Goal: Task Accomplishment & Management: Manage account settings

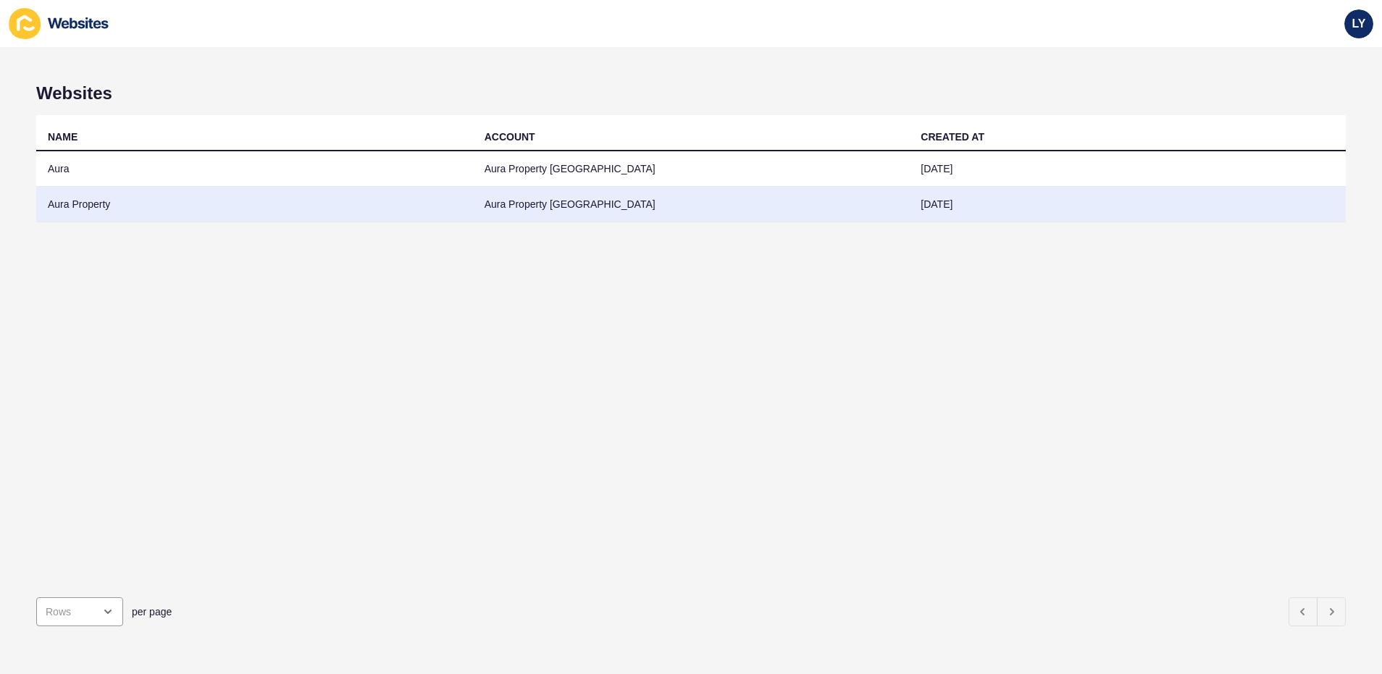
click at [117, 212] on td "Aura Property" at bounding box center [254, 204] width 437 height 35
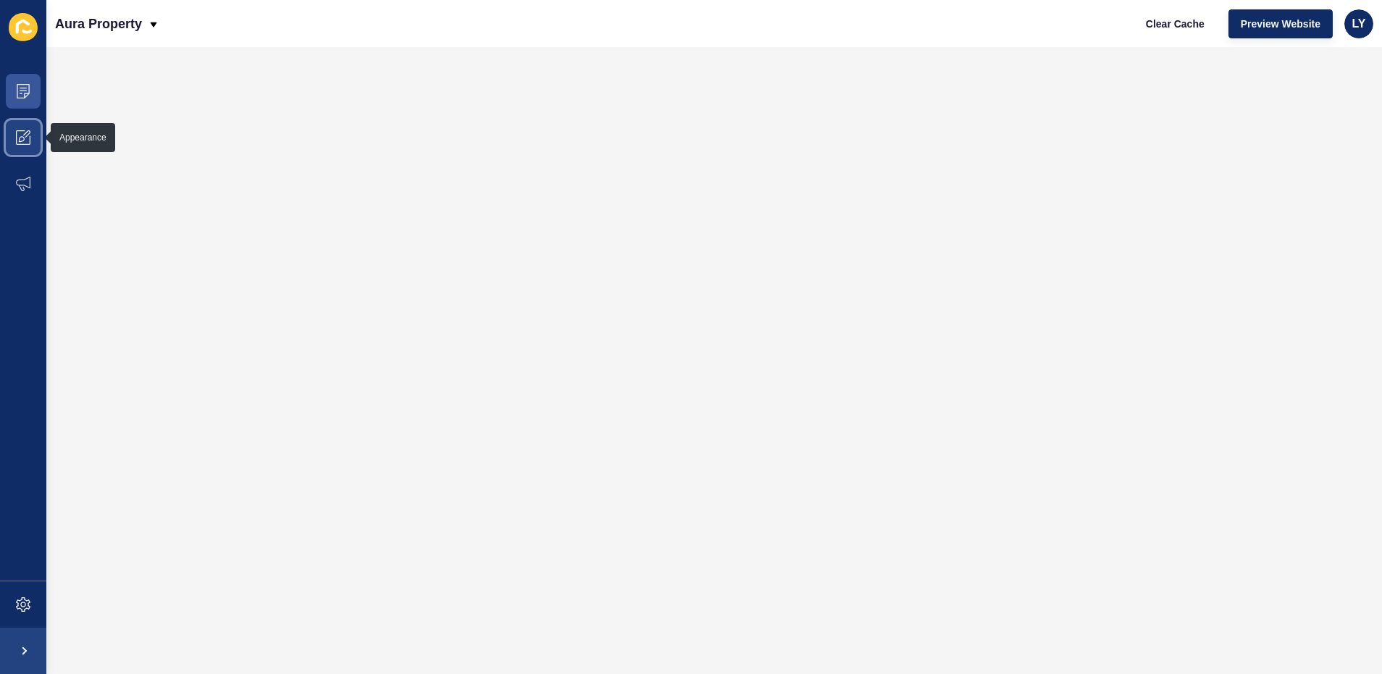
click at [16, 143] on icon at bounding box center [23, 137] width 14 height 14
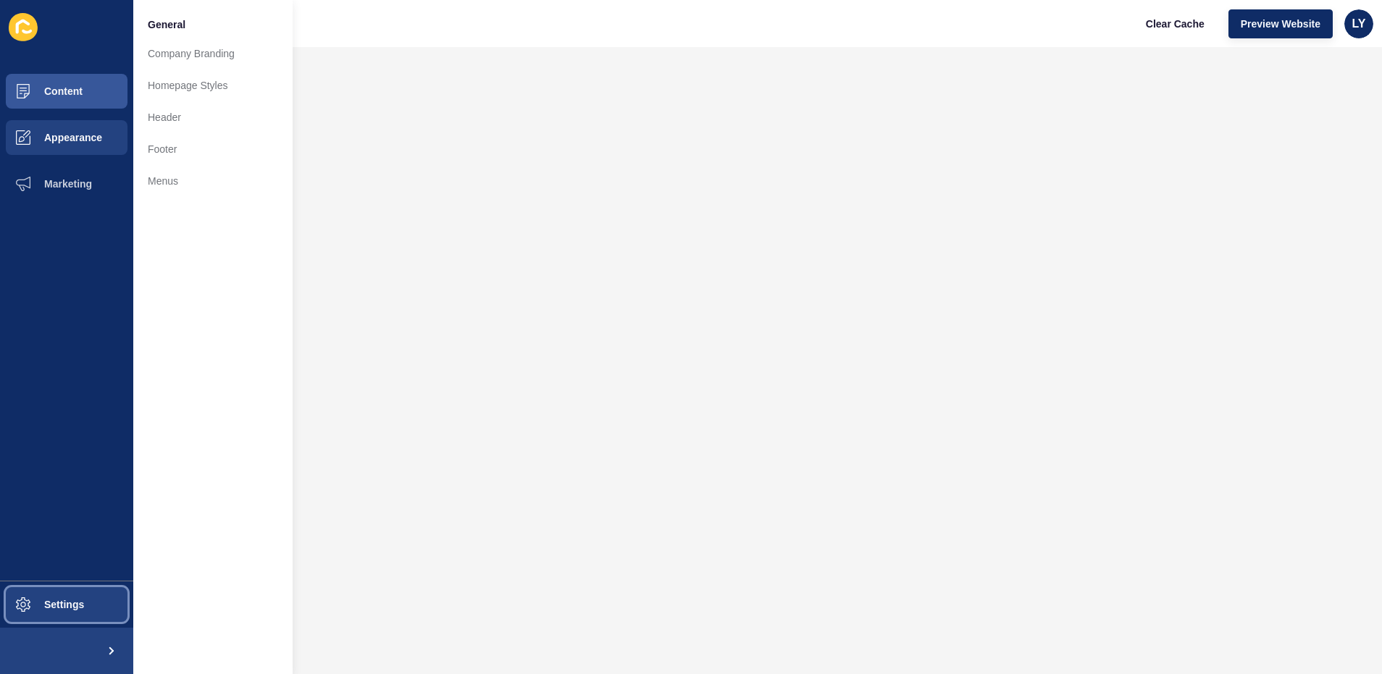
click at [43, 615] on span at bounding box center [23, 604] width 46 height 46
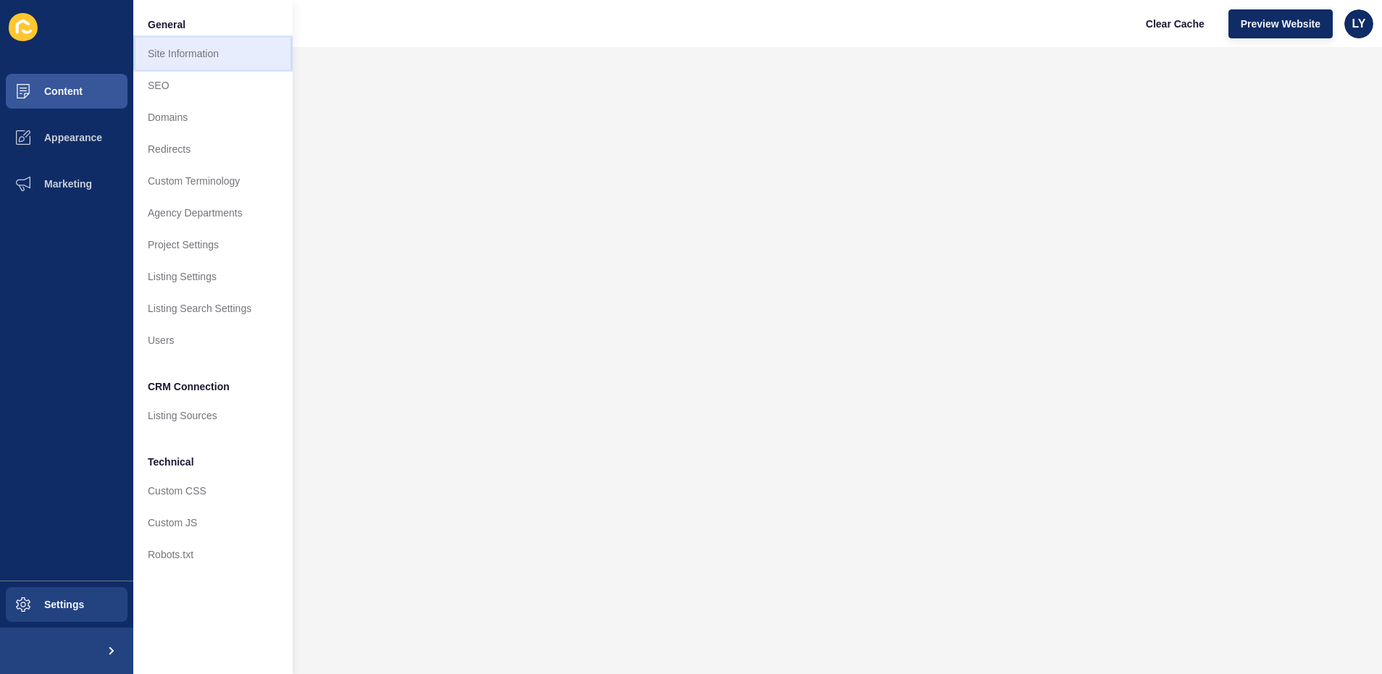
click at [167, 55] on link "Site Information" at bounding box center [212, 54] width 159 height 32
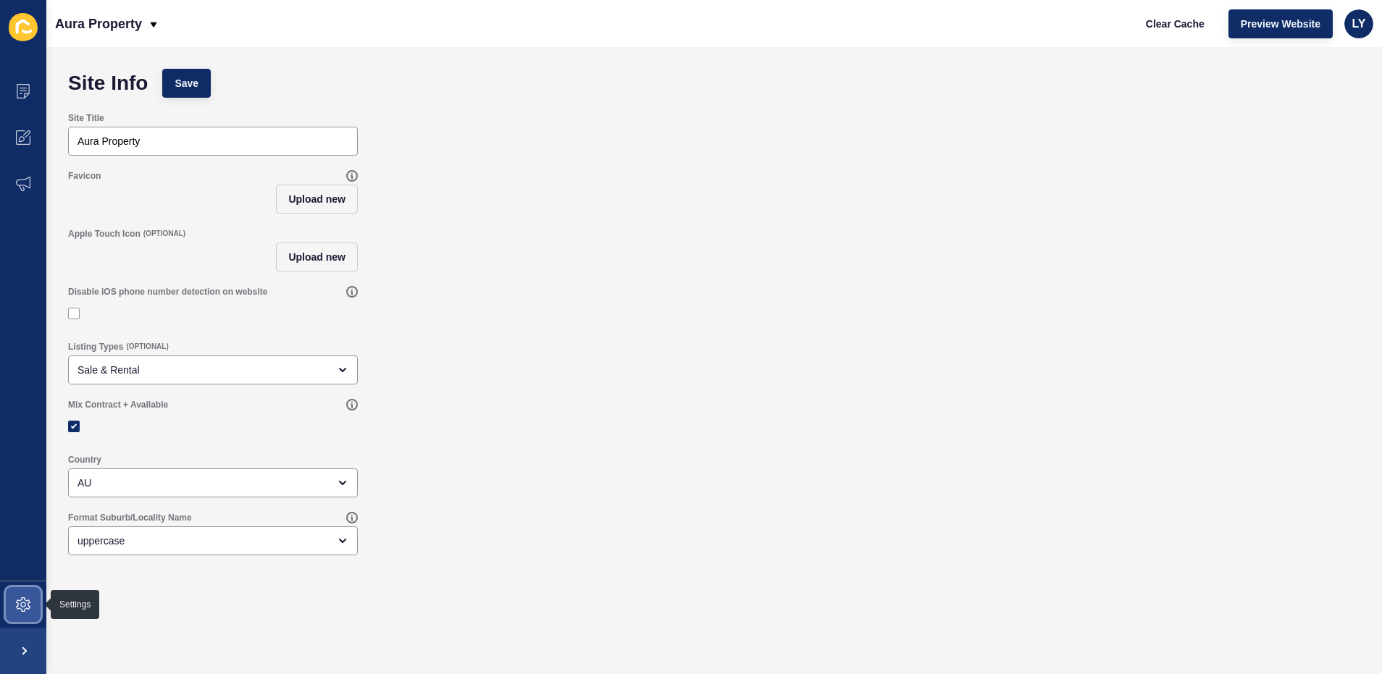
click at [23, 602] on icon at bounding box center [23, 604] width 14 height 14
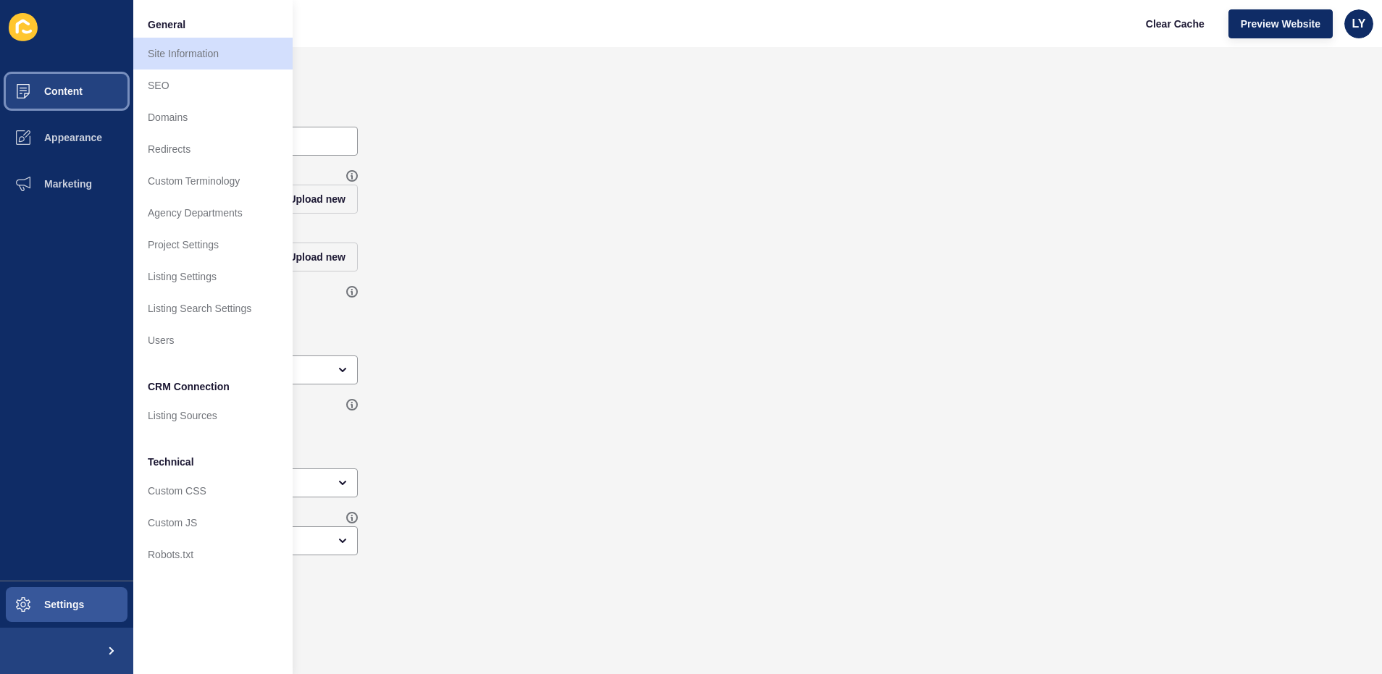
click at [49, 93] on span "Content" at bounding box center [40, 91] width 85 height 12
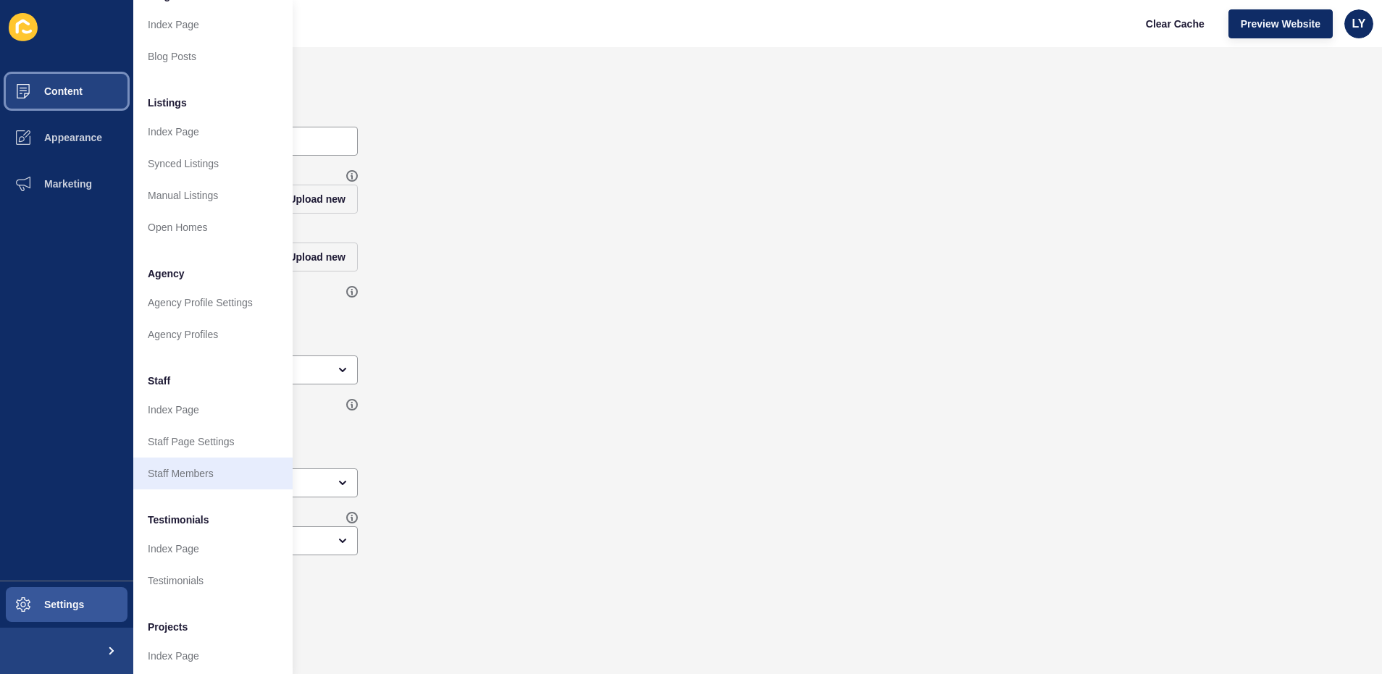
scroll to position [185, 0]
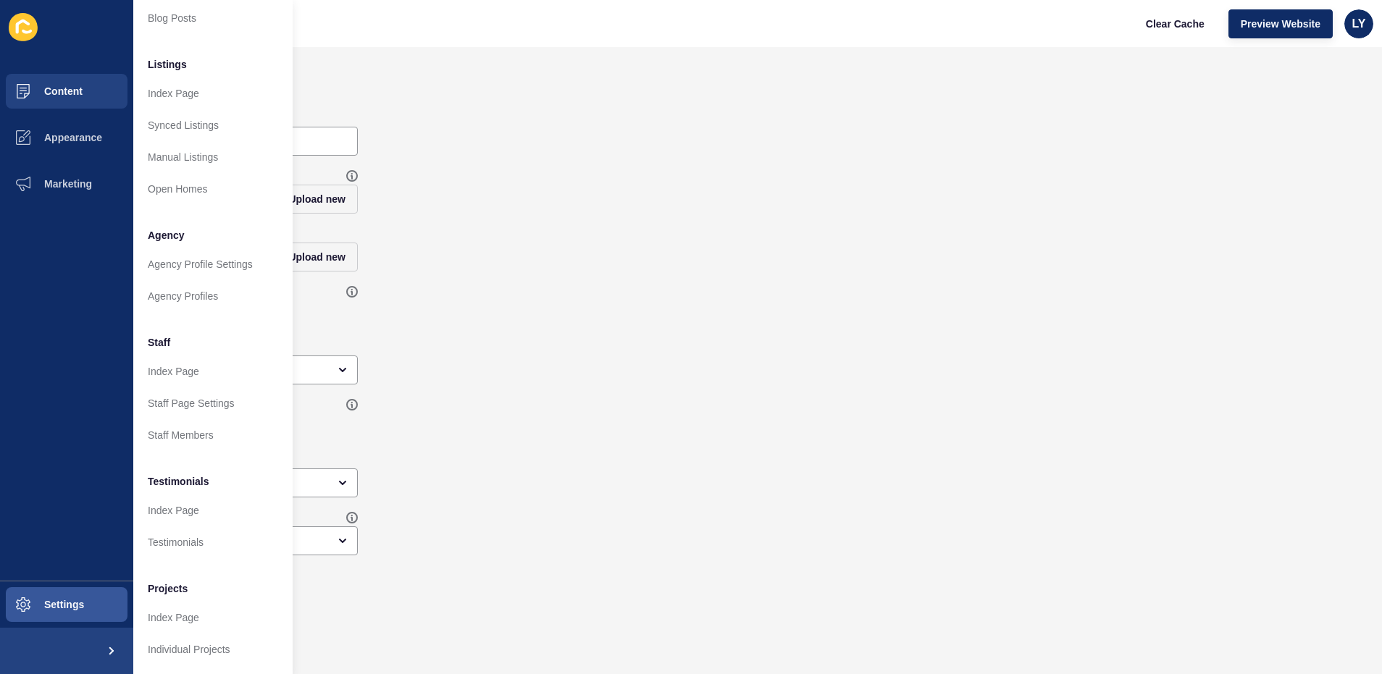
click at [1234, 56] on div "Site Info Save Site Title Aura Property Favicon Upload new Apple Touch Icon (OP…" at bounding box center [713, 360] width 1335 height 627
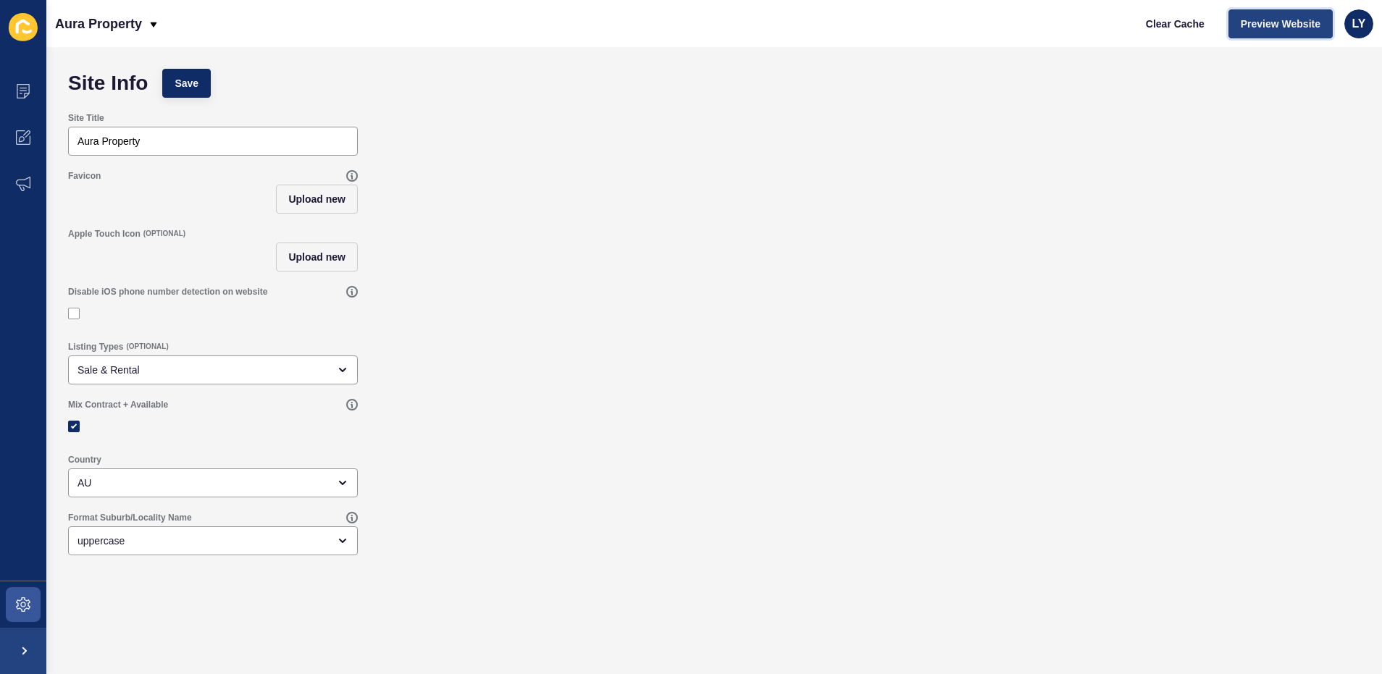
click at [1247, 33] on button "Preview Website" at bounding box center [1280, 23] width 104 height 29
click at [32, 75] on span at bounding box center [23, 91] width 46 height 46
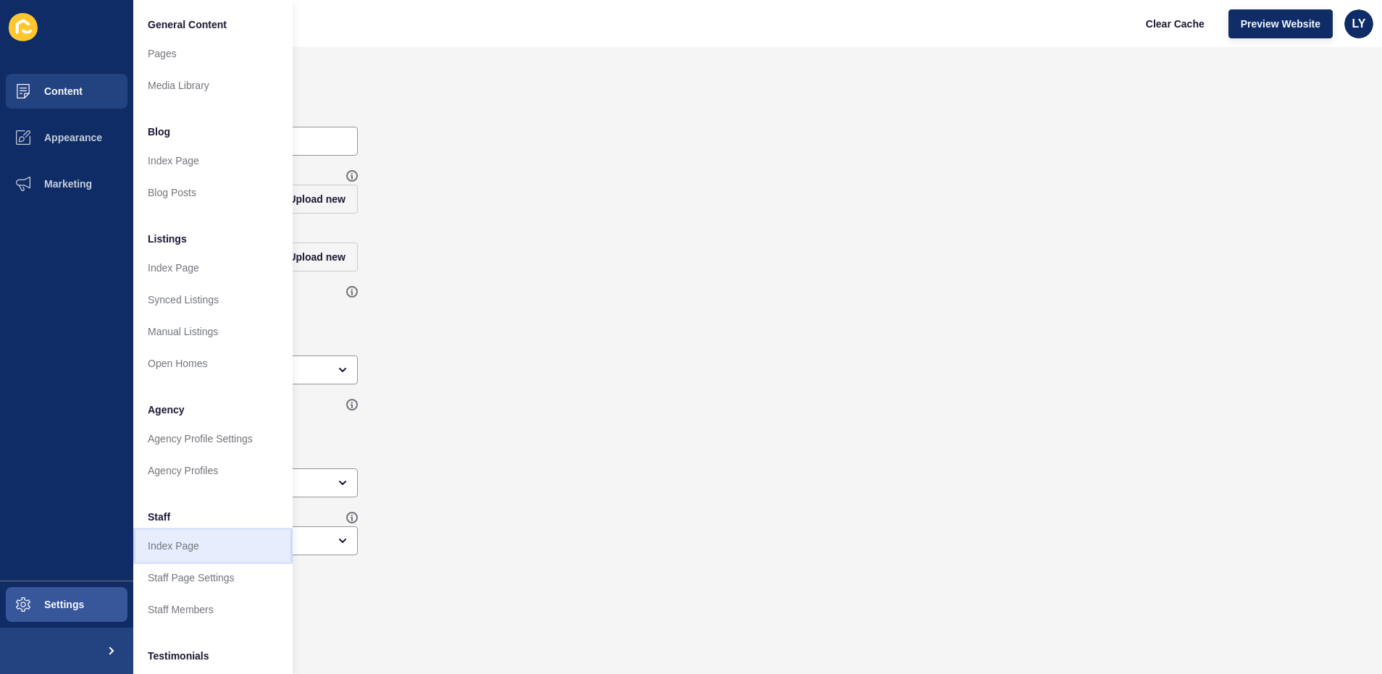
click at [202, 547] on link "Index Page" at bounding box center [212, 546] width 159 height 32
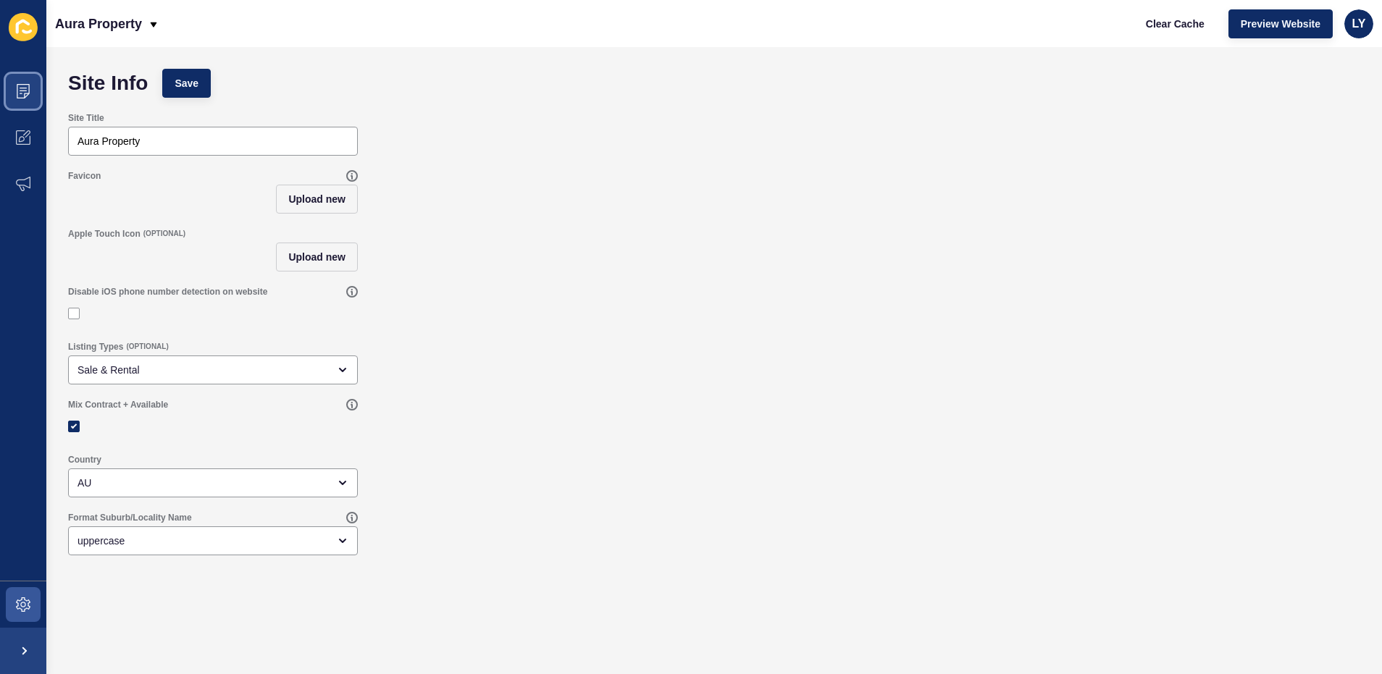
click at [24, 99] on span at bounding box center [23, 91] width 46 height 46
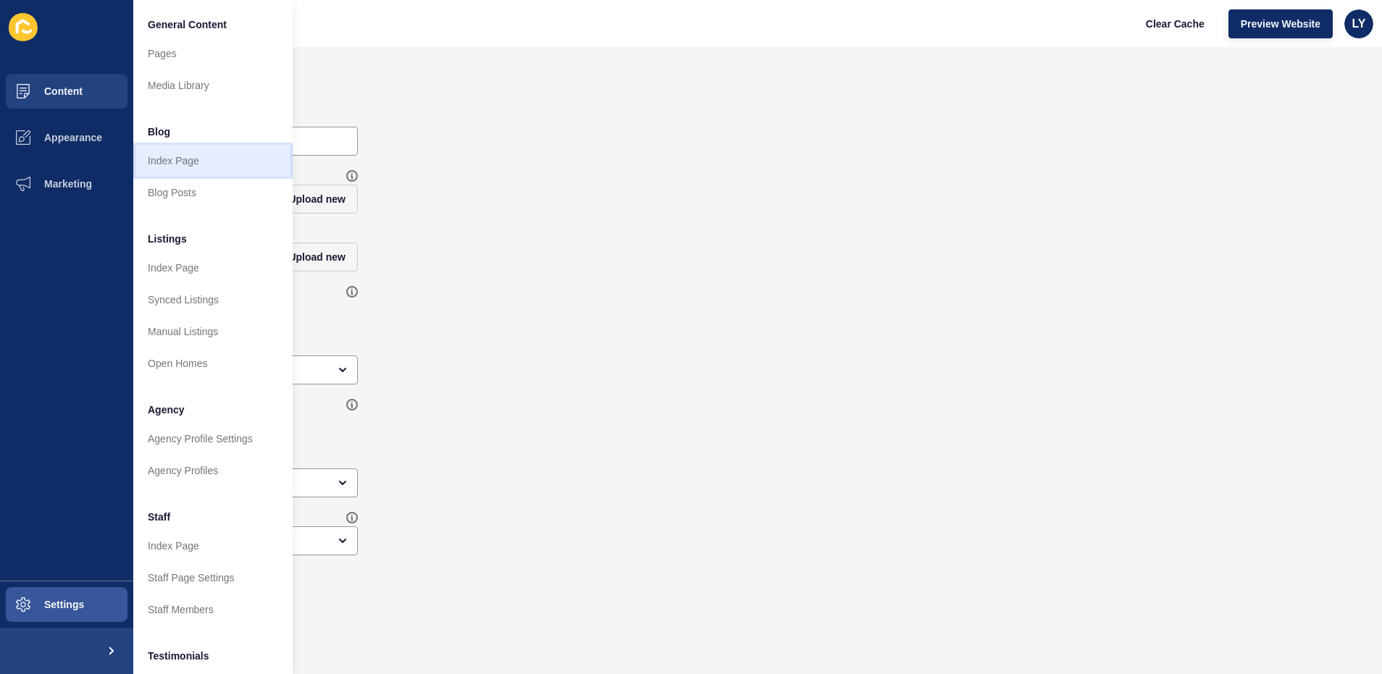
click at [195, 151] on link "Index Page" at bounding box center [212, 161] width 159 height 32
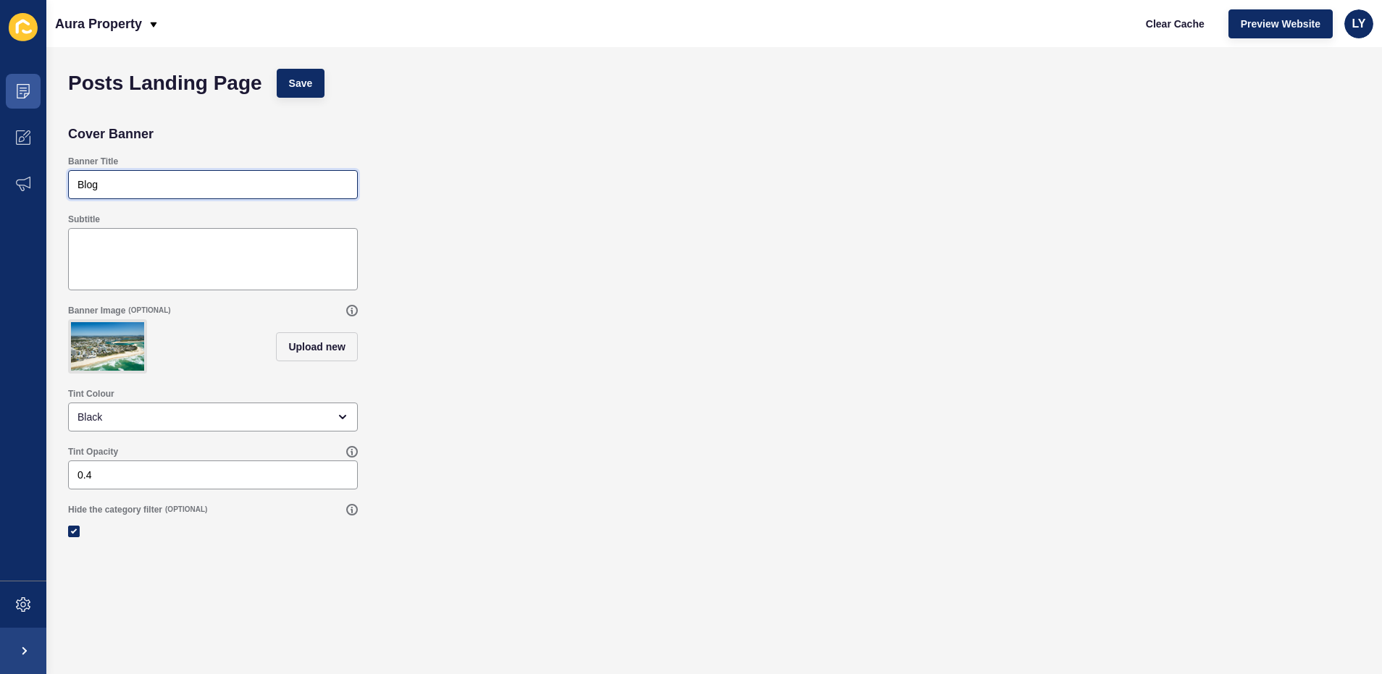
click at [162, 185] on input "Blog" at bounding box center [212, 184] width 271 height 14
click at [310, 69] on button "Save" at bounding box center [301, 83] width 49 height 29
drag, startPoint x: 882, startPoint y: 217, endPoint x: 897, endPoint y: 208, distance: 17.9
click at [883, 217] on div "Subtitle" at bounding box center [714, 251] width 1306 height 91
click at [230, 178] on input "Justine" at bounding box center [212, 184] width 271 height 14
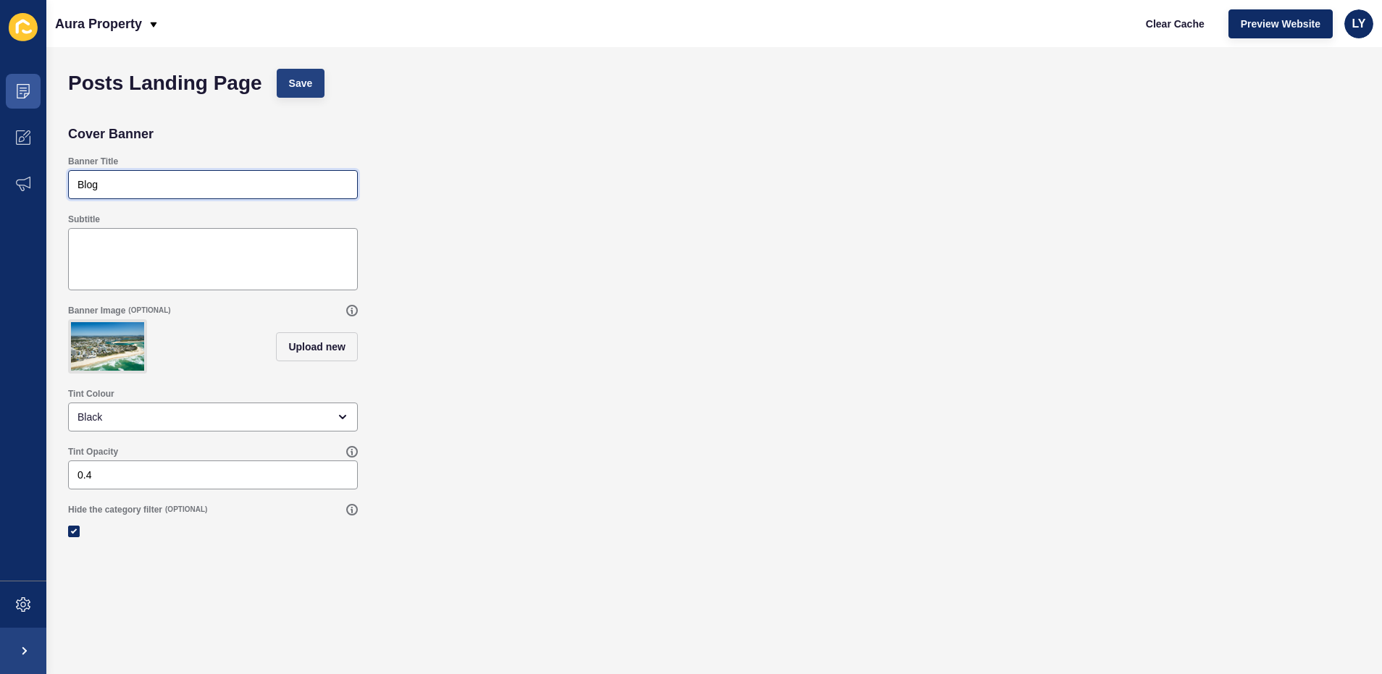
type input "Blog"
click at [283, 96] on button "Save" at bounding box center [301, 83] width 49 height 29
click at [1153, 26] on span "Clear Cache" at bounding box center [1175, 24] width 59 height 14
click at [44, 133] on span at bounding box center [23, 137] width 46 height 46
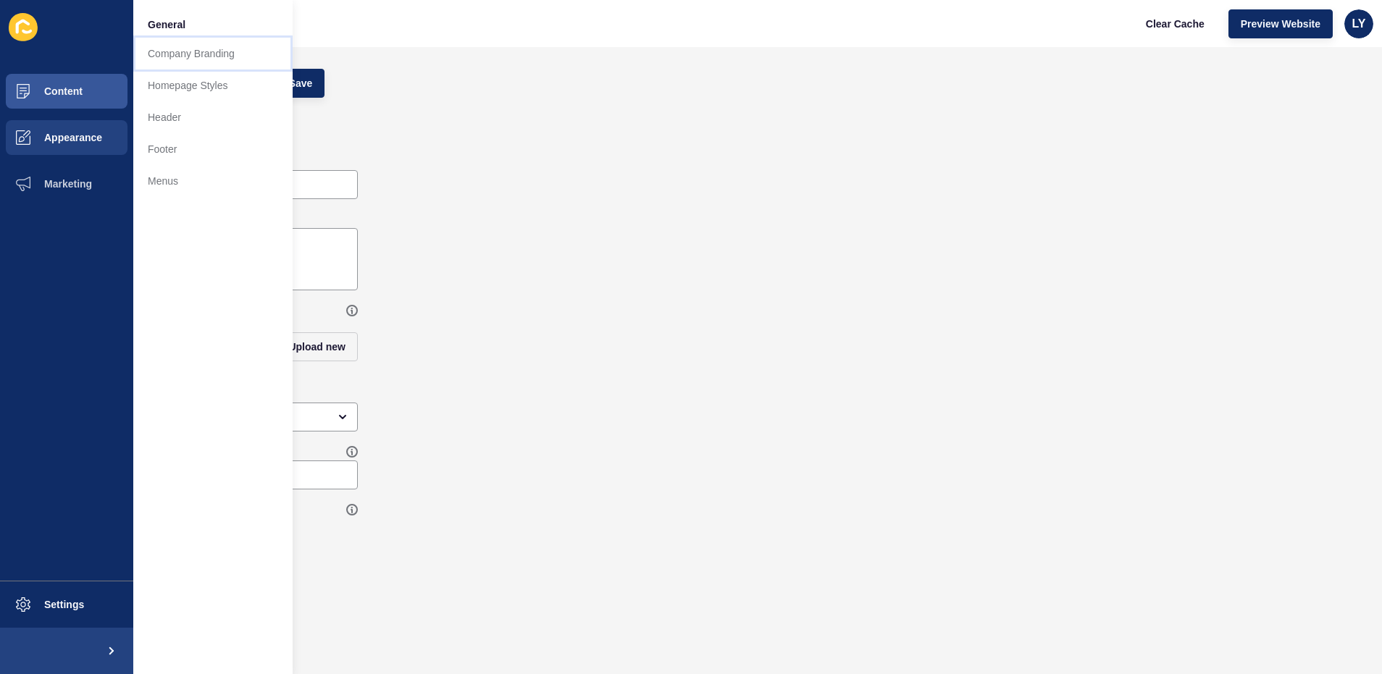
click at [164, 66] on link "Company Branding" at bounding box center [212, 54] width 159 height 32
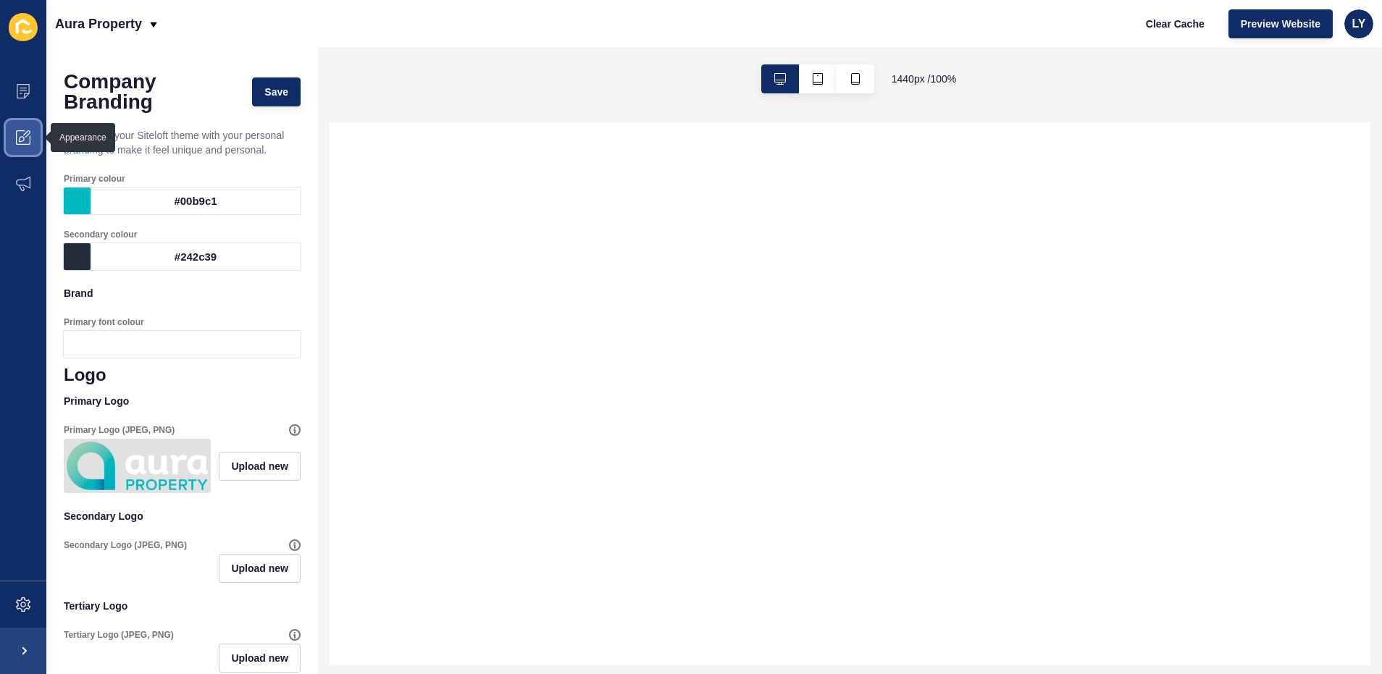
click at [20, 146] on span at bounding box center [23, 137] width 46 height 46
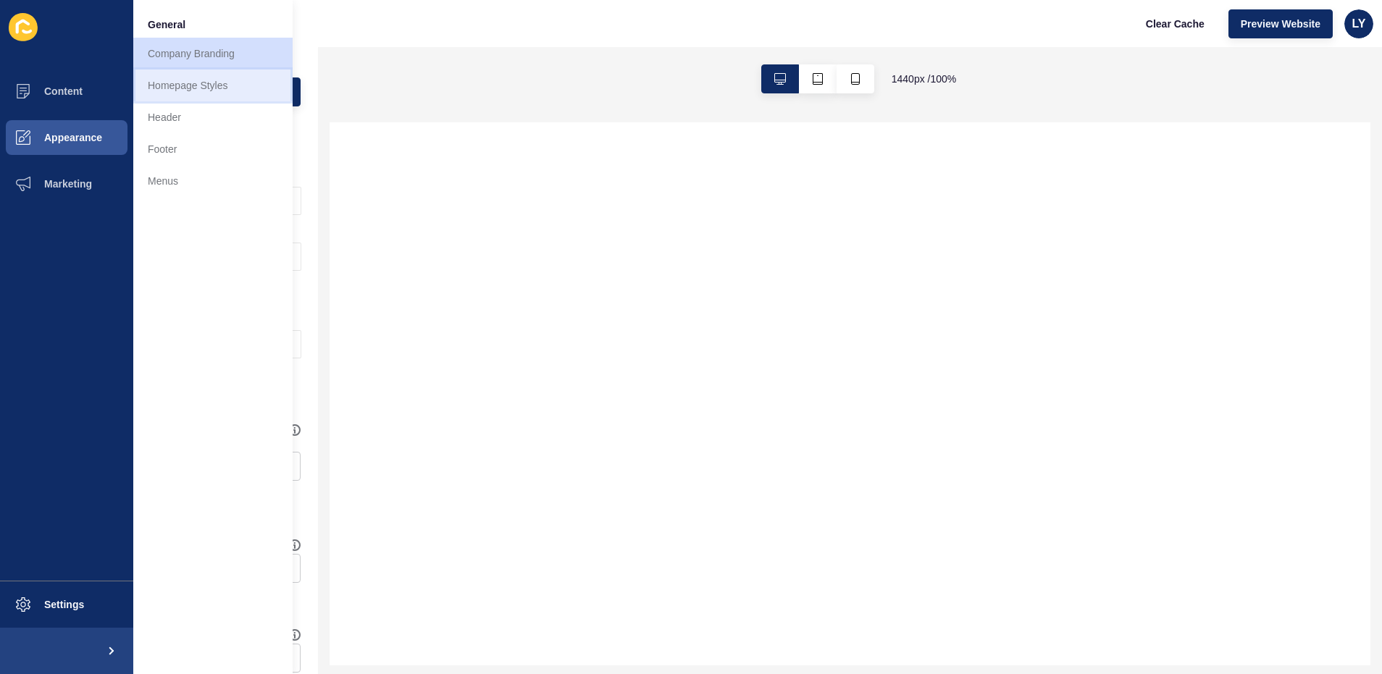
click at [168, 79] on link "Homepage Styles" at bounding box center [212, 86] width 159 height 32
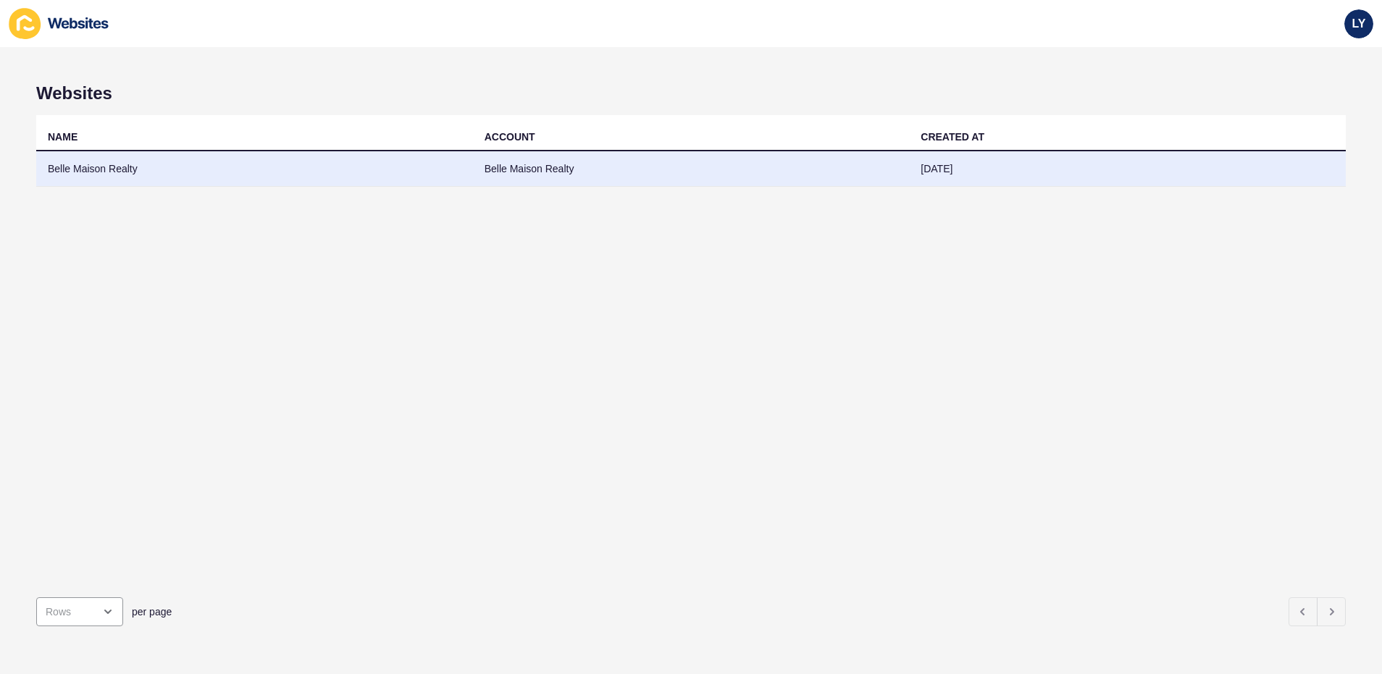
click at [127, 177] on td "Belle Maison Realty" at bounding box center [254, 168] width 437 height 35
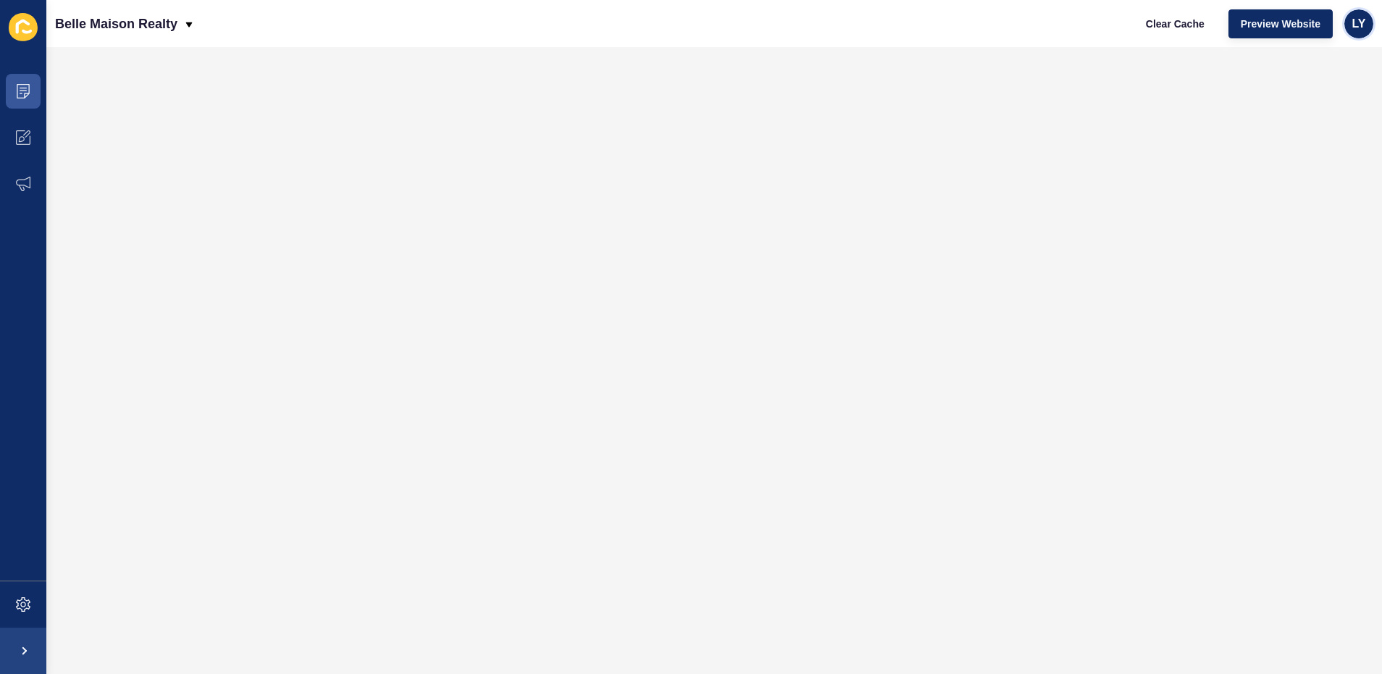
click at [1355, 30] on span "LY" at bounding box center [1359, 24] width 14 height 14
click at [26, 140] on icon at bounding box center [23, 137] width 14 height 14
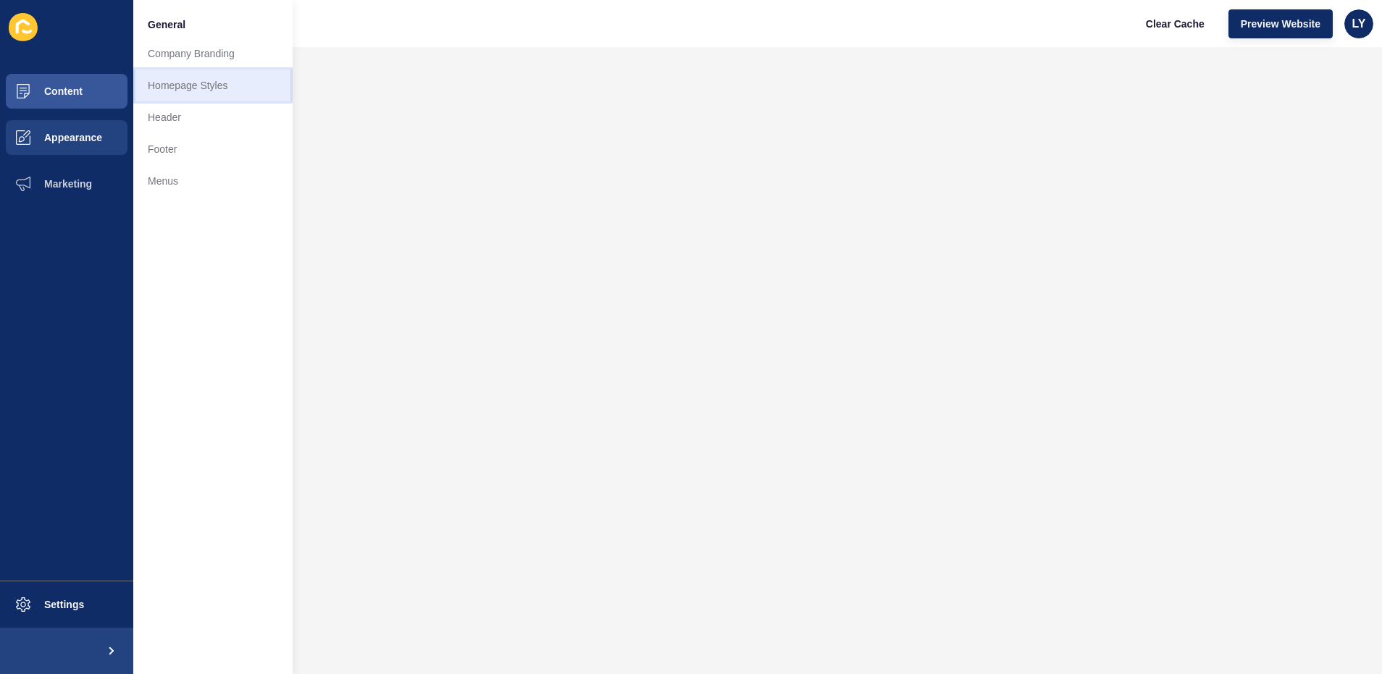
click at [188, 79] on link "Homepage Styles" at bounding box center [212, 86] width 159 height 32
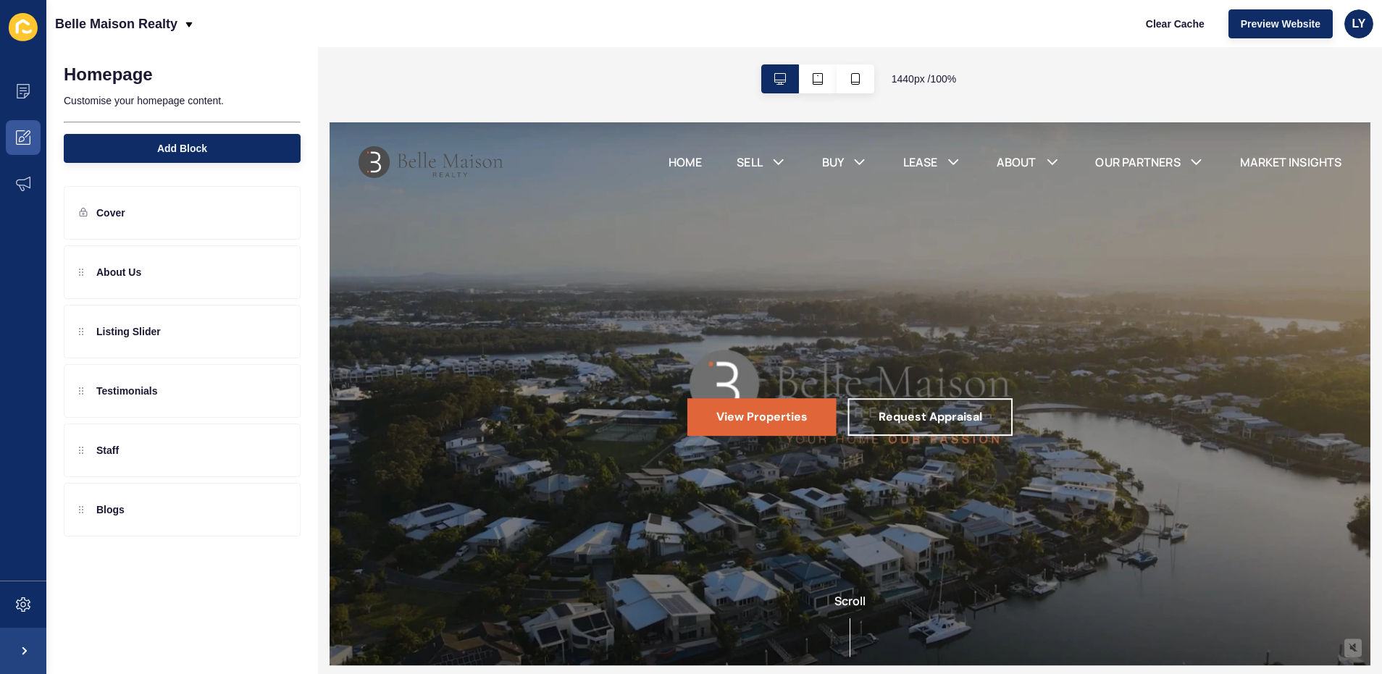
click at [1247, 43] on div "Belle Maison Realty Clear Cache Preview Website LY" at bounding box center [713, 23] width 1335 height 47
click at [1259, 26] on span "Preview Website" at bounding box center [1280, 24] width 80 height 14
click at [274, 209] on icon at bounding box center [273, 213] width 12 height 12
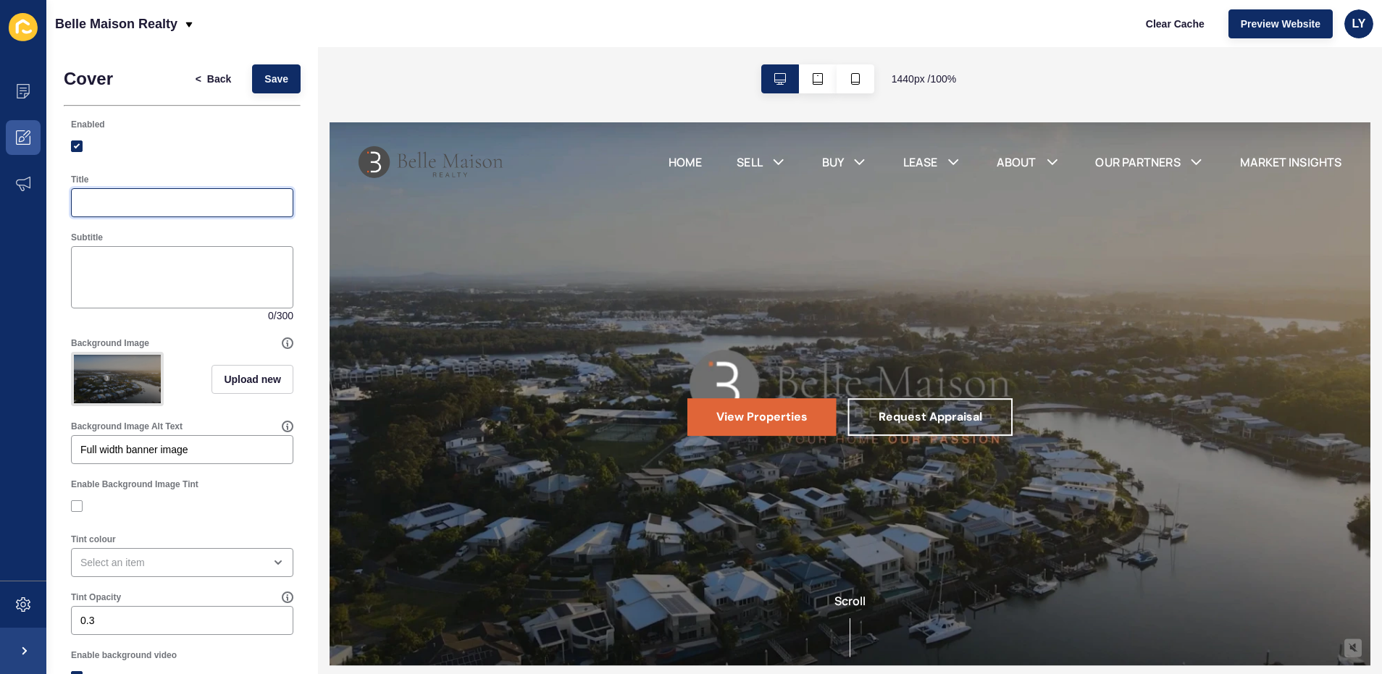
click at [143, 205] on input "Title" at bounding box center [181, 203] width 203 height 14
type input "Title"
click at [264, 79] on span "Save" at bounding box center [276, 79] width 24 height 14
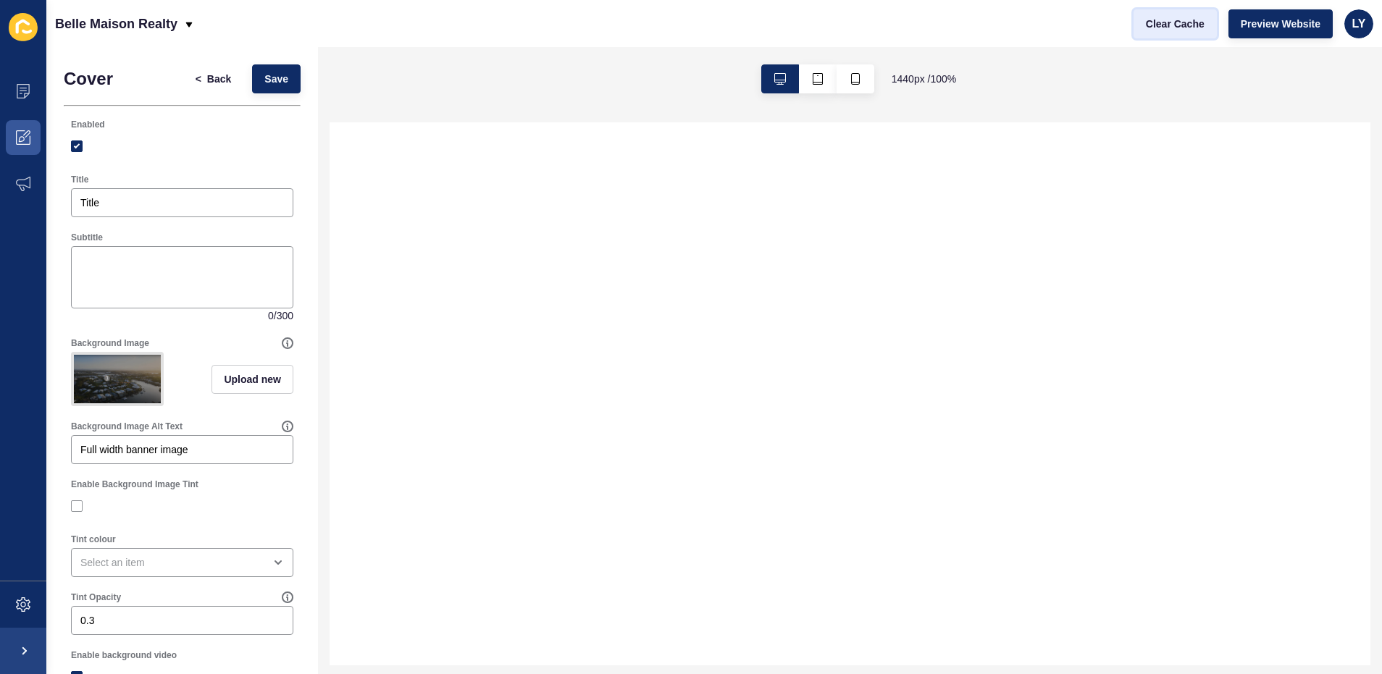
click at [1171, 24] on span "Clear Cache" at bounding box center [1175, 24] width 59 height 14
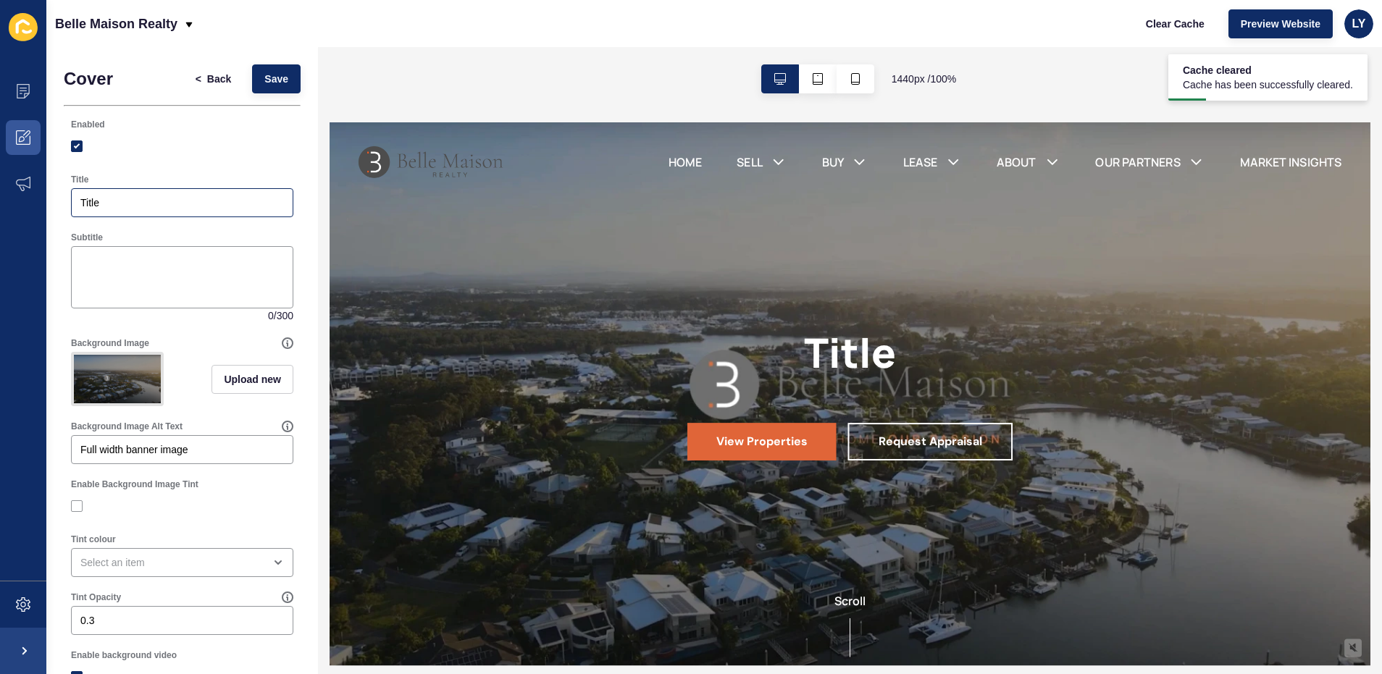
click at [239, 211] on div "Title" at bounding box center [182, 202] width 222 height 29
click at [265, 80] on span "Save" at bounding box center [276, 79] width 24 height 14
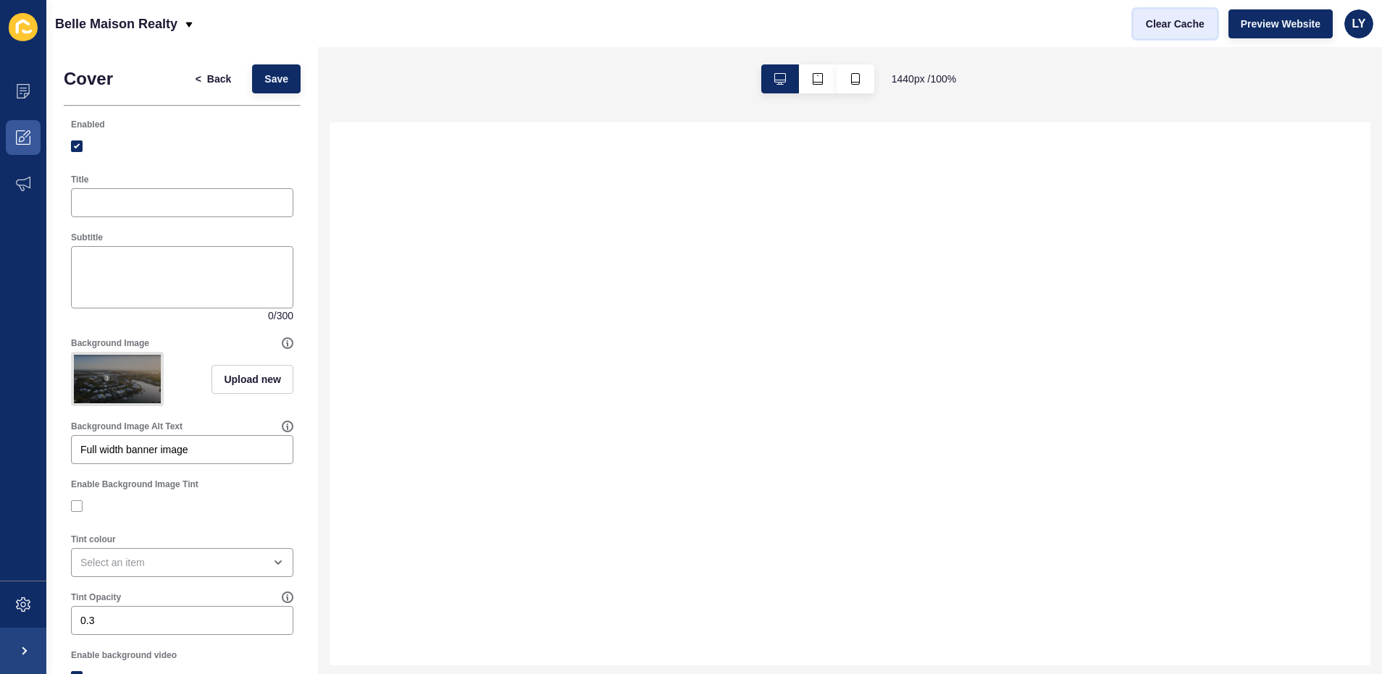
click at [1183, 25] on span "Clear Cache" at bounding box center [1175, 24] width 59 height 14
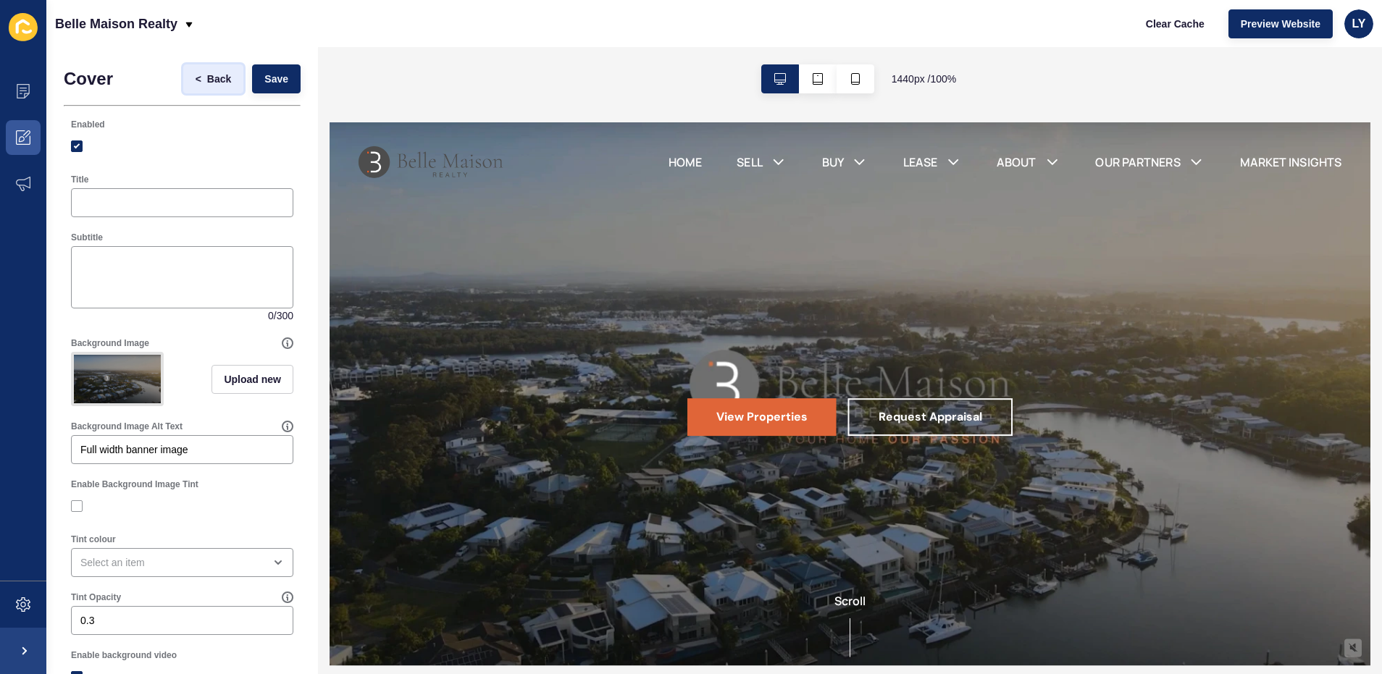
click at [209, 77] on span "Back" at bounding box center [219, 79] width 24 height 14
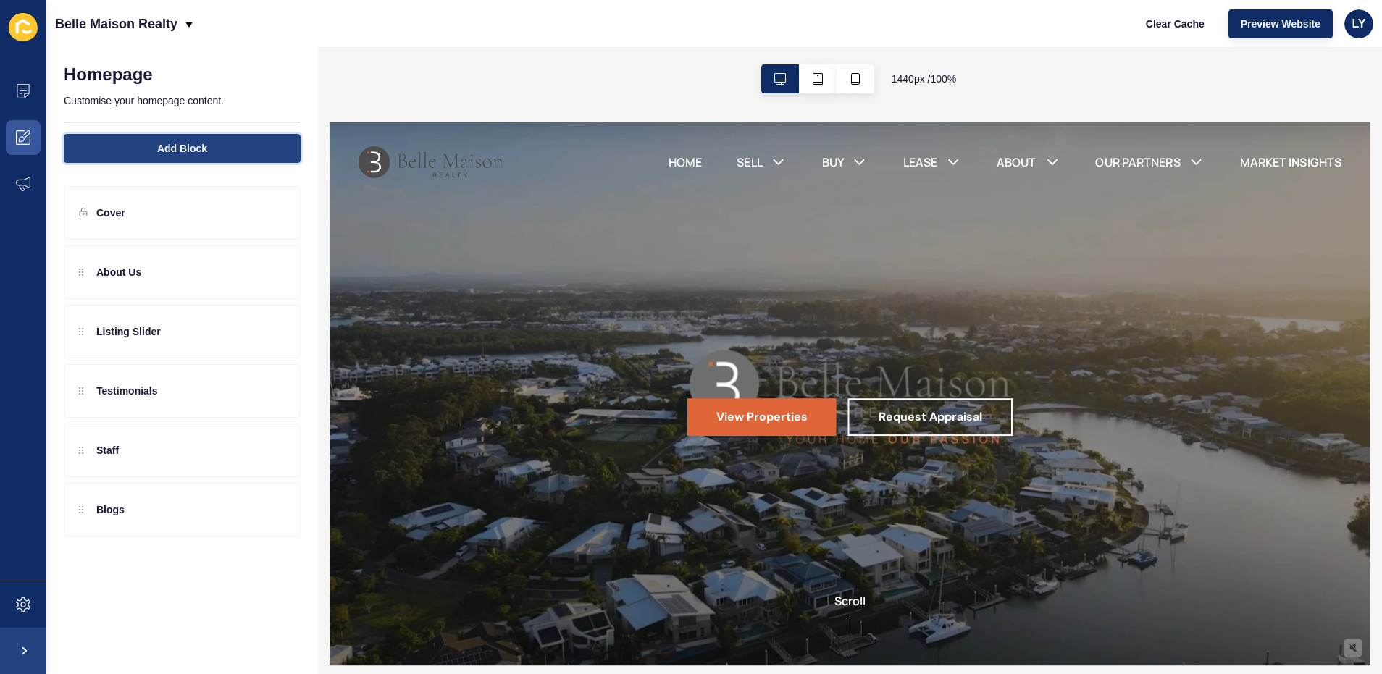
click at [160, 155] on span "Add Block" at bounding box center [182, 148] width 50 height 14
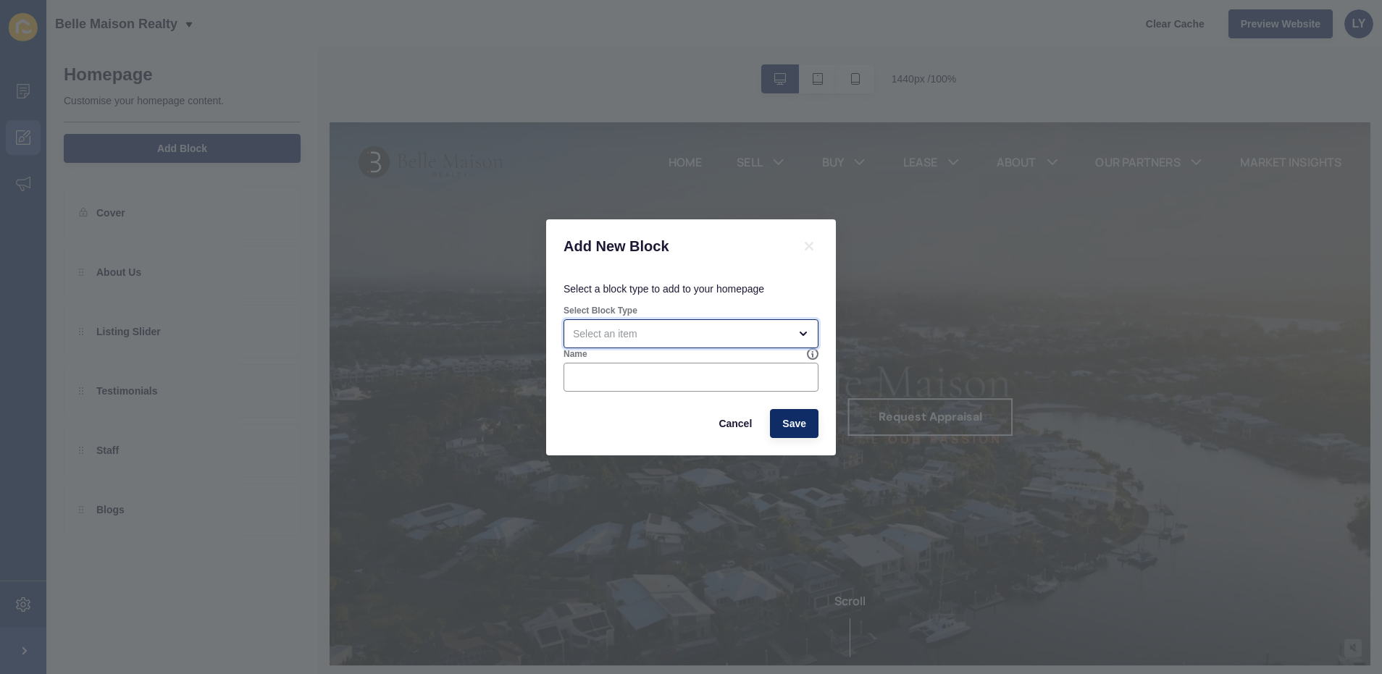
click at [615, 339] on div "open menu" at bounding box center [681, 334] width 216 height 14
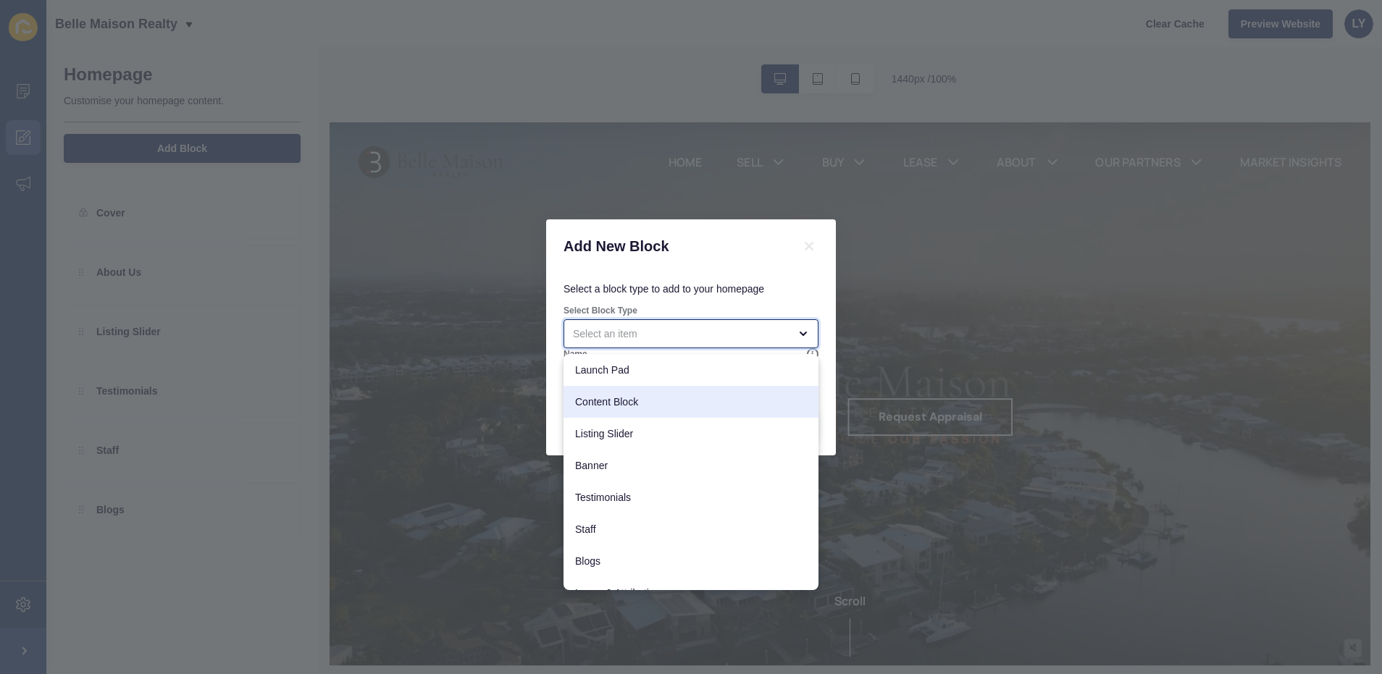
click at [611, 411] on div "Content Block" at bounding box center [690, 402] width 255 height 32
type input "Content Block"
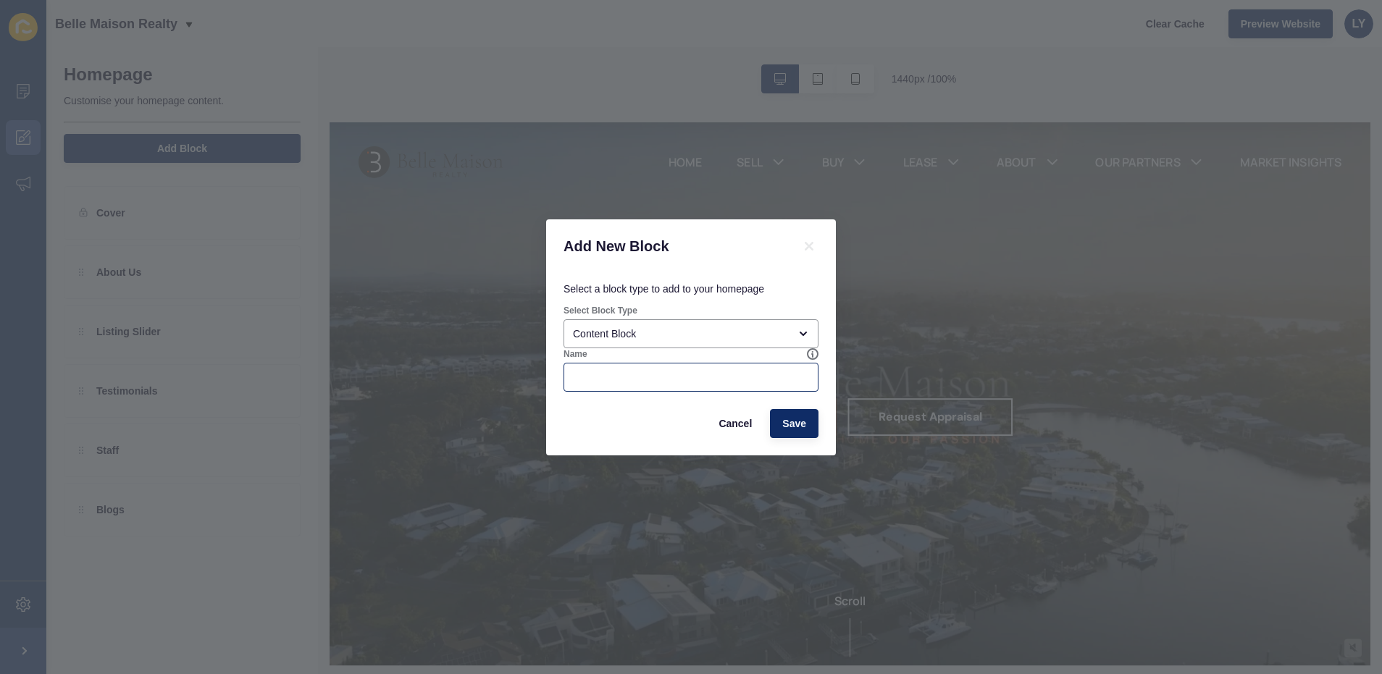
click at [614, 390] on div at bounding box center [690, 377] width 255 height 29
type input "AA"
click at [791, 427] on span "Save" at bounding box center [794, 423] width 24 height 14
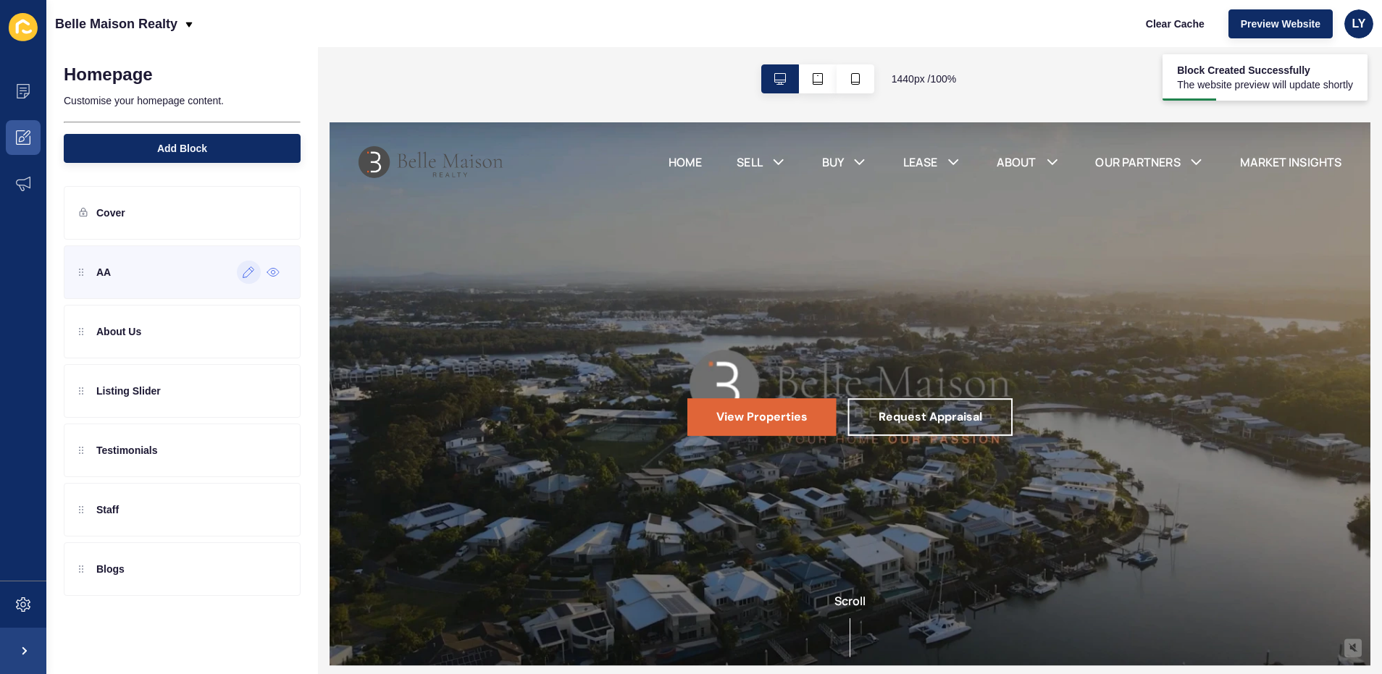
click at [245, 270] on icon at bounding box center [249, 272] width 12 height 12
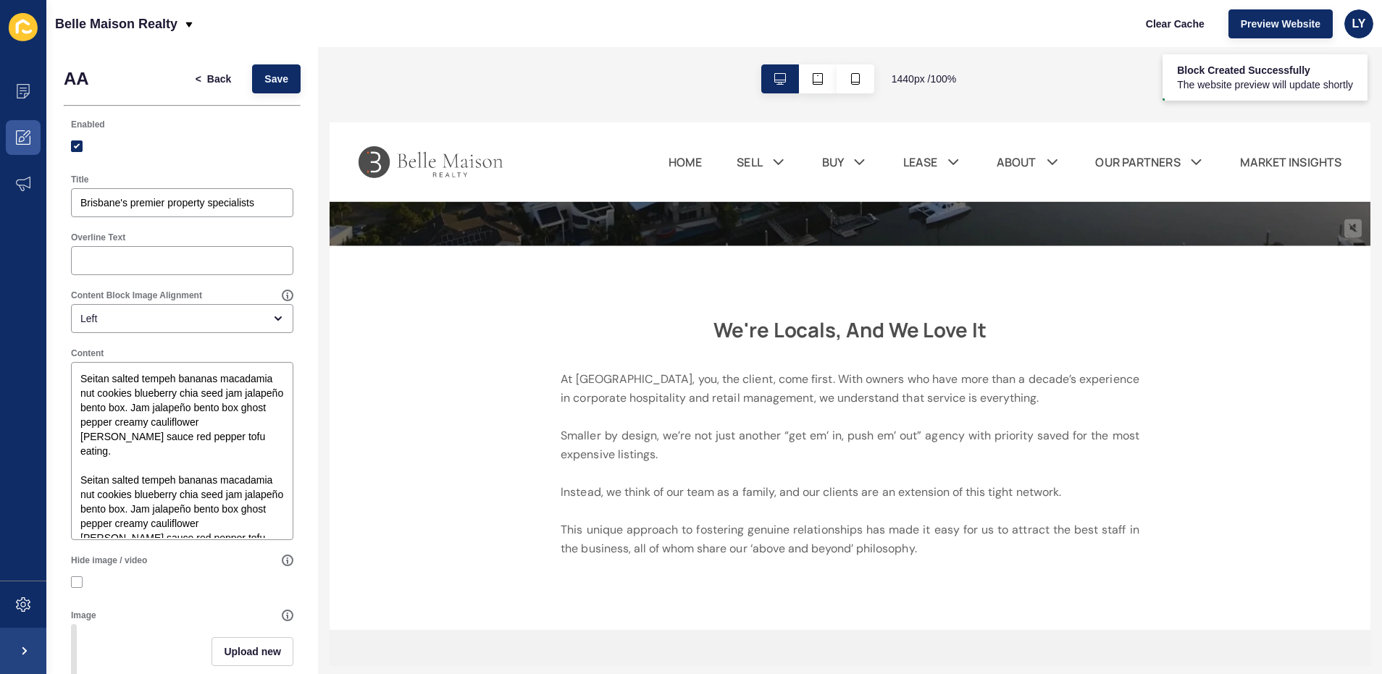
scroll to position [287, 0]
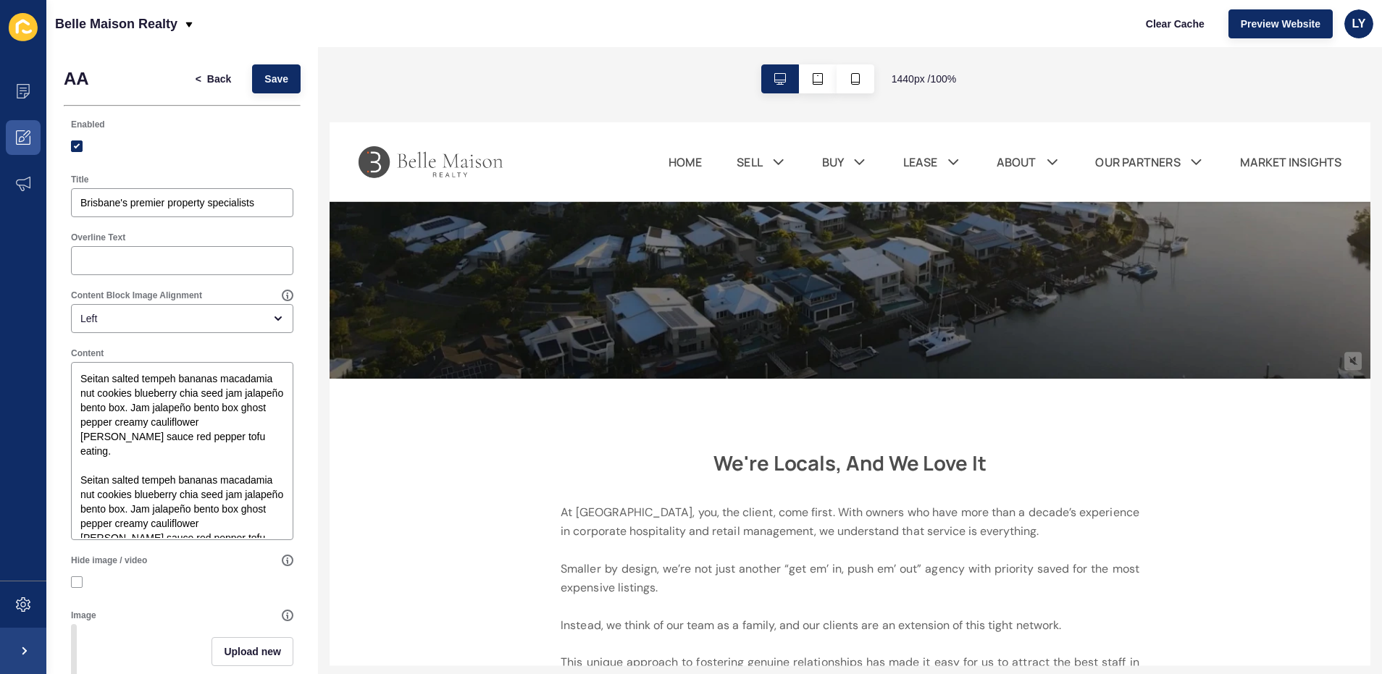
click at [68, 140] on div "Enabled" at bounding box center [182, 139] width 237 height 55
click at [70, 143] on div "Enabled" at bounding box center [182, 138] width 225 height 43
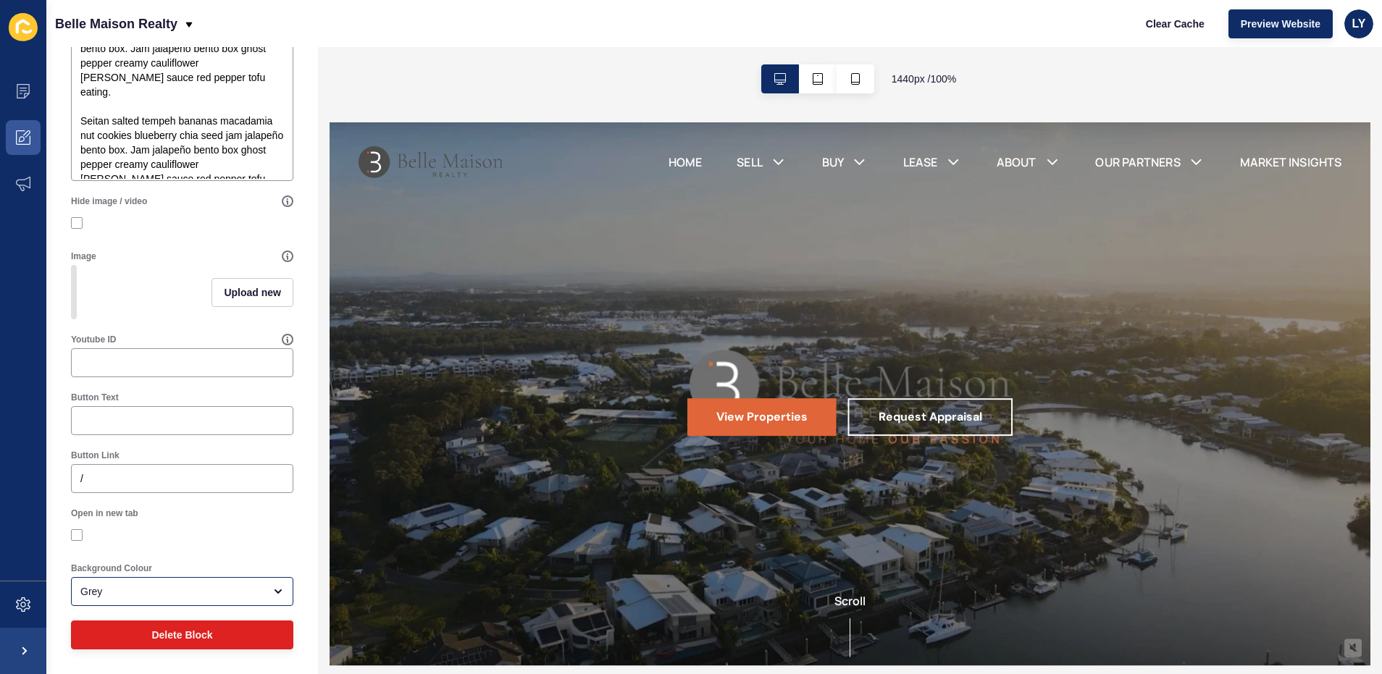
scroll to position [370, 0]
click at [168, 632] on span "Delete Block" at bounding box center [181, 635] width 61 height 14
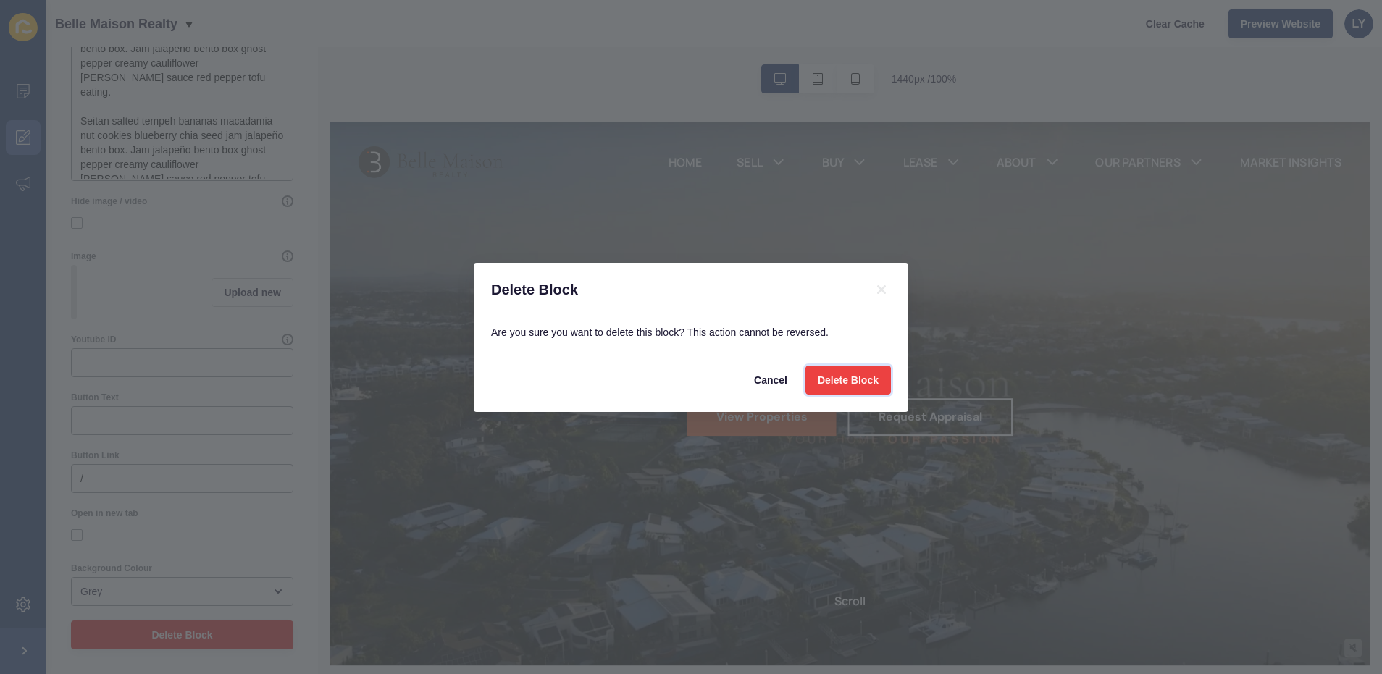
click at [825, 375] on span "Delete Block" at bounding box center [847, 380] width 61 height 14
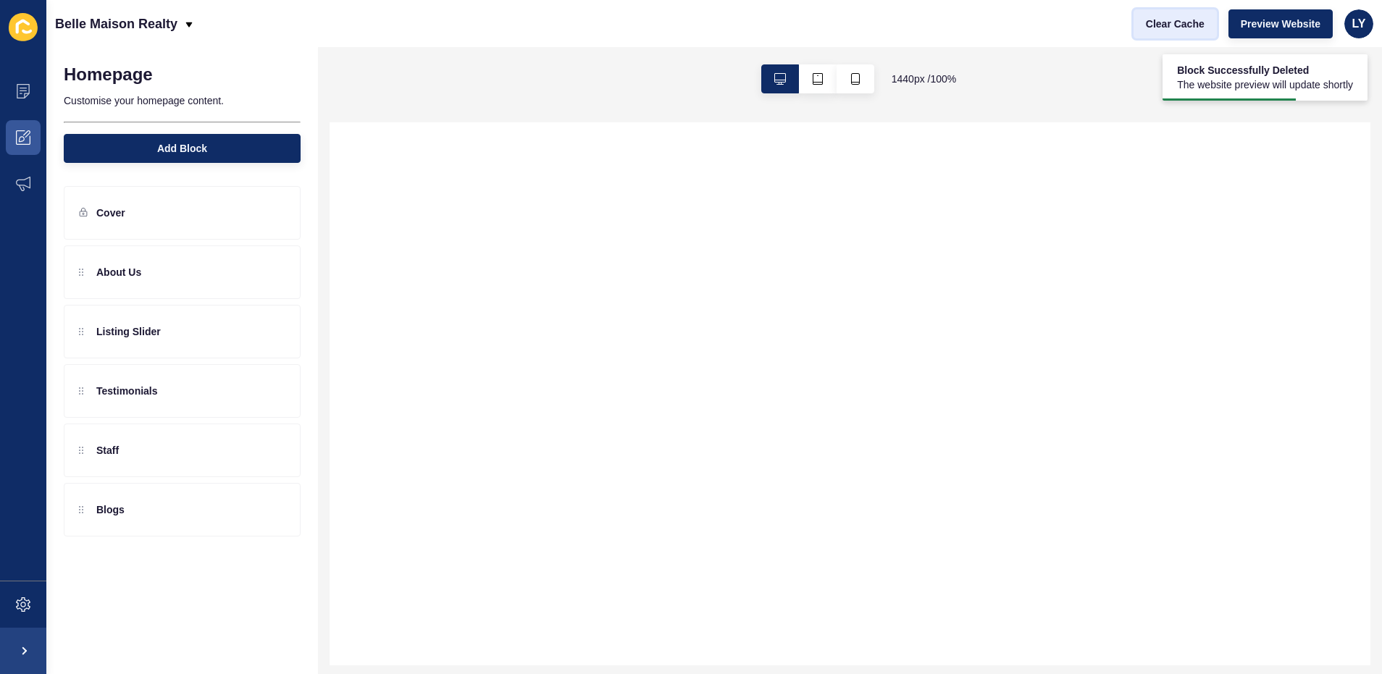
click at [1182, 22] on span "Clear Cache" at bounding box center [1175, 24] width 59 height 14
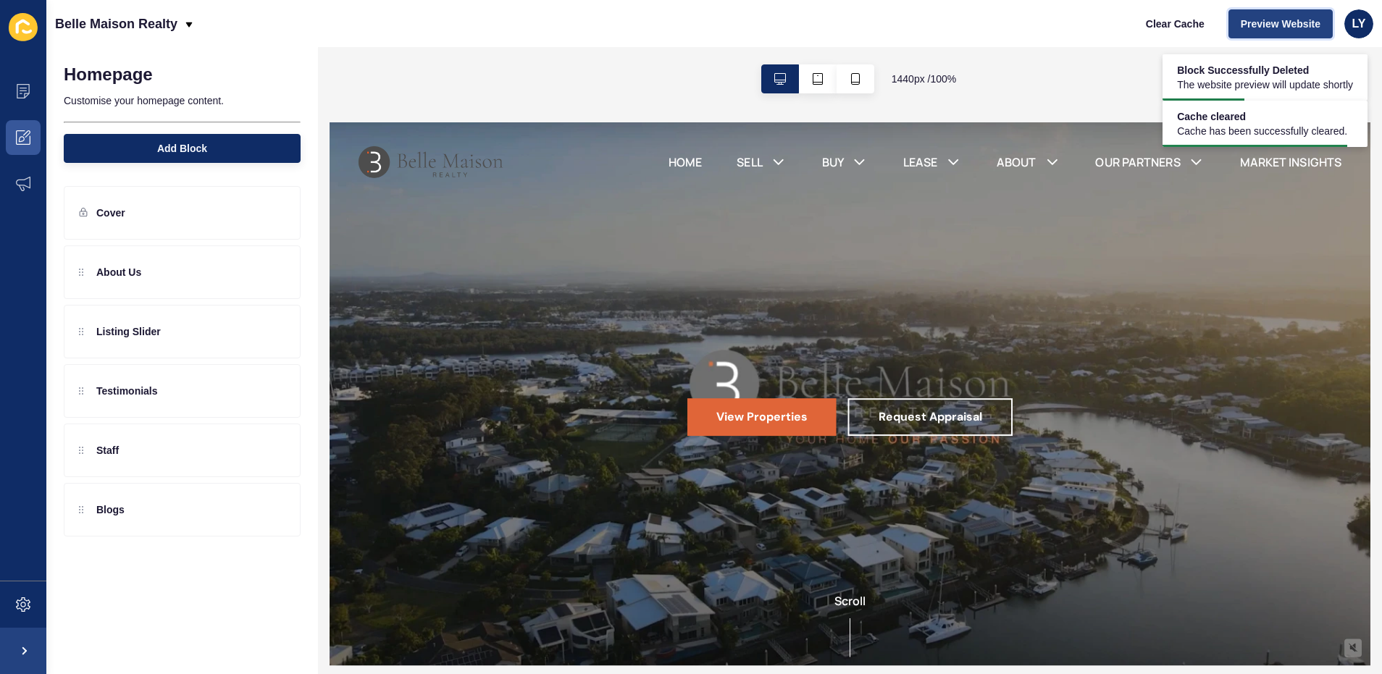
click at [1288, 13] on button "Preview Website" at bounding box center [1280, 23] width 104 height 29
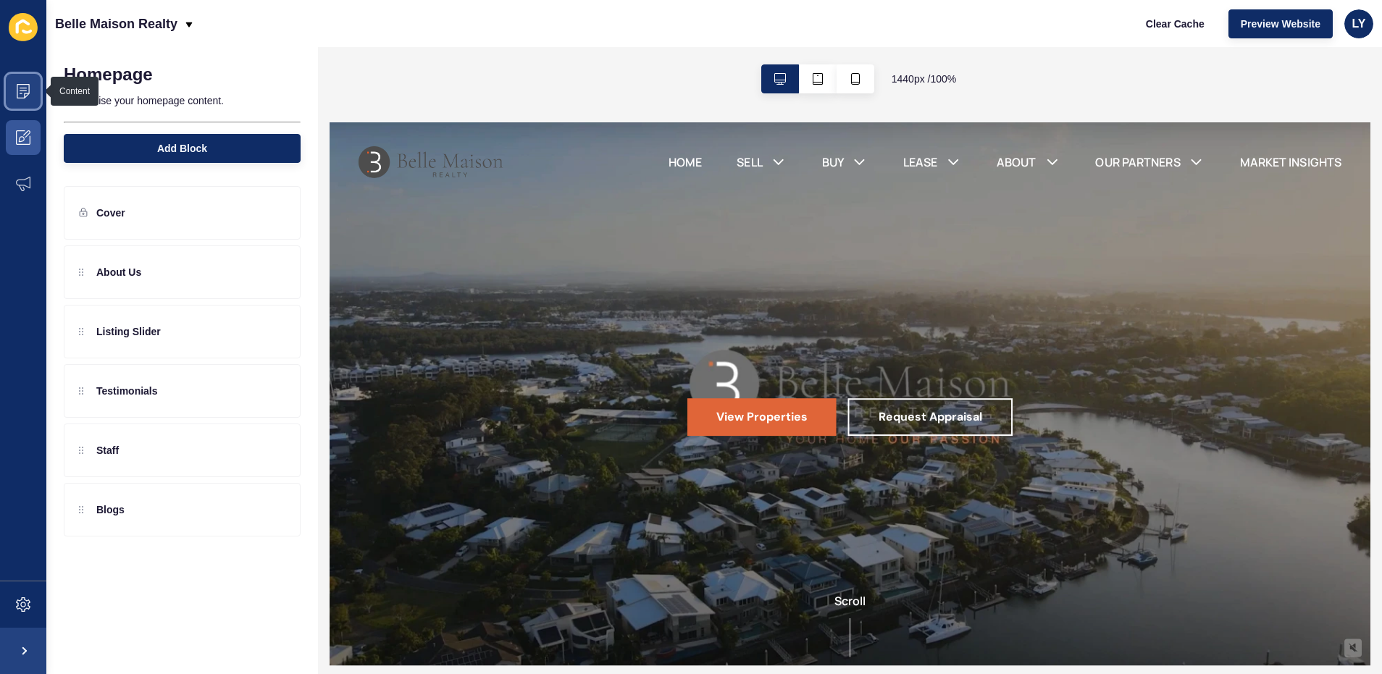
click at [9, 90] on span at bounding box center [23, 91] width 46 height 46
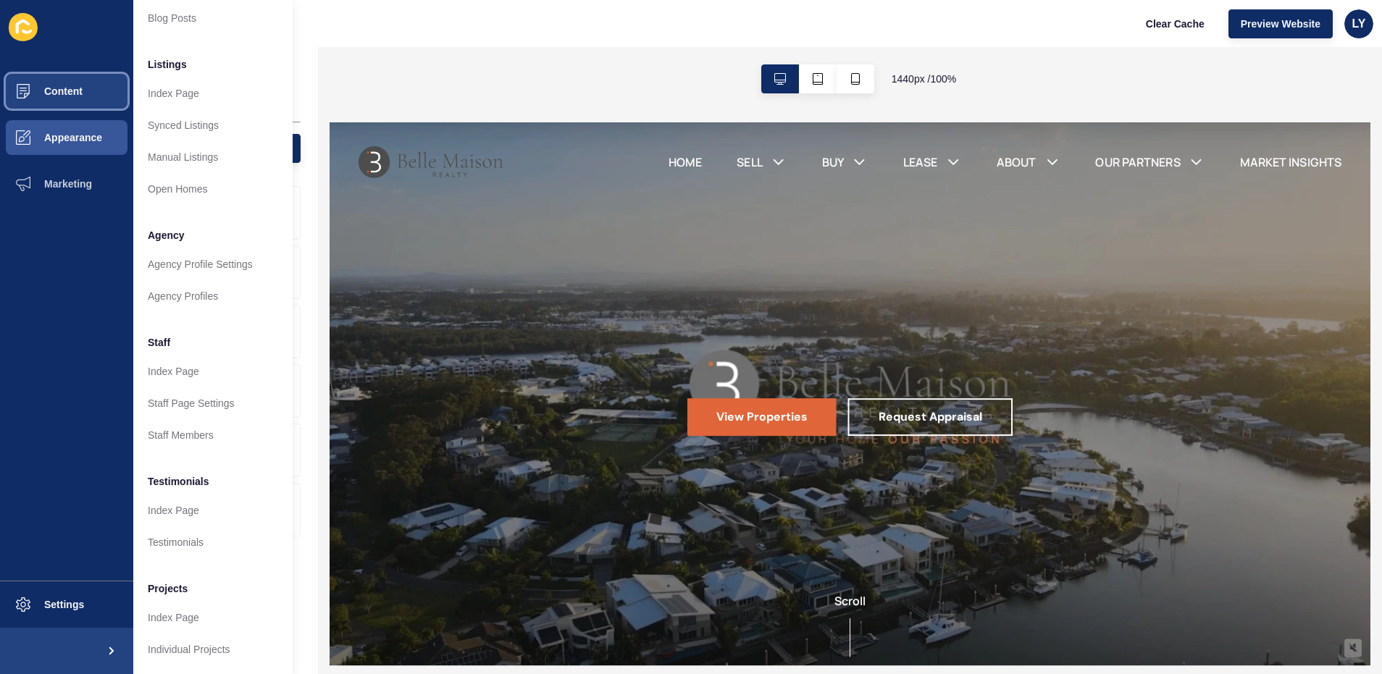
scroll to position [185, 0]
click at [172, 419] on link "Staff Members" at bounding box center [212, 435] width 159 height 32
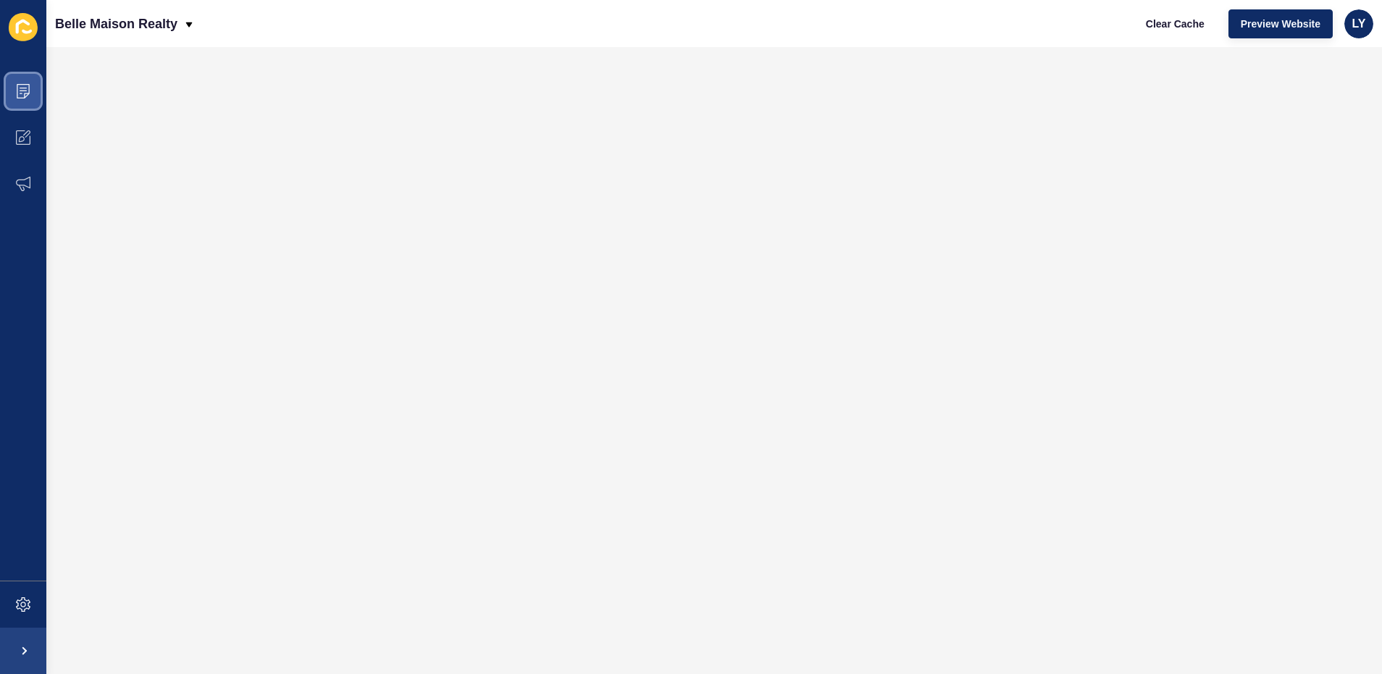
click at [12, 100] on span at bounding box center [23, 91] width 46 height 46
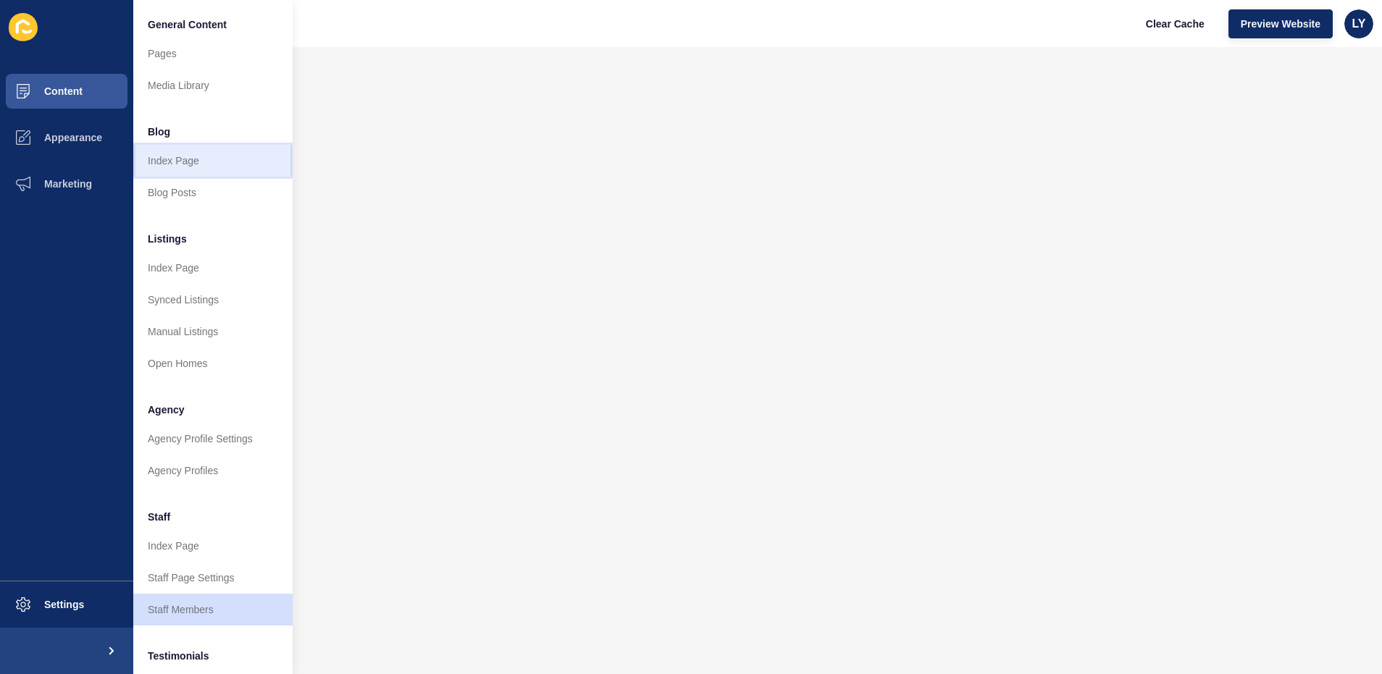
click at [168, 158] on link "Index Page" at bounding box center [212, 161] width 159 height 32
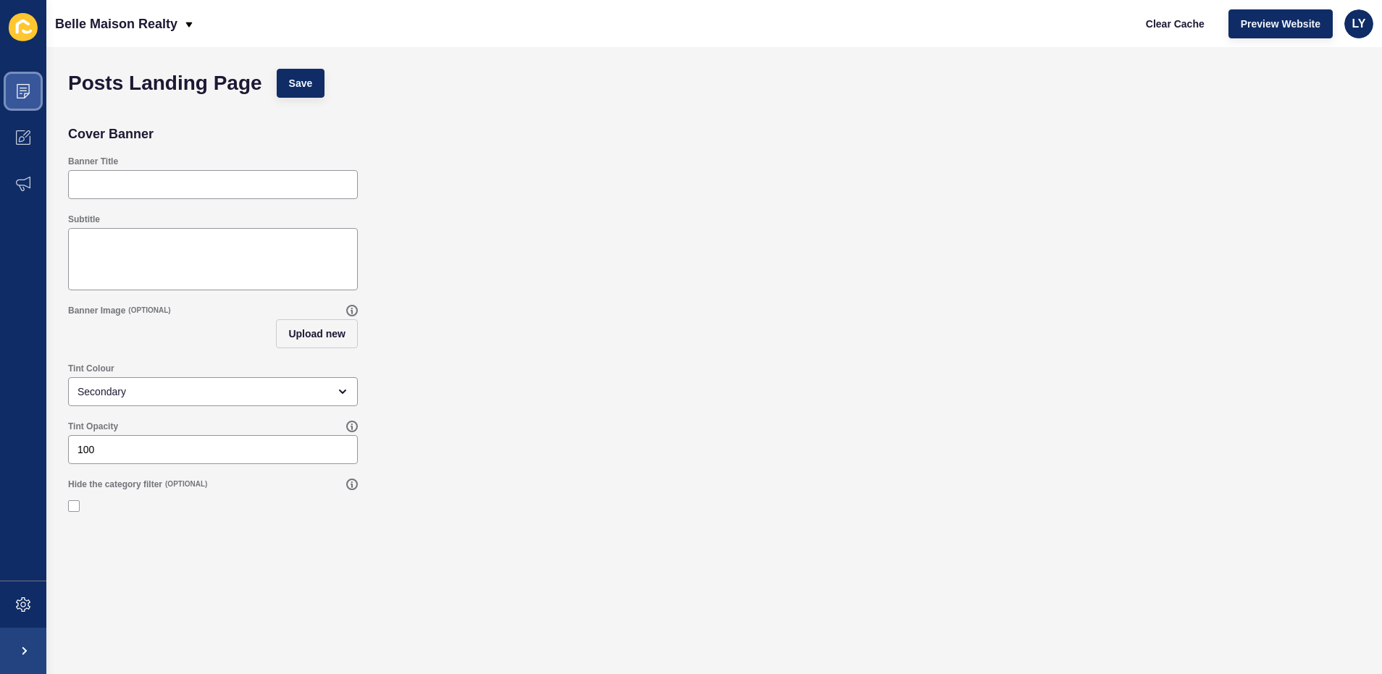
click at [24, 97] on icon at bounding box center [23, 91] width 14 height 14
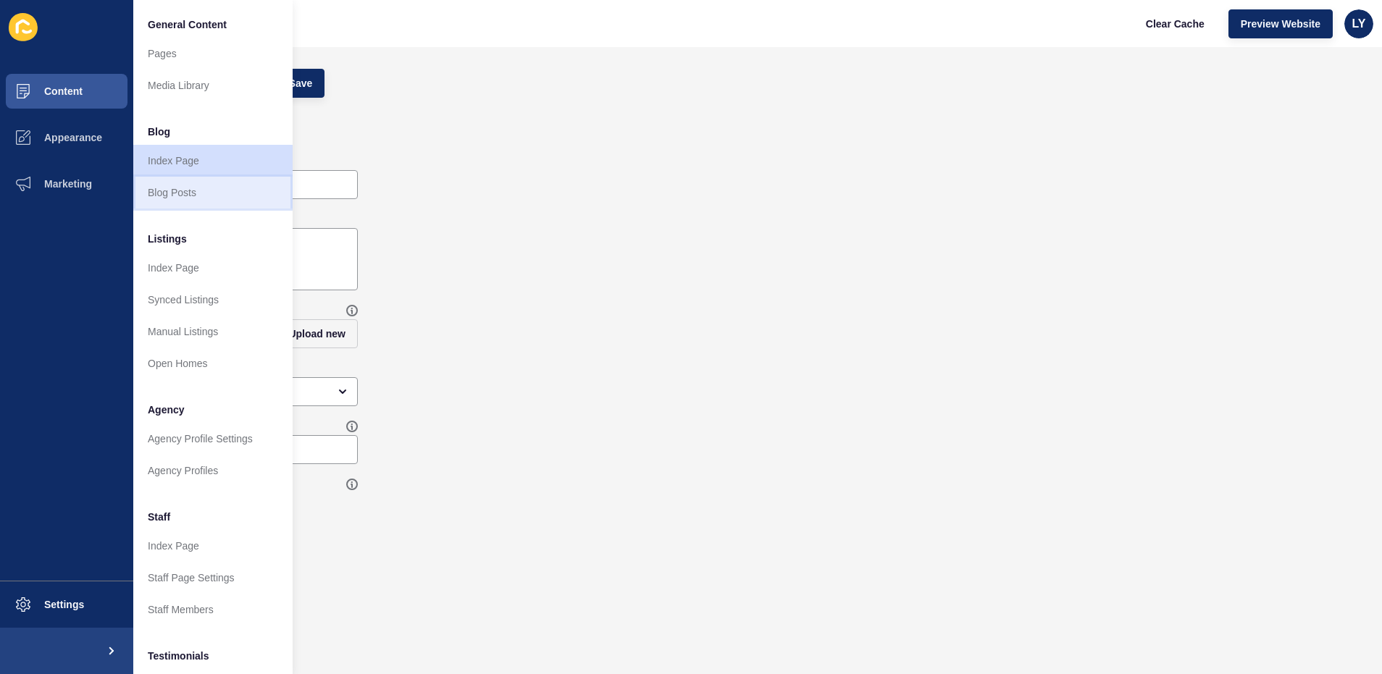
click at [191, 184] on link "Blog Posts" at bounding box center [212, 193] width 159 height 32
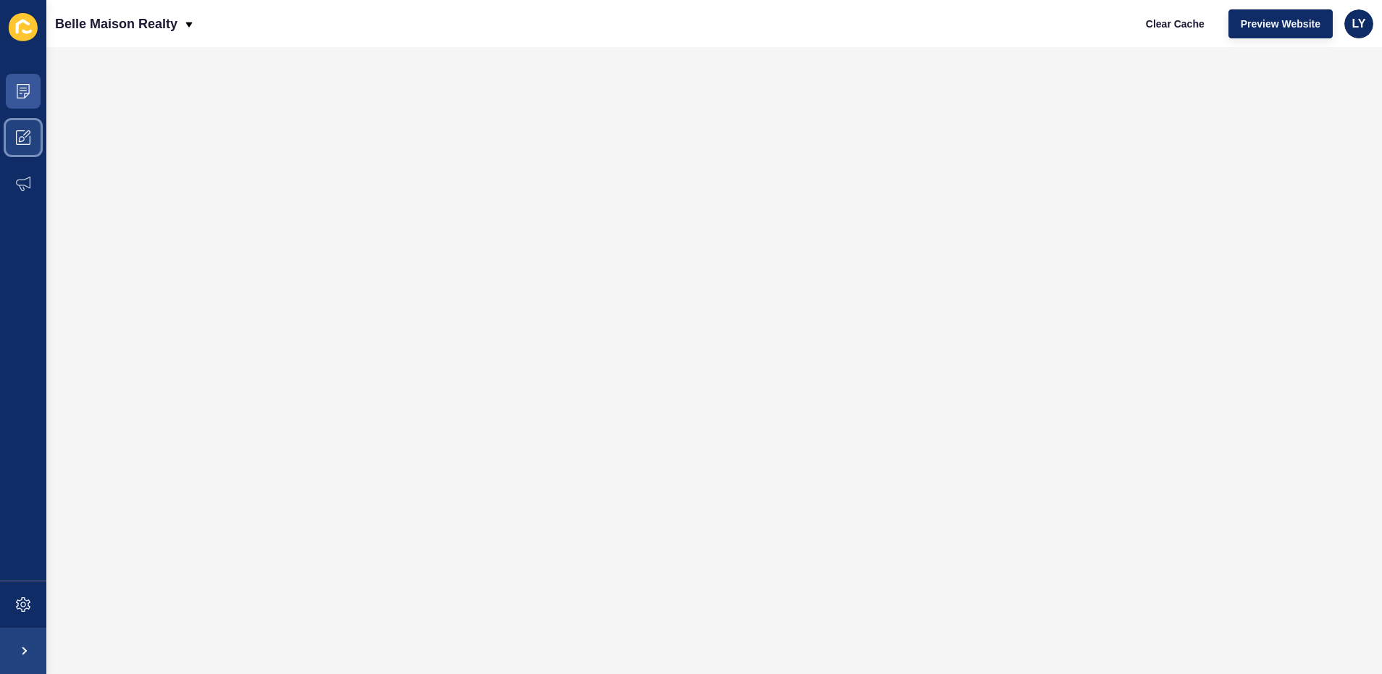
click at [26, 140] on icon at bounding box center [23, 137] width 14 height 14
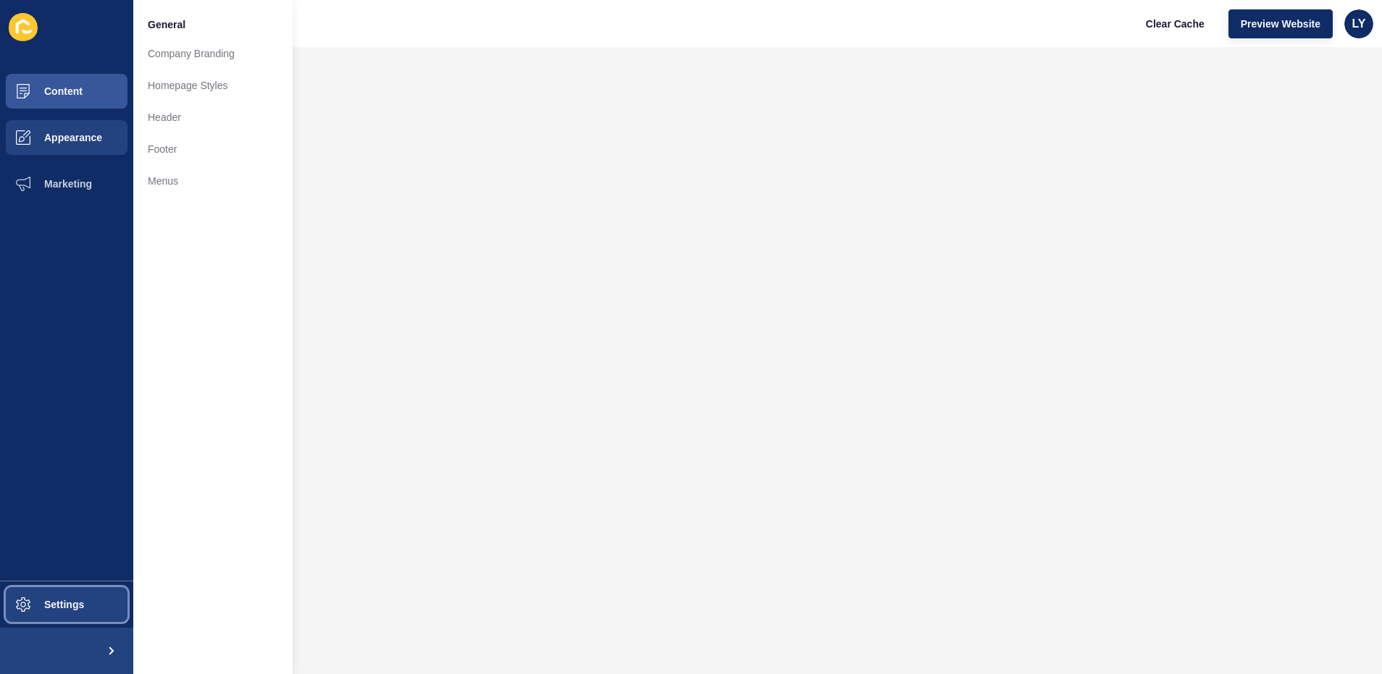
click at [54, 599] on span "Settings" at bounding box center [41, 605] width 86 height 12
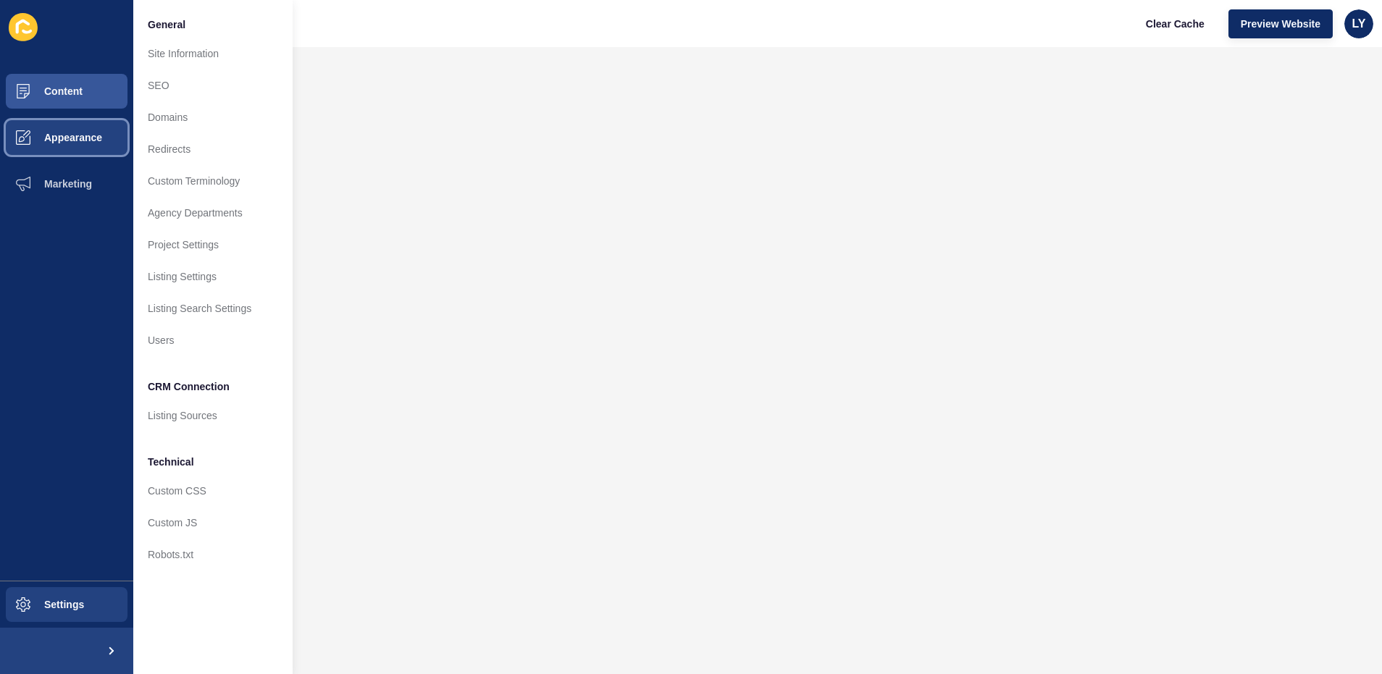
click at [60, 140] on span "Appearance" at bounding box center [50, 138] width 104 height 12
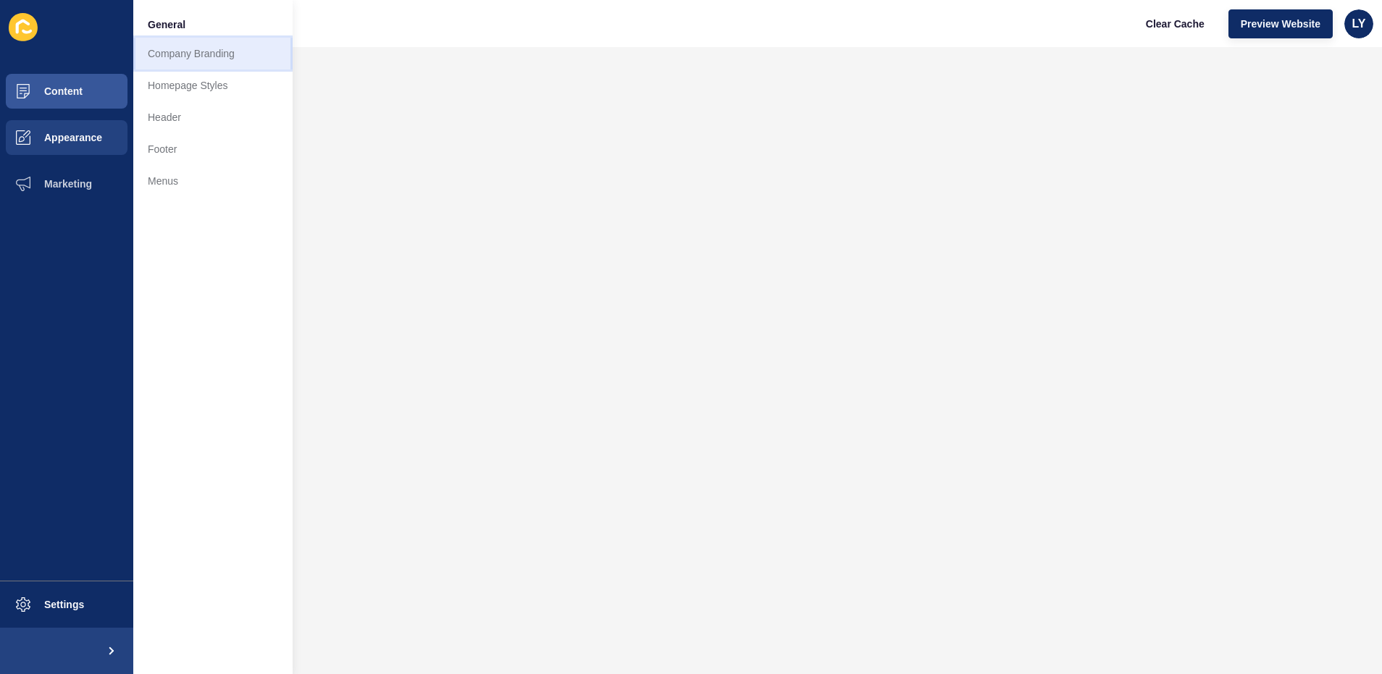
click at [158, 53] on link "Company Branding" at bounding box center [212, 54] width 159 height 32
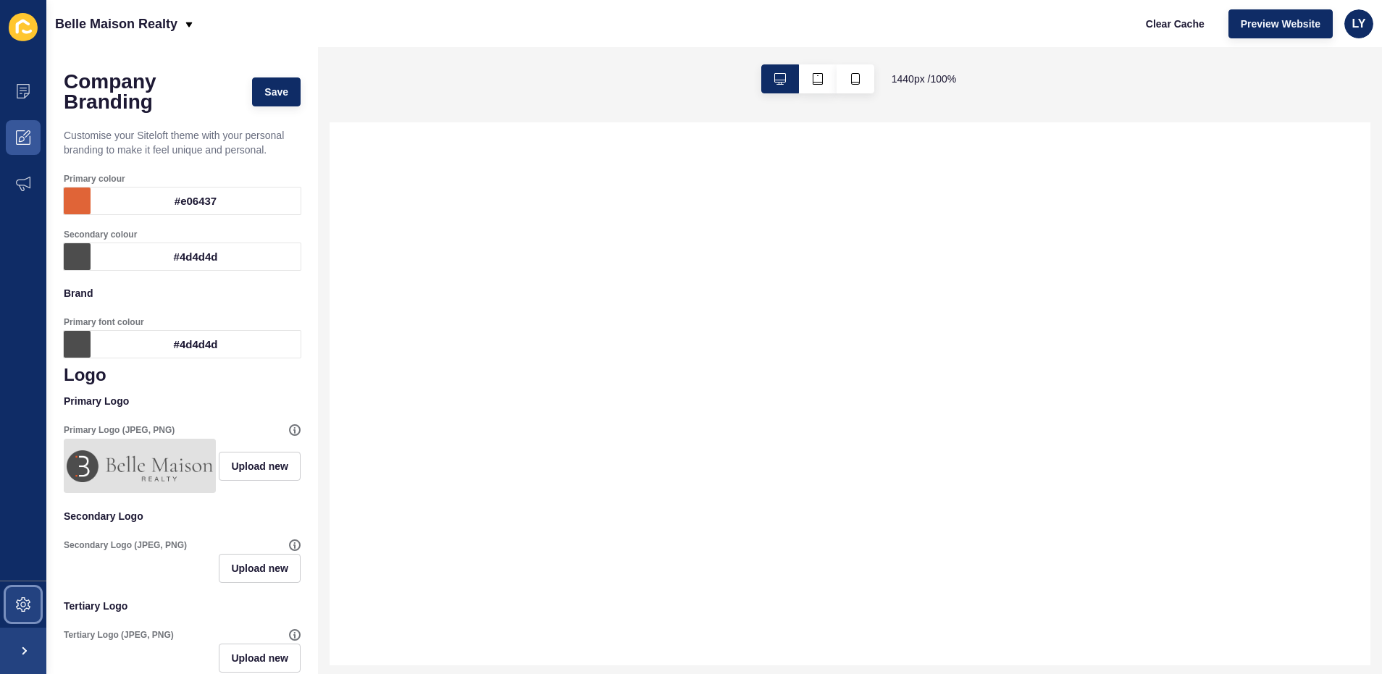
click at [7, 618] on span at bounding box center [23, 604] width 46 height 46
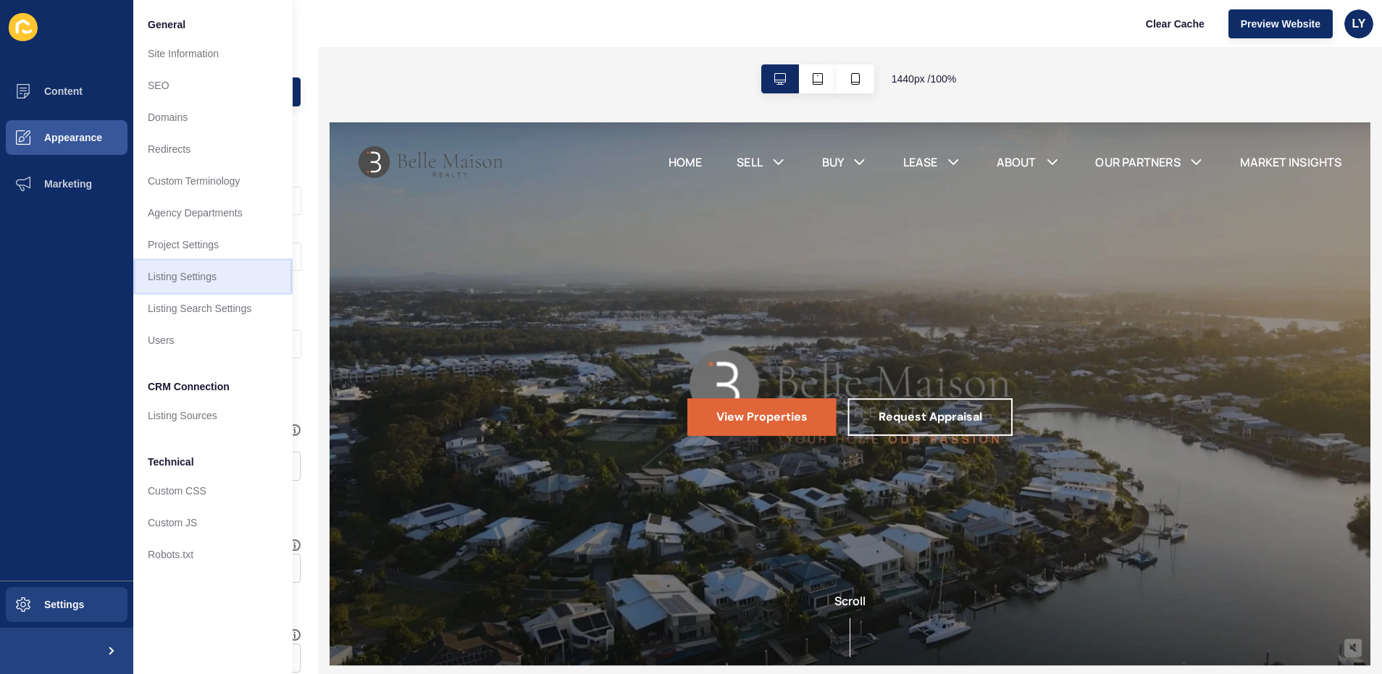
click at [181, 284] on link "Listing Settings" at bounding box center [212, 277] width 159 height 32
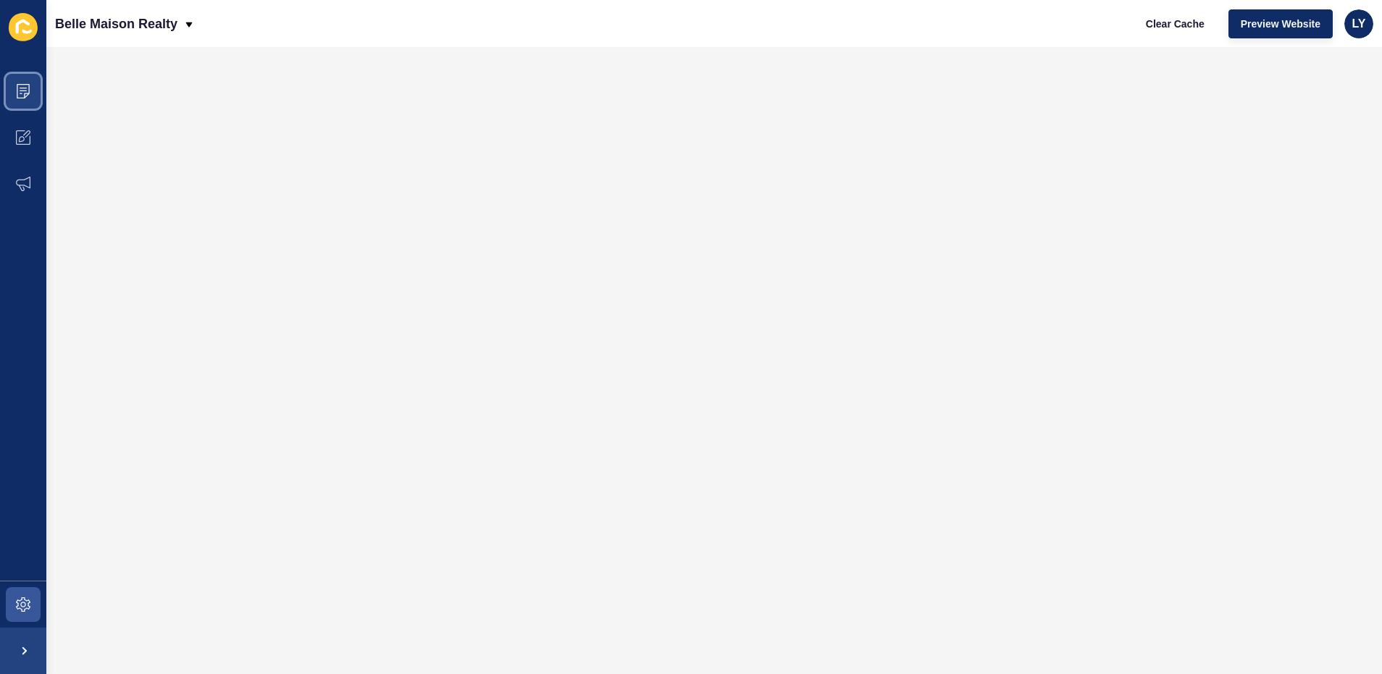
click at [23, 98] on icon at bounding box center [23, 91] width 13 height 14
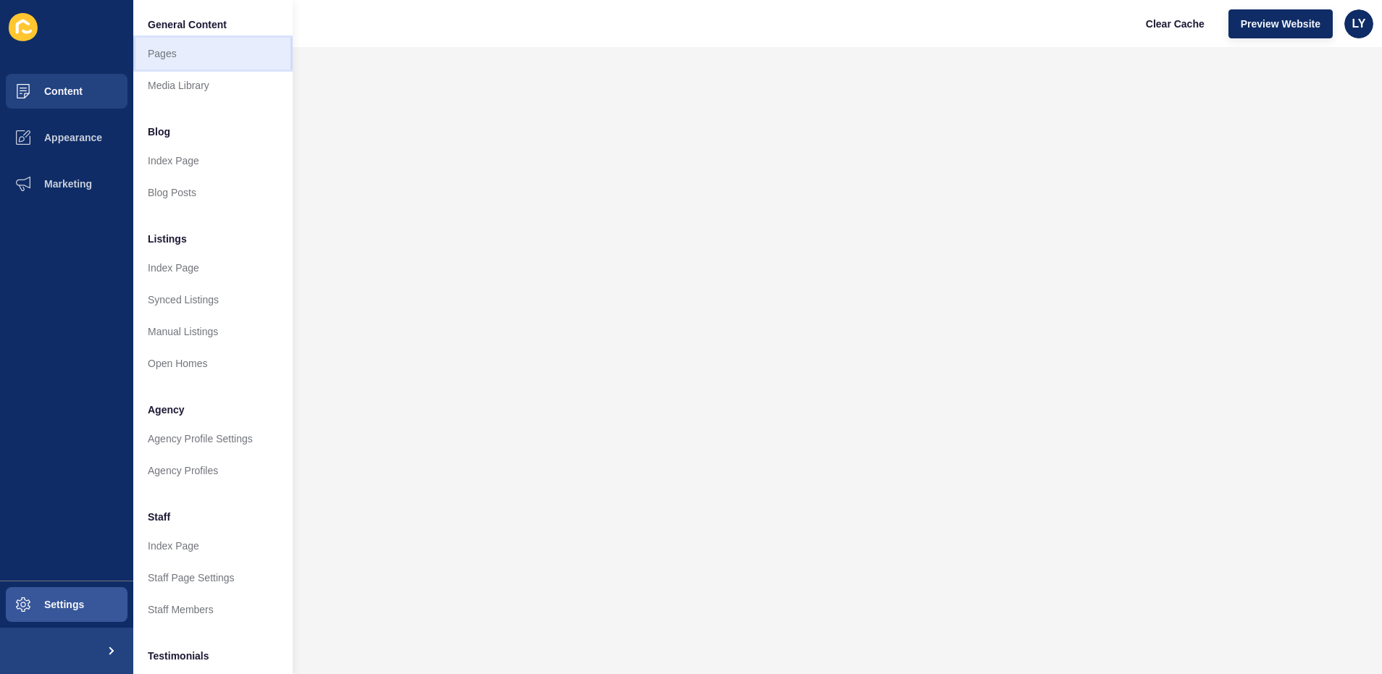
click at [176, 64] on link "Pages" at bounding box center [212, 54] width 159 height 32
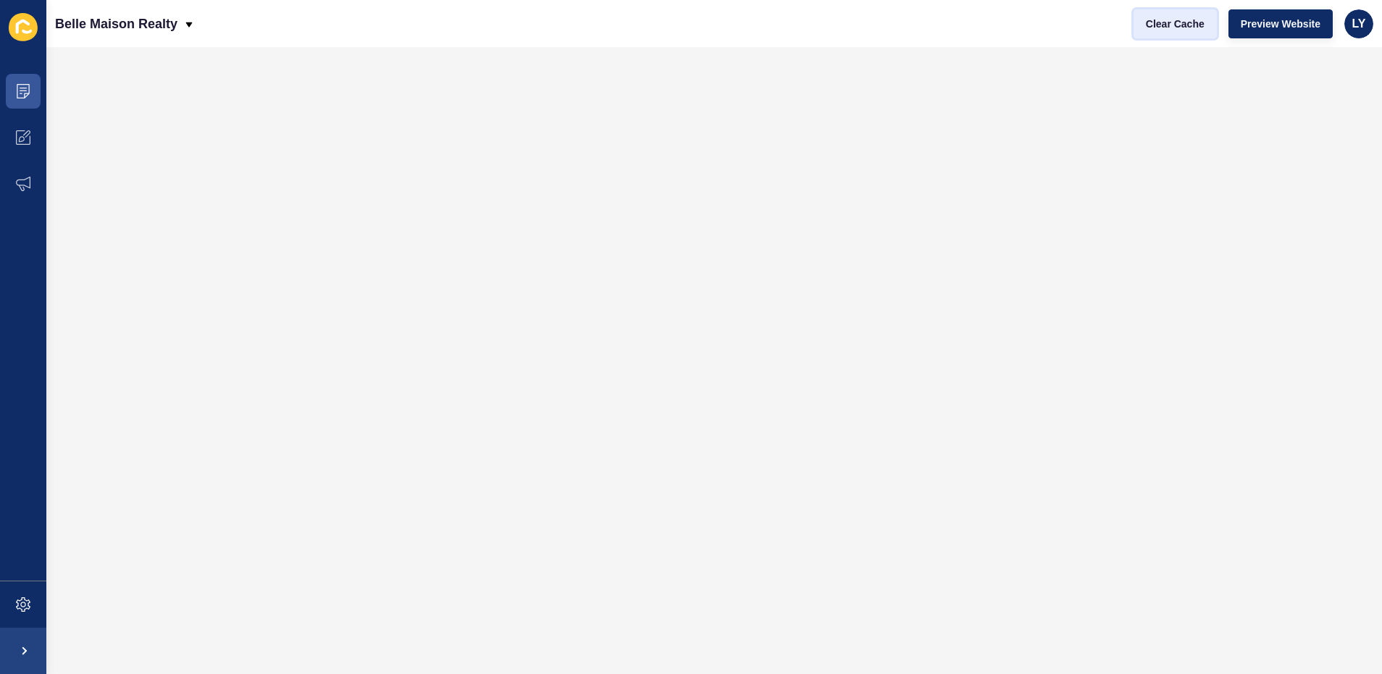
click at [1180, 30] on span "Clear Cache" at bounding box center [1175, 24] width 59 height 14
click at [1356, 21] on span "LY" at bounding box center [1359, 24] width 14 height 14
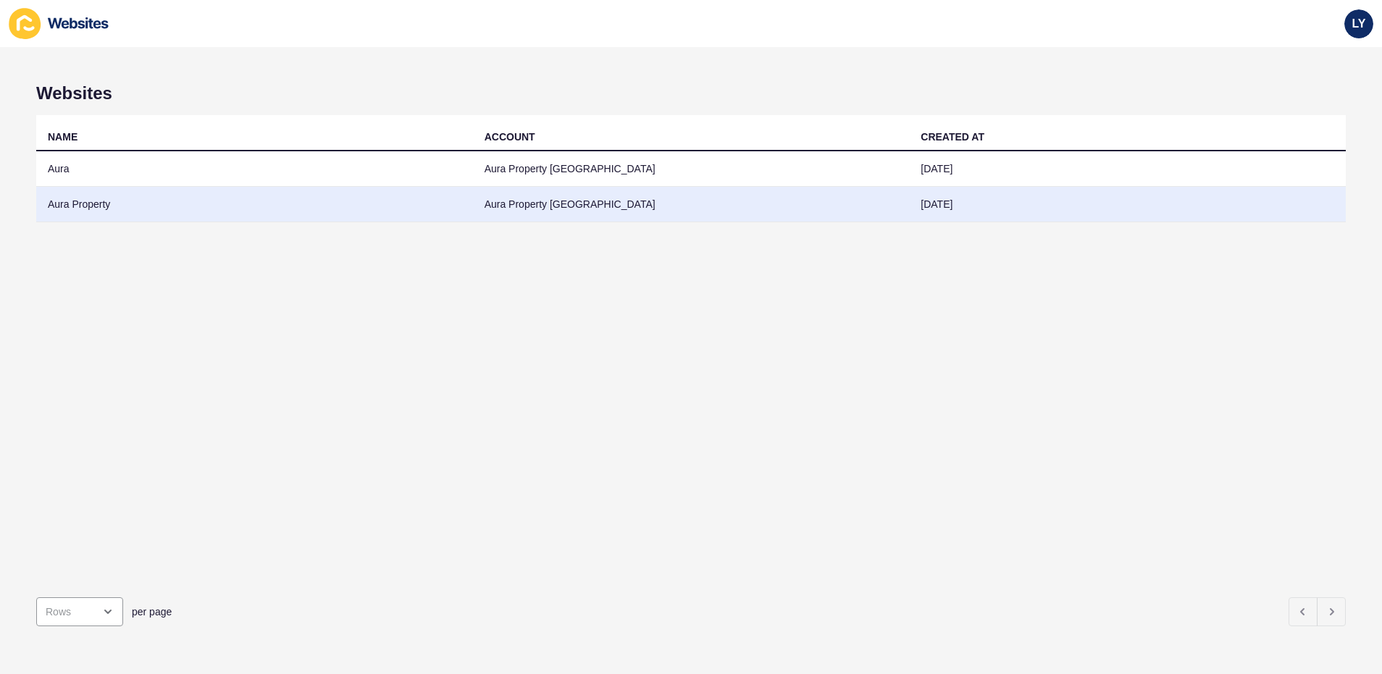
click at [211, 203] on td "Aura Property" at bounding box center [254, 204] width 437 height 35
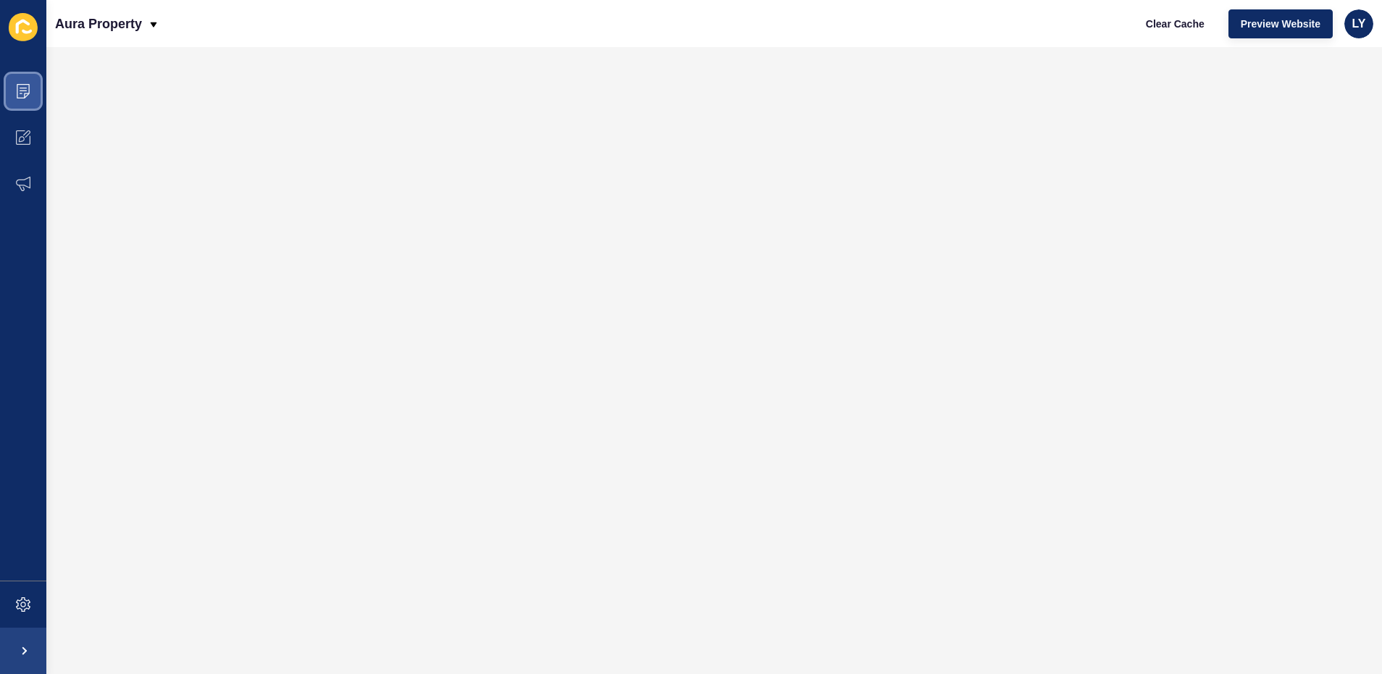
click at [11, 96] on span at bounding box center [23, 91] width 46 height 46
click at [109, 30] on p "Aura Property" at bounding box center [98, 24] width 87 height 36
click at [19, 97] on icon at bounding box center [23, 91] width 14 height 14
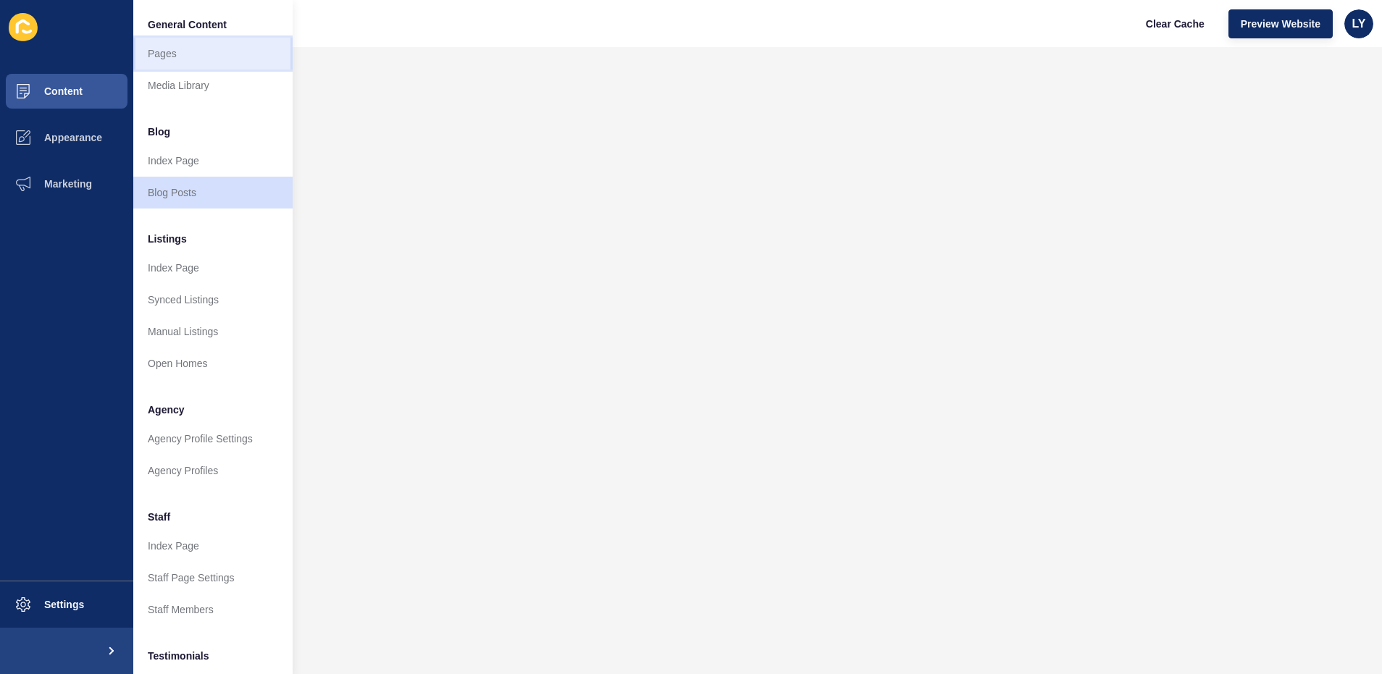
click at [168, 52] on link "Pages" at bounding box center [212, 54] width 159 height 32
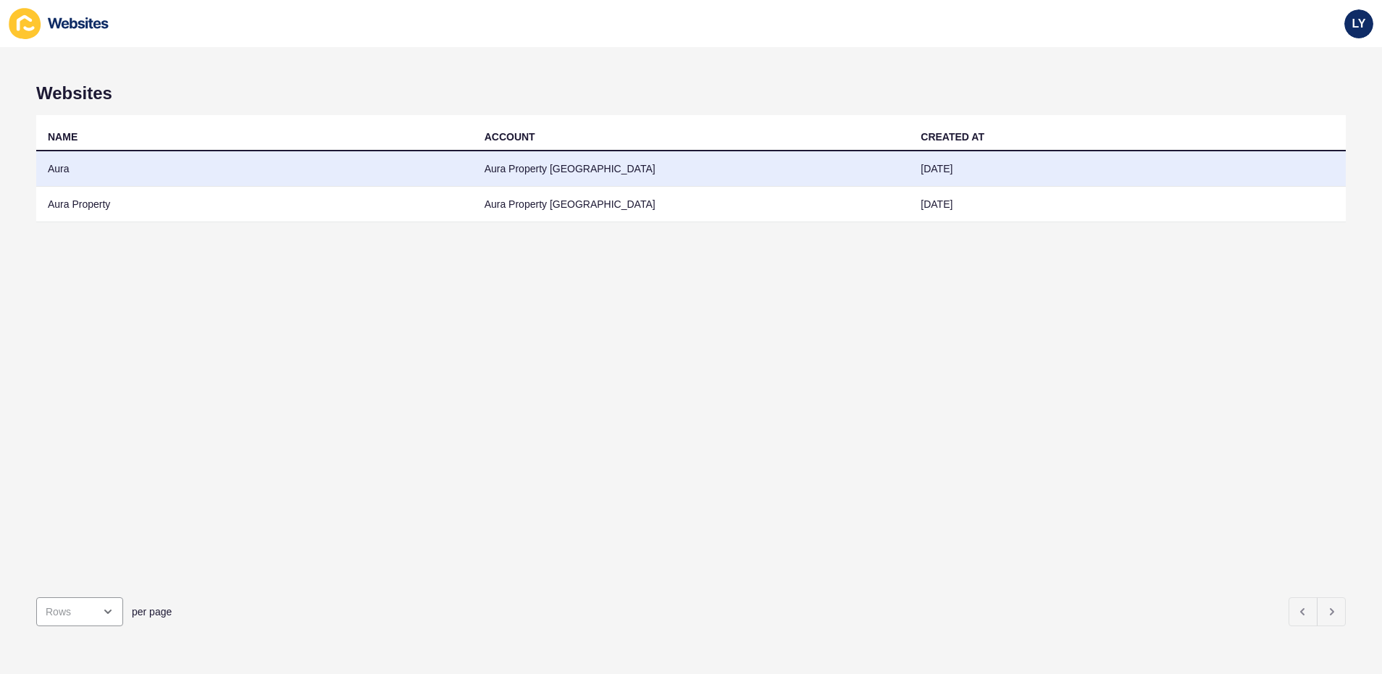
click at [93, 180] on td "Aura" at bounding box center [254, 168] width 437 height 35
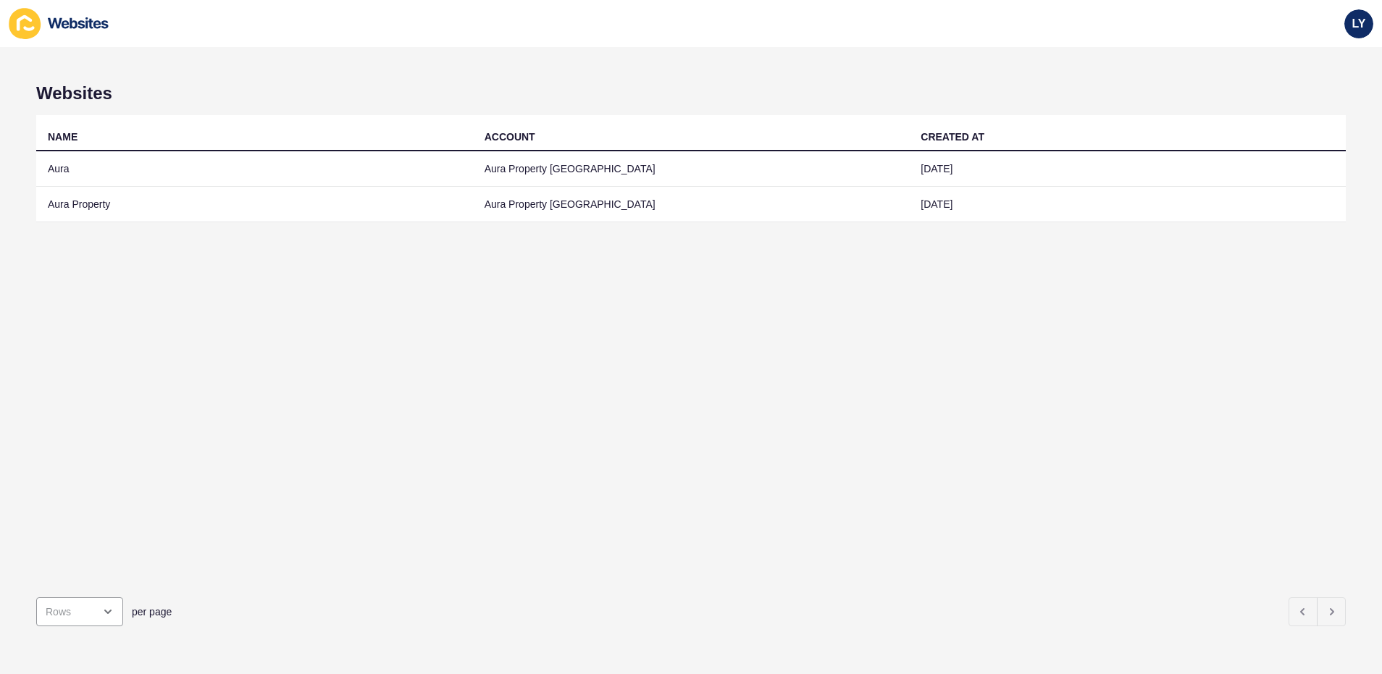
click at [89, 211] on td "Aura Property" at bounding box center [254, 204] width 437 height 35
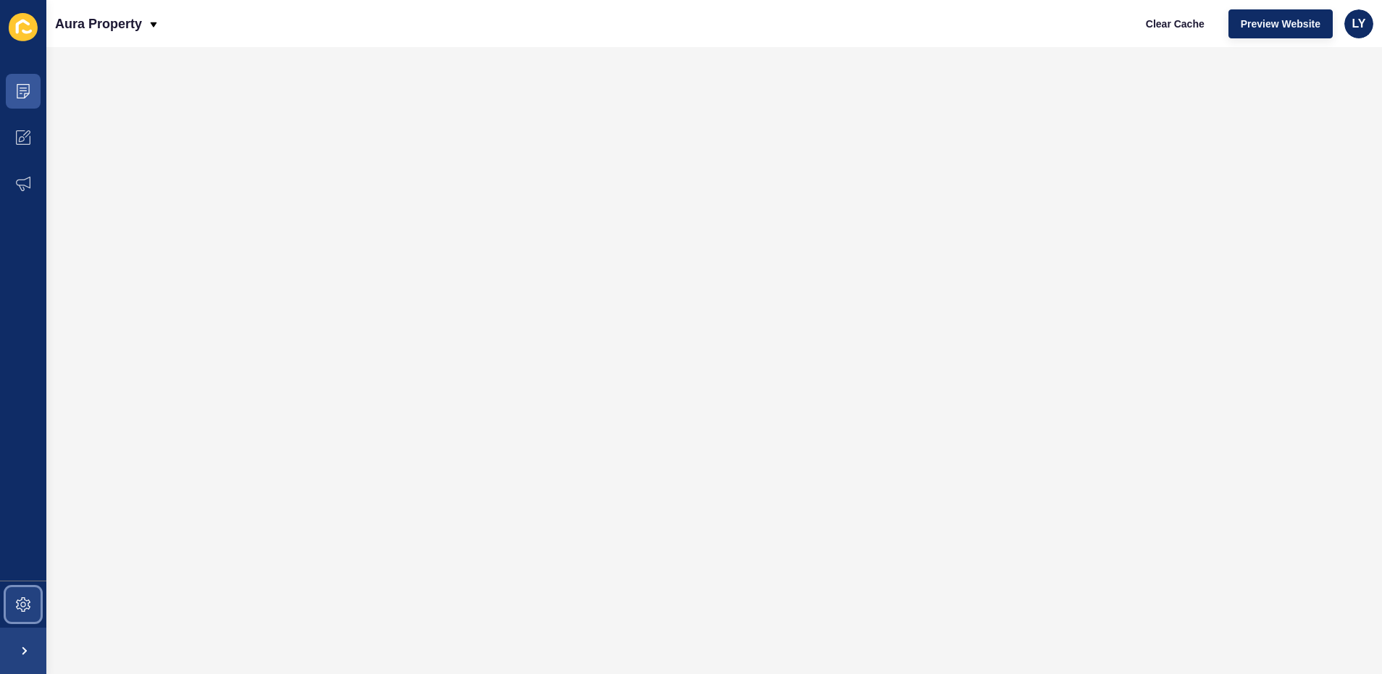
click at [25, 615] on span at bounding box center [23, 604] width 46 height 46
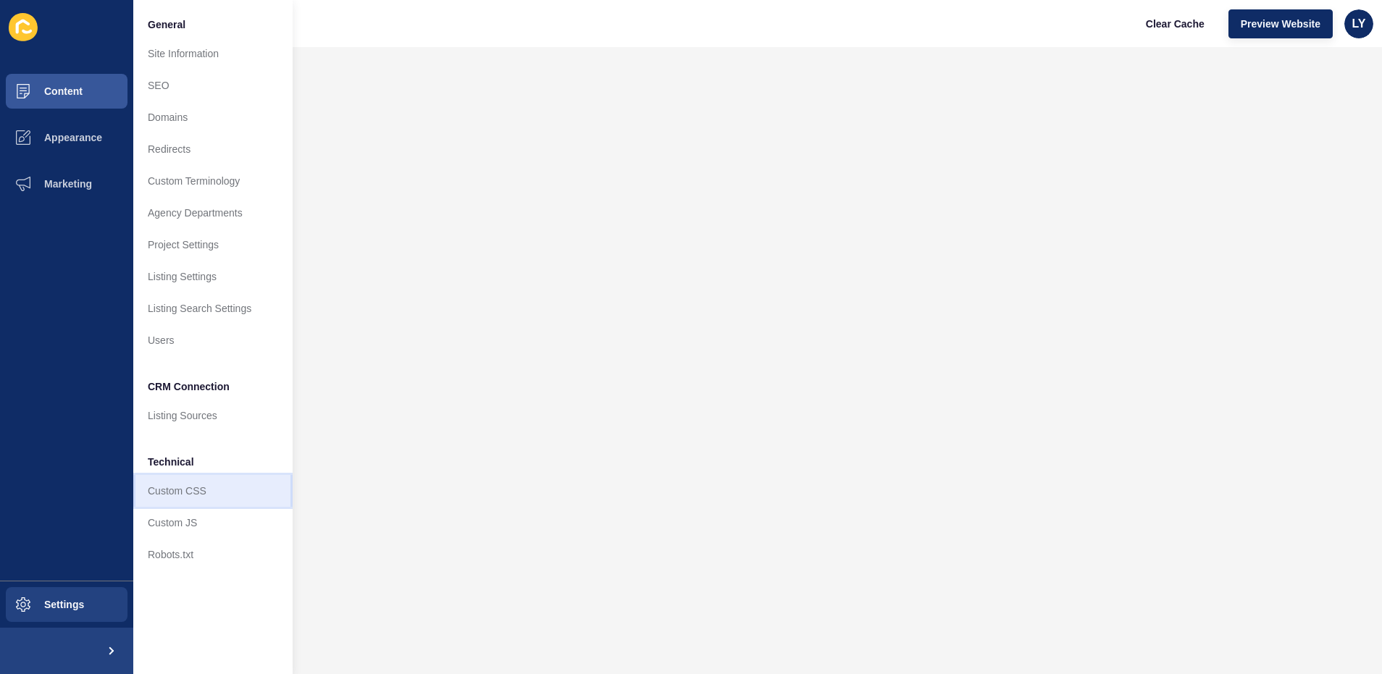
click at [201, 505] on link "Custom CSS" at bounding box center [212, 491] width 159 height 32
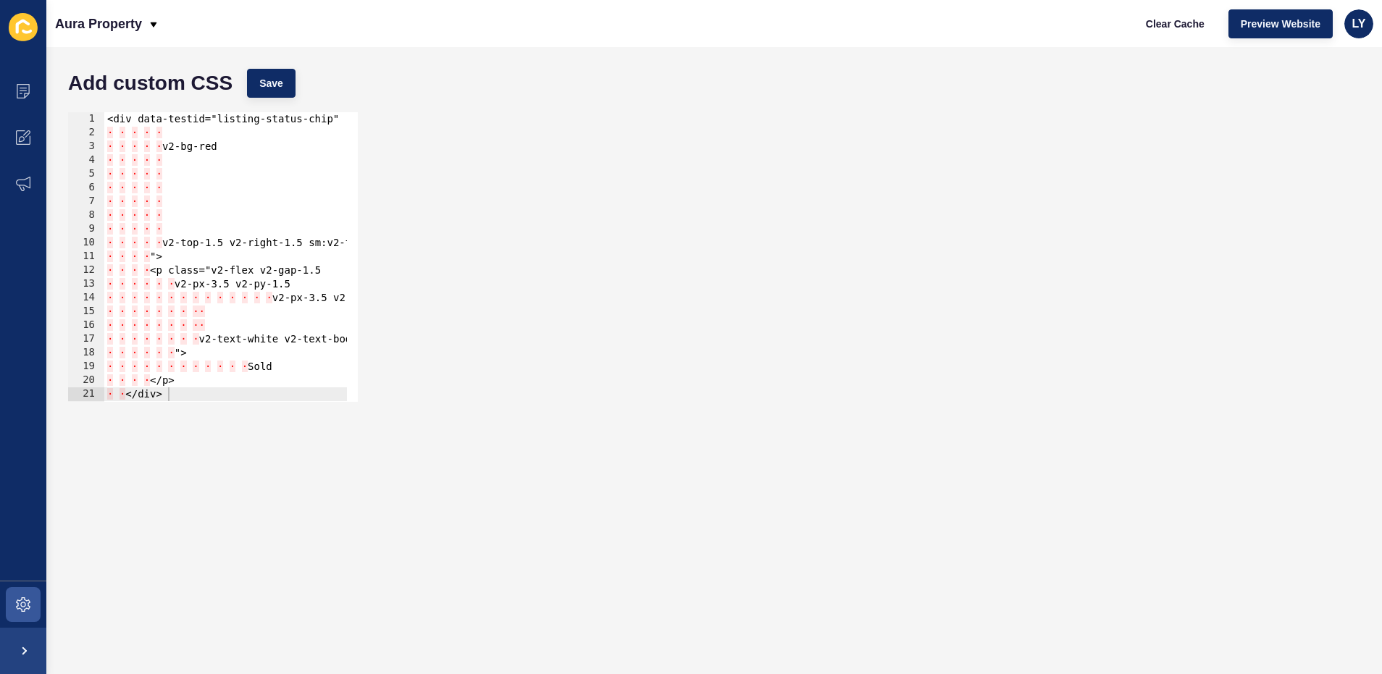
drag, startPoint x: 178, startPoint y: 192, endPoint x: 123, endPoint y: 156, distance: 65.9
click at [177, 192] on div "<div data-testid="listing-status-chip" role="listing-status" class="v2-flex v2-…" at bounding box center [472, 265] width 736 height 306
click at [127, 141] on div "<div data-testid="listing-status-chip" role="listing-status" class="v2-flex v2-…" at bounding box center [472, 265] width 736 height 306
drag, startPoint x: 169, startPoint y: 140, endPoint x: 253, endPoint y: 148, distance: 84.4
click at [169, 140] on div "<div data-testid="listing-status-chip" role="listing-status" class="v2-flex v2-…" at bounding box center [472, 265] width 736 height 306
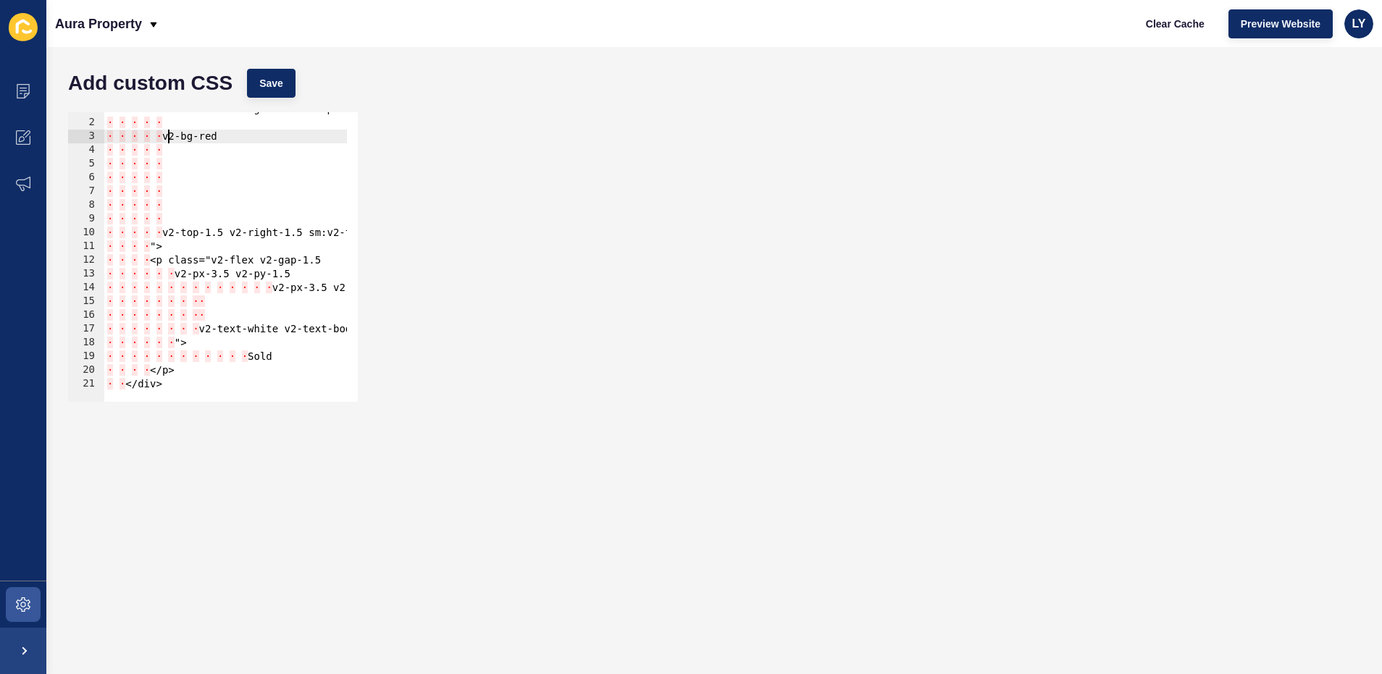
click at [265, 352] on div "<div data-testid="listing-status-chip" role="listing-status" class="v2-flex v2-…" at bounding box center [472, 255] width 736 height 306
type textarea "</p> </div>"
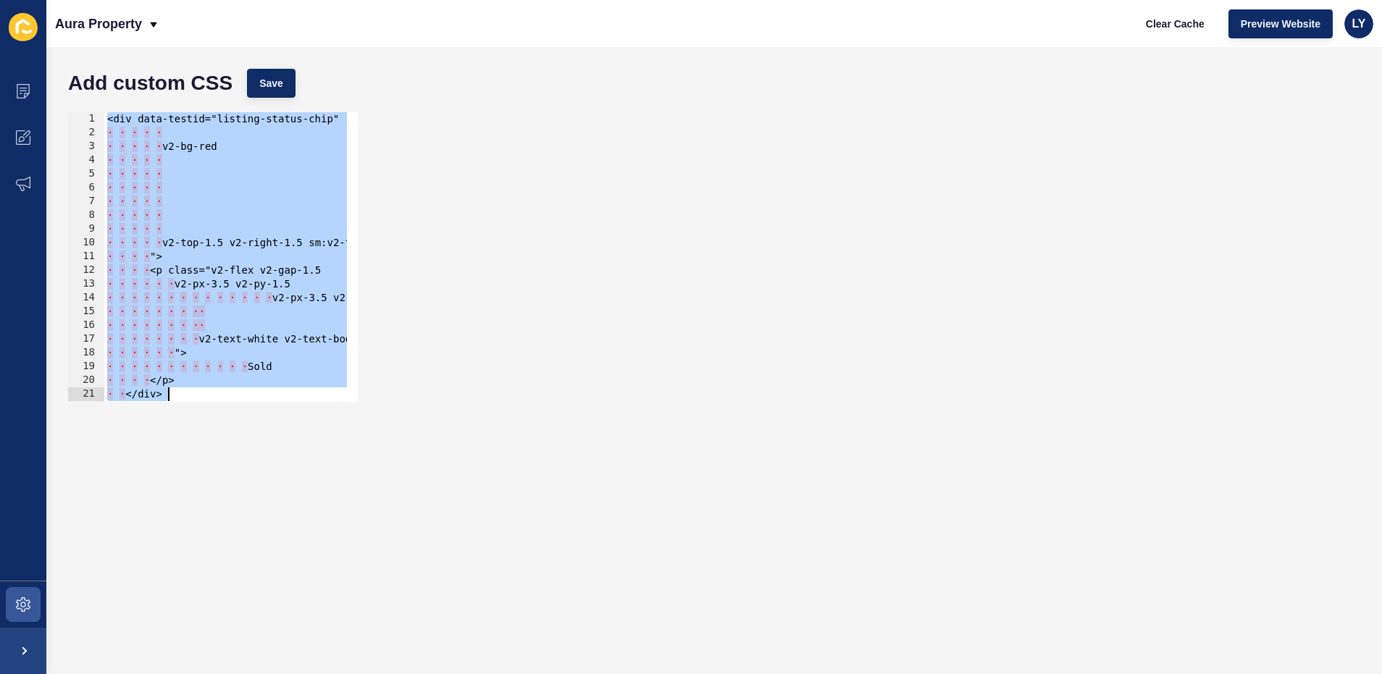
click at [414, 221] on div "</p> </div> 1 2 3 4 5 6 7 8 9 10 11 12 13 14 15 16 17 18 19 20 21 <div data-tes…" at bounding box center [714, 257] width 1306 height 304
click at [409, 218] on div "</p> </div> 1 2 3 4 5 6 7 8 9 10 11 12 13 14 15 16 17 18 19 20 21 <div data-tes…" at bounding box center [714, 257] width 1306 height 304
click at [311, 196] on div "<div data-testid="listing-status-chip" role="listing-status" class="v2-flex v2-…" at bounding box center [472, 265] width 736 height 306
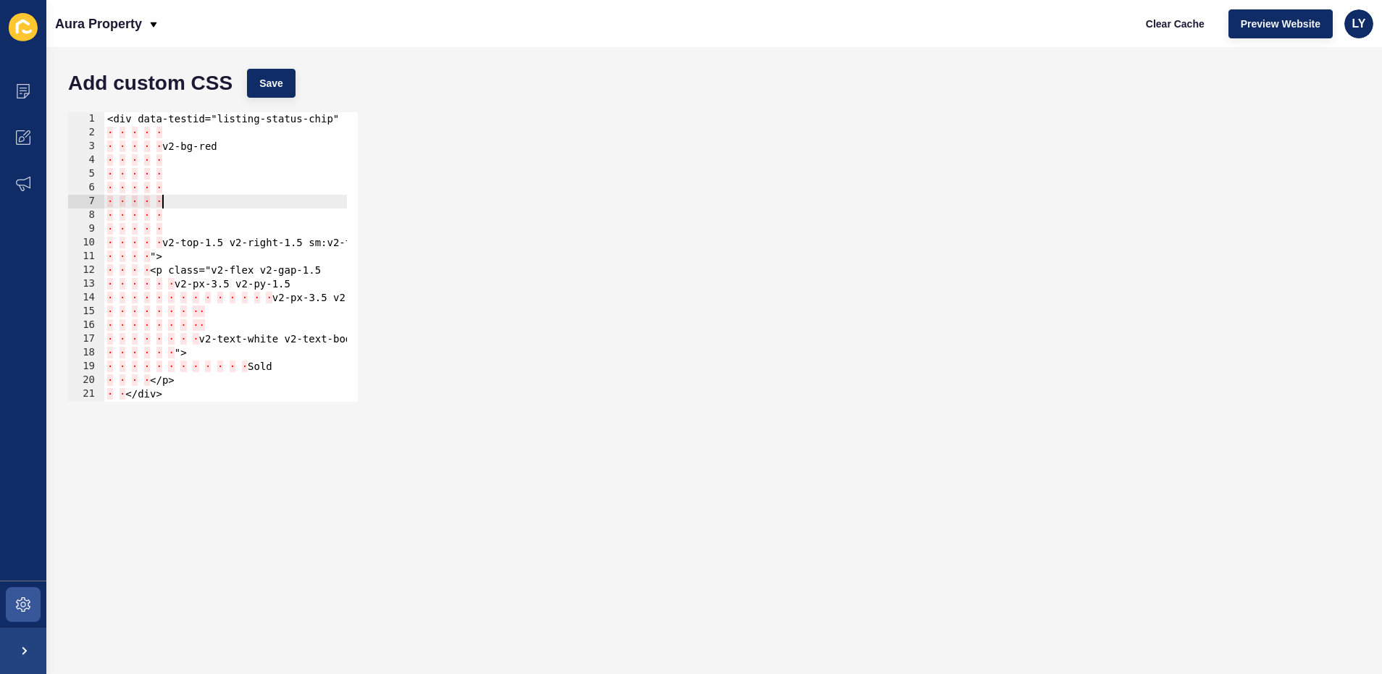
click at [453, 211] on div "1 2 3 4 5 6 7 8 9 10 11 12 13 14 15 16 17 18 19 20 21 <div data-testid="listing…" at bounding box center [714, 257] width 1306 height 304
drag, startPoint x: 376, startPoint y: 413, endPoint x: 371, endPoint y: 421, distance: 9.4
click at [371, 421] on form "Add custom CSS Save 1 2 3 4 5 6 7 8 9 10 11 12 13 14 15 16 17 18 19 20 21 <div …" at bounding box center [714, 361] width 1306 height 598
click at [371, 420] on form "Add custom CSS Save 1 2 3 4 5 6 7 8 9 10 11 12 13 14 15 16 17 18 19 20 21 <div …" at bounding box center [714, 361] width 1306 height 598
click at [201, 183] on div "<div data-testid="listing-status-chip" role="listing-status" class="v2-flex v2-…" at bounding box center [472, 265] width 736 height 306
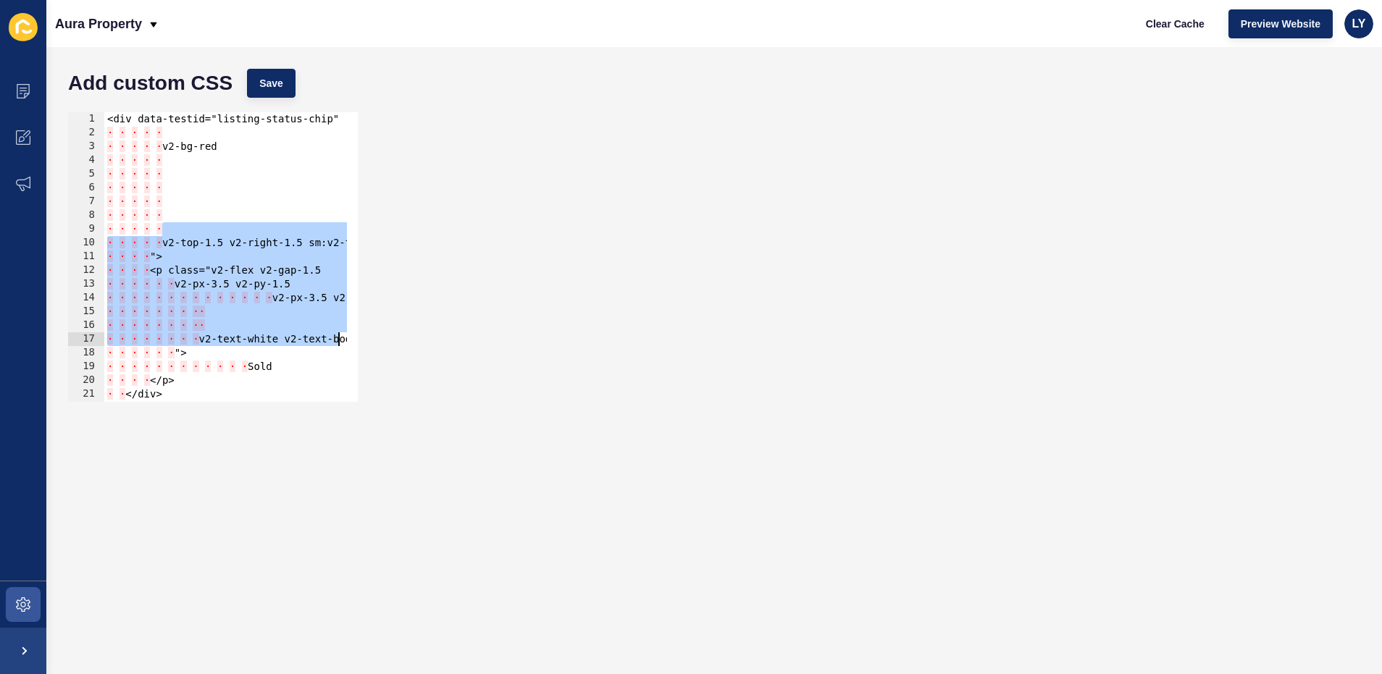
drag, startPoint x: 311, startPoint y: 273, endPoint x: 340, endPoint y: 289, distance: 33.7
click at [336, 335] on div "<div data-testid="listing-status-chip" role="listing-status" class="v2-flex v2-…" at bounding box center [472, 265] width 736 height 306
type textarea "v2-text-white v2-text-body-small-bold"
click at [407, 217] on div "v2-text-white v2-text-body-small-bold 1 2 3 4 5 6 7 8 9 10 11 12 13 14 15 16 17…" at bounding box center [714, 257] width 1306 height 304
drag, startPoint x: 232, startPoint y: 233, endPoint x: 305, endPoint y: 298, distance: 97.5
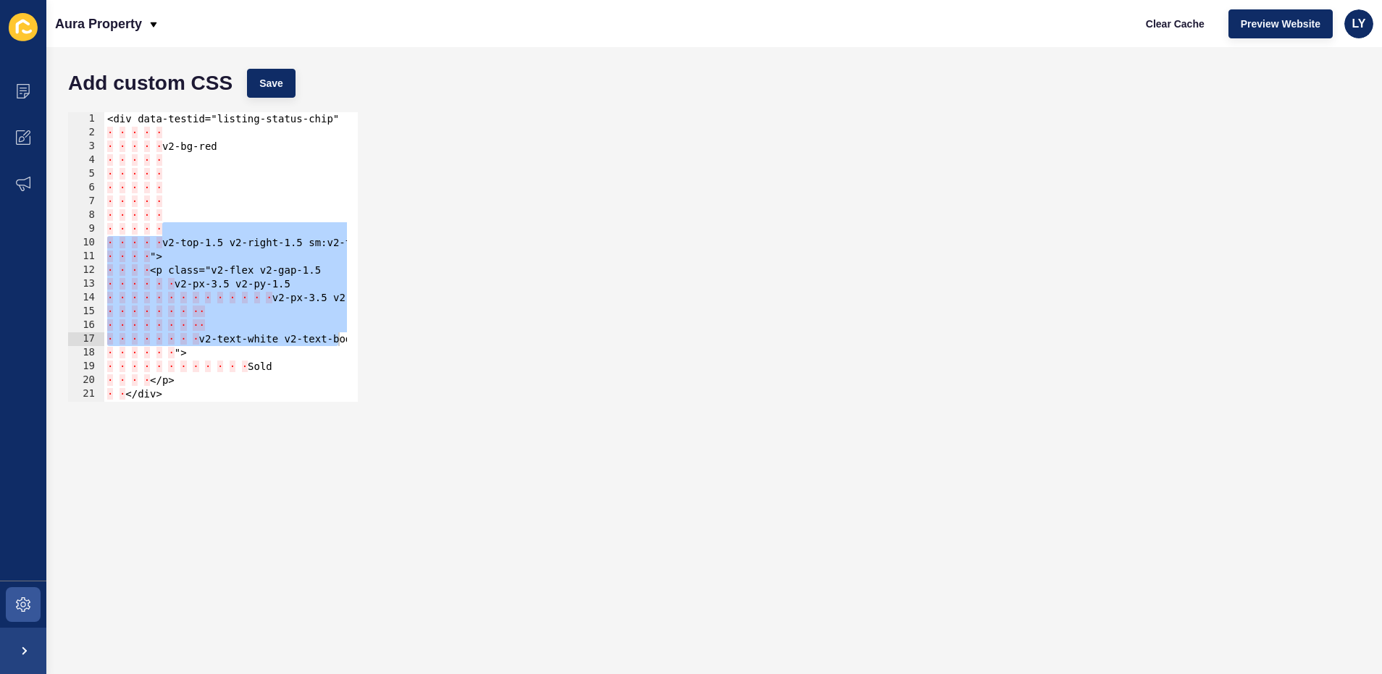
click at [269, 265] on div "<div data-testid="listing-status-chip" role="listing-status" class="v2-flex v2-…" at bounding box center [472, 265] width 736 height 306
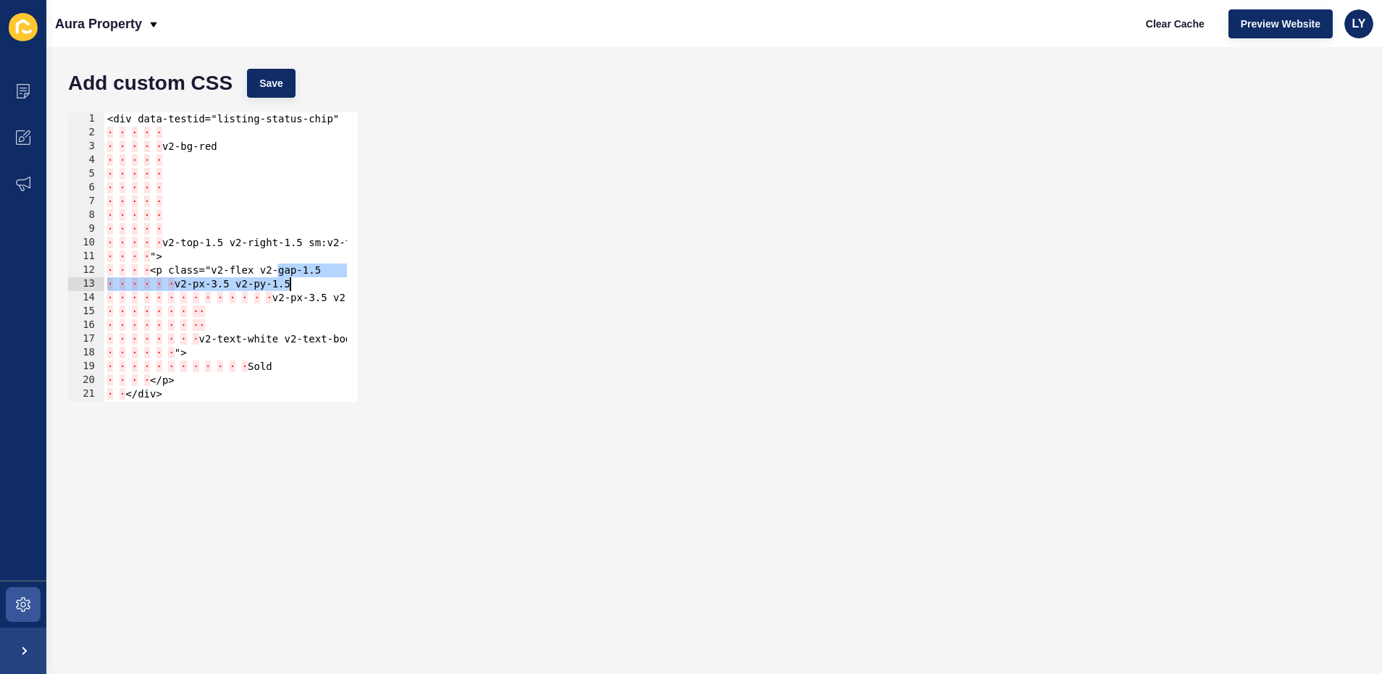
scroll to position [0, 16]
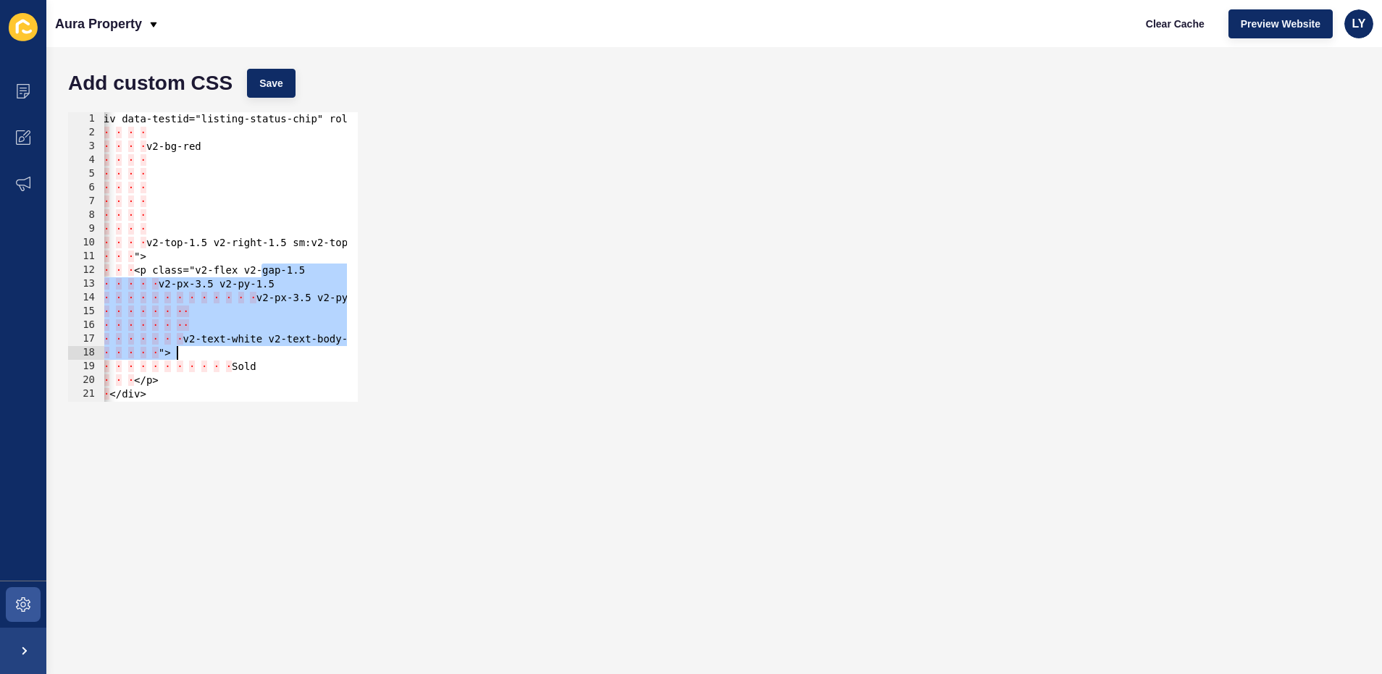
drag, startPoint x: 305, startPoint y: 298, endPoint x: 346, endPoint y: 346, distance: 63.7
click at [346, 346] on div ""> <p class="v2-flex v2-gap-1.5 1 2 3 4 5 6 7 8 9 10 11 12 13 14 15 16 17 18 19…" at bounding box center [213, 257] width 290 height 290
click at [198, 479] on form "Add custom CSS Save v2-text-white v2-text-body-small-bold "> 1 2 3 4 5 6 7 8 9 …" at bounding box center [714, 361] width 1306 height 598
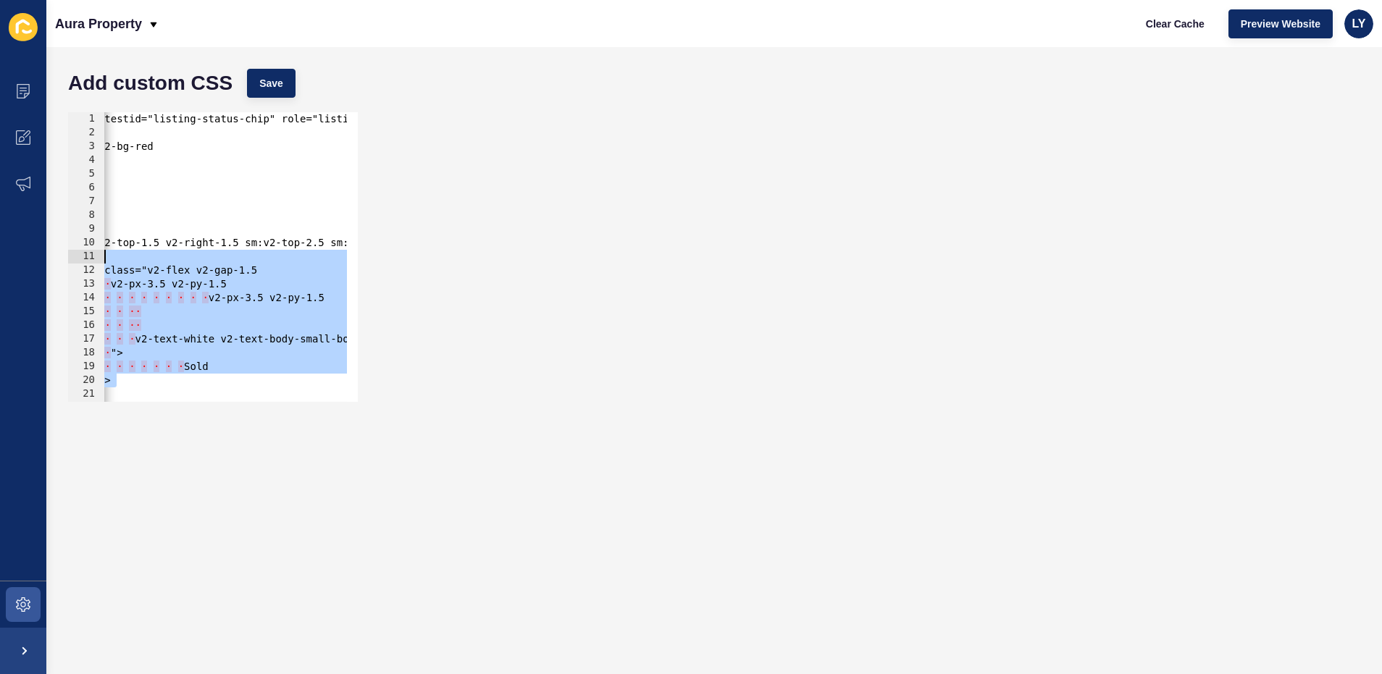
drag, startPoint x: 260, startPoint y: 328, endPoint x: 182, endPoint y: 244, distance: 114.8
click at [182, 244] on div "<div data-testid="listing-status-chip" role="listing-status" class="v2-flex v2-…" at bounding box center [409, 265] width 736 height 306
type textarea "v2-top-1.5 v2-right-1.5 sm:v2-top-2.5 sm:v2-right-2.5"
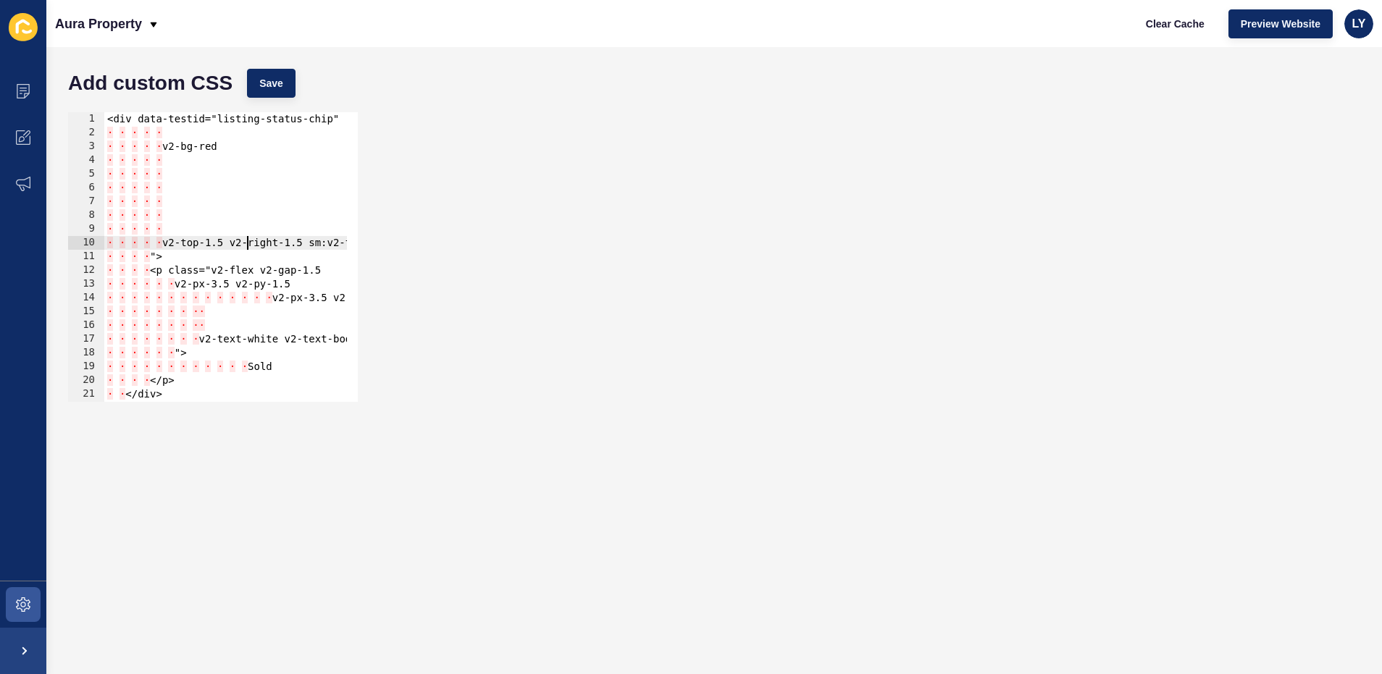
scroll to position [0, 0]
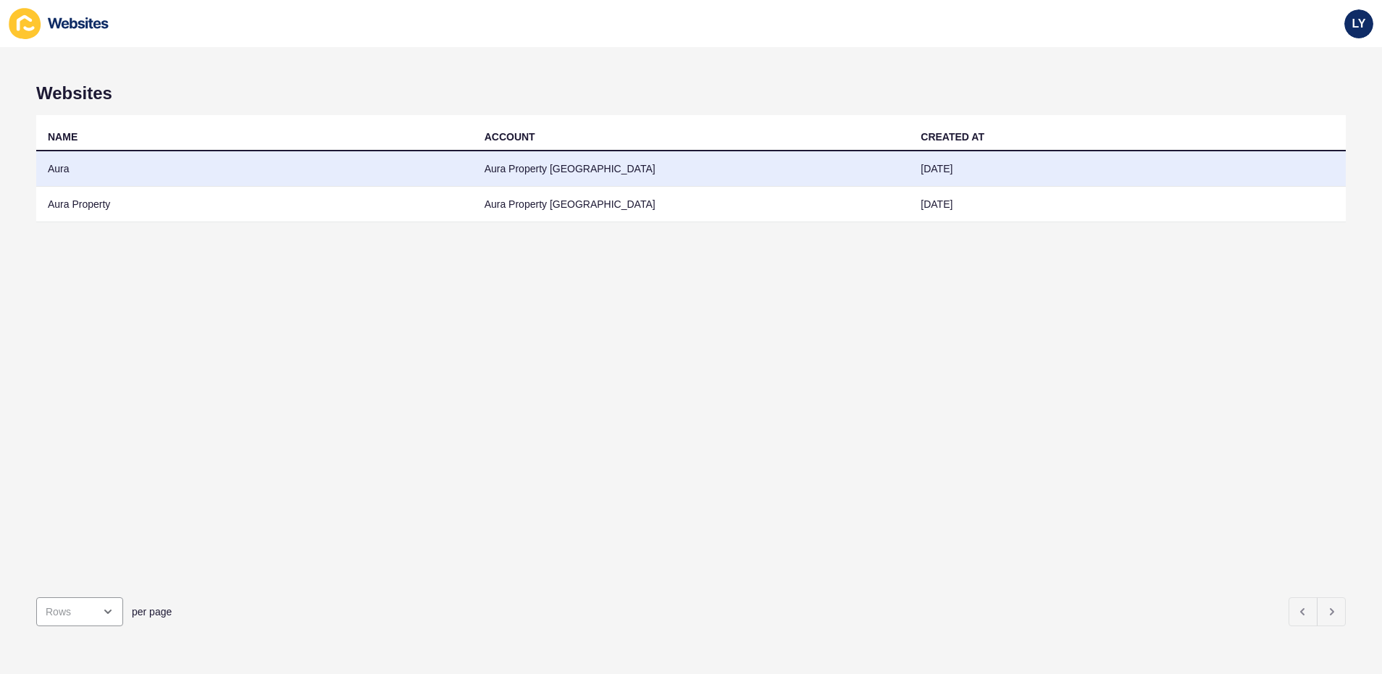
click at [81, 184] on td "Aura" at bounding box center [254, 168] width 437 height 35
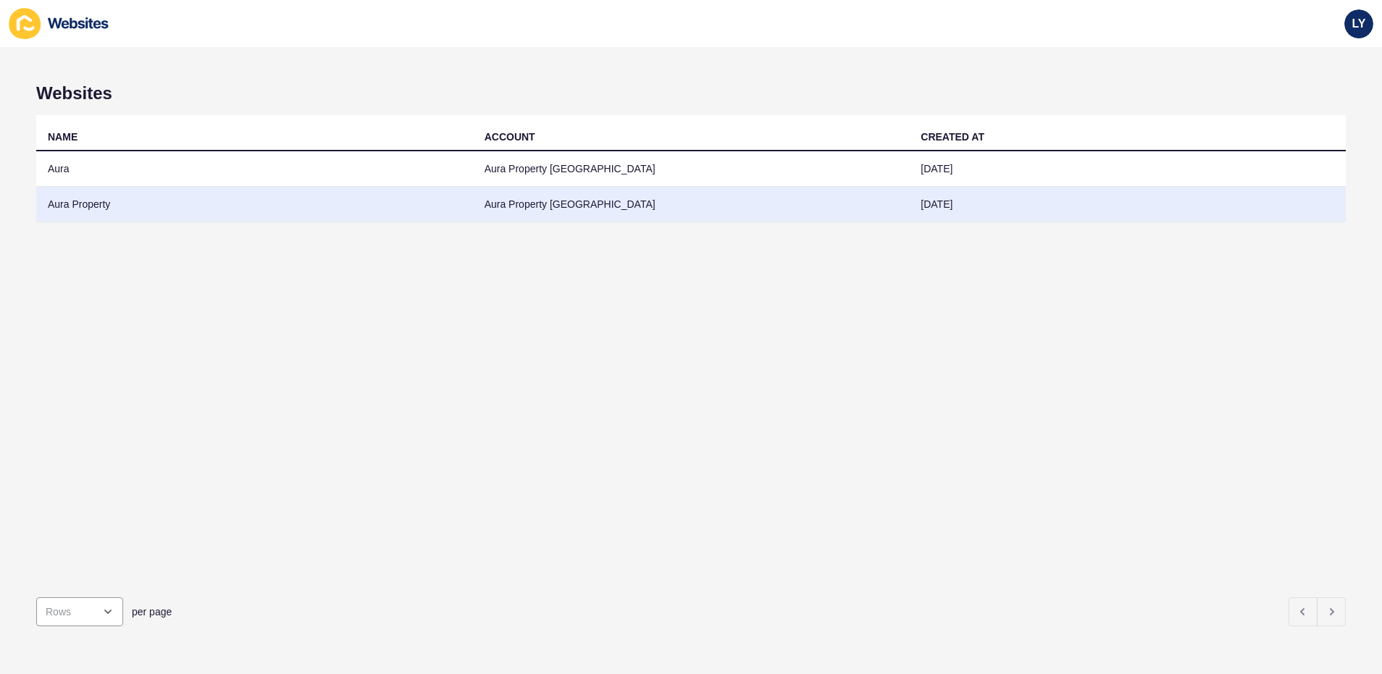
click at [86, 206] on td "Aura Property" at bounding box center [254, 204] width 437 height 35
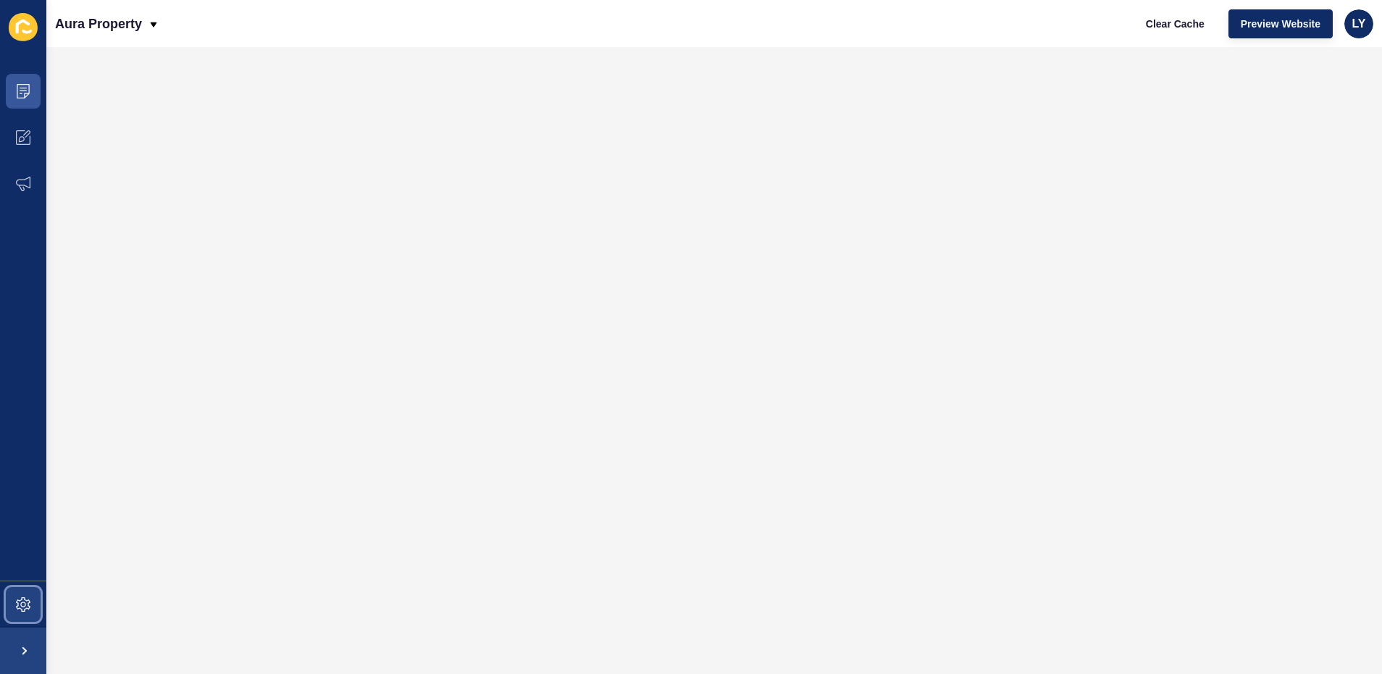
click at [22, 608] on icon at bounding box center [23, 604] width 14 height 14
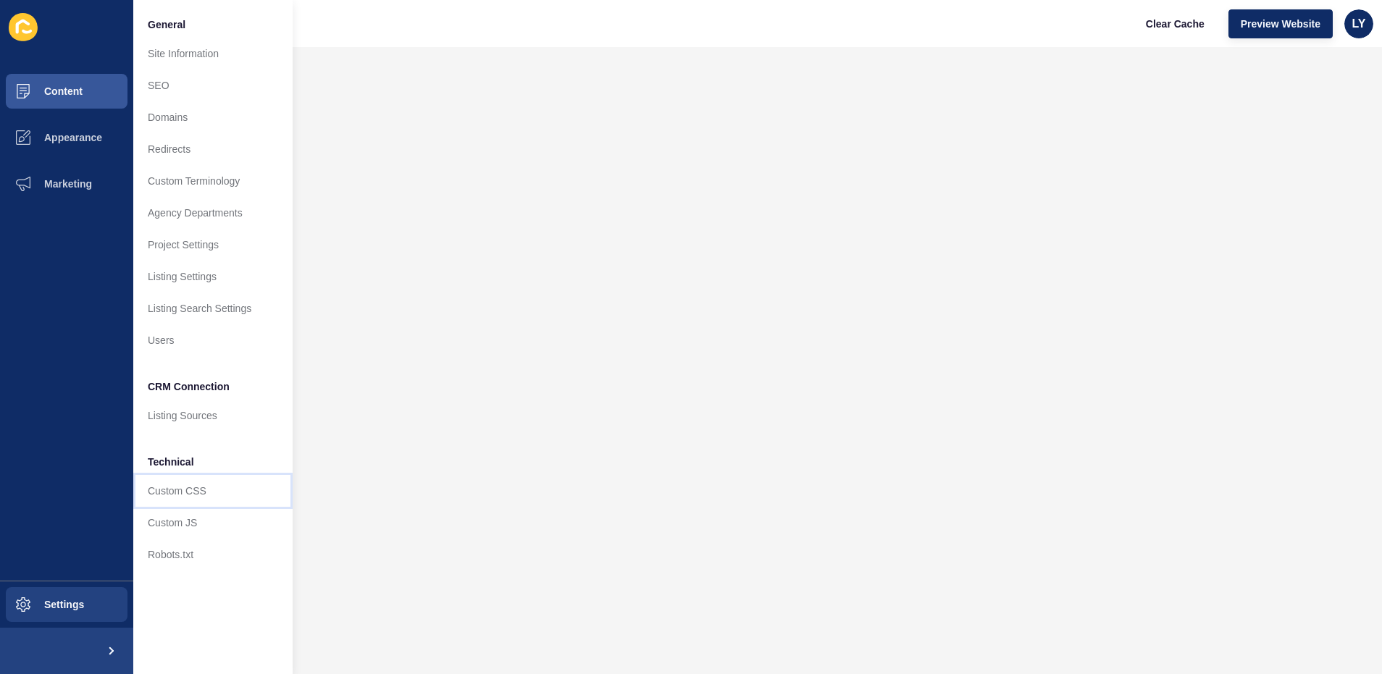
click at [185, 502] on link "Custom CSS" at bounding box center [212, 491] width 159 height 32
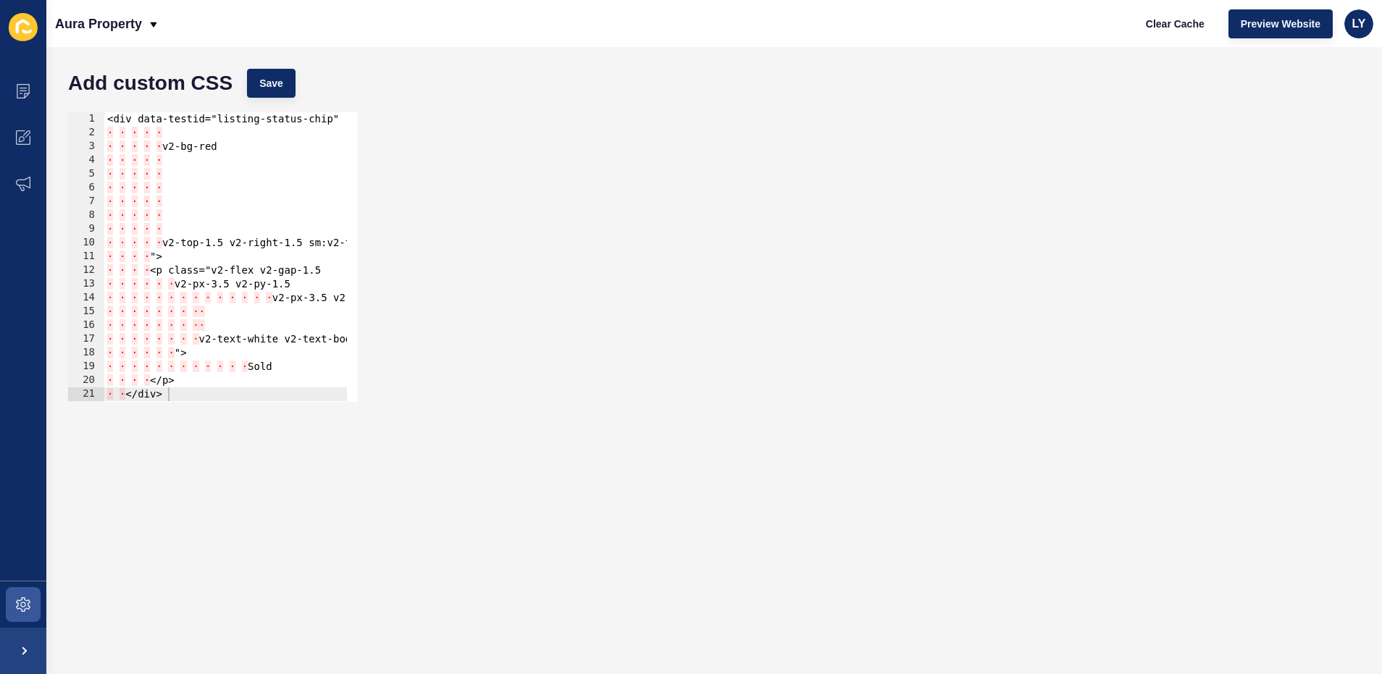
click at [175, 161] on div "<div data-testid="listing-status-chip" role="listing-status" class="v2-flex v2-…" at bounding box center [472, 265] width 736 height 306
type textarea "</p> </div>"
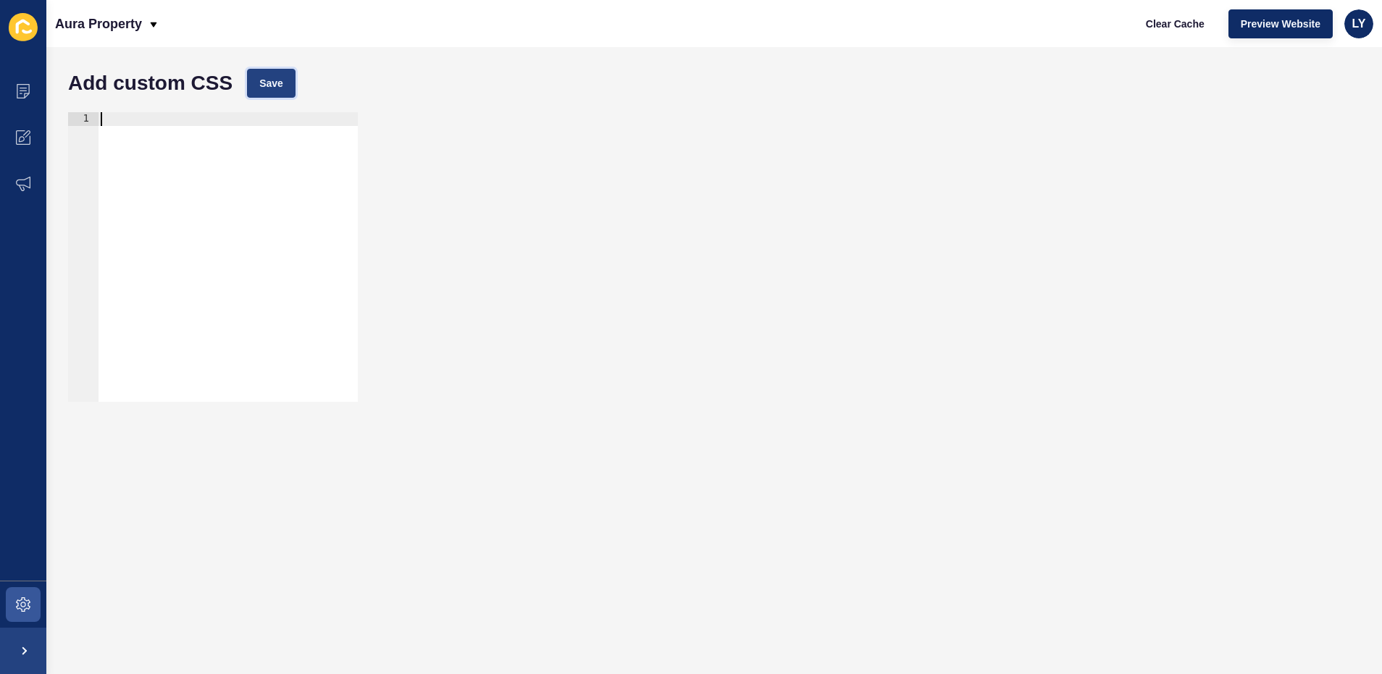
click at [247, 93] on button "Save" at bounding box center [271, 83] width 49 height 29
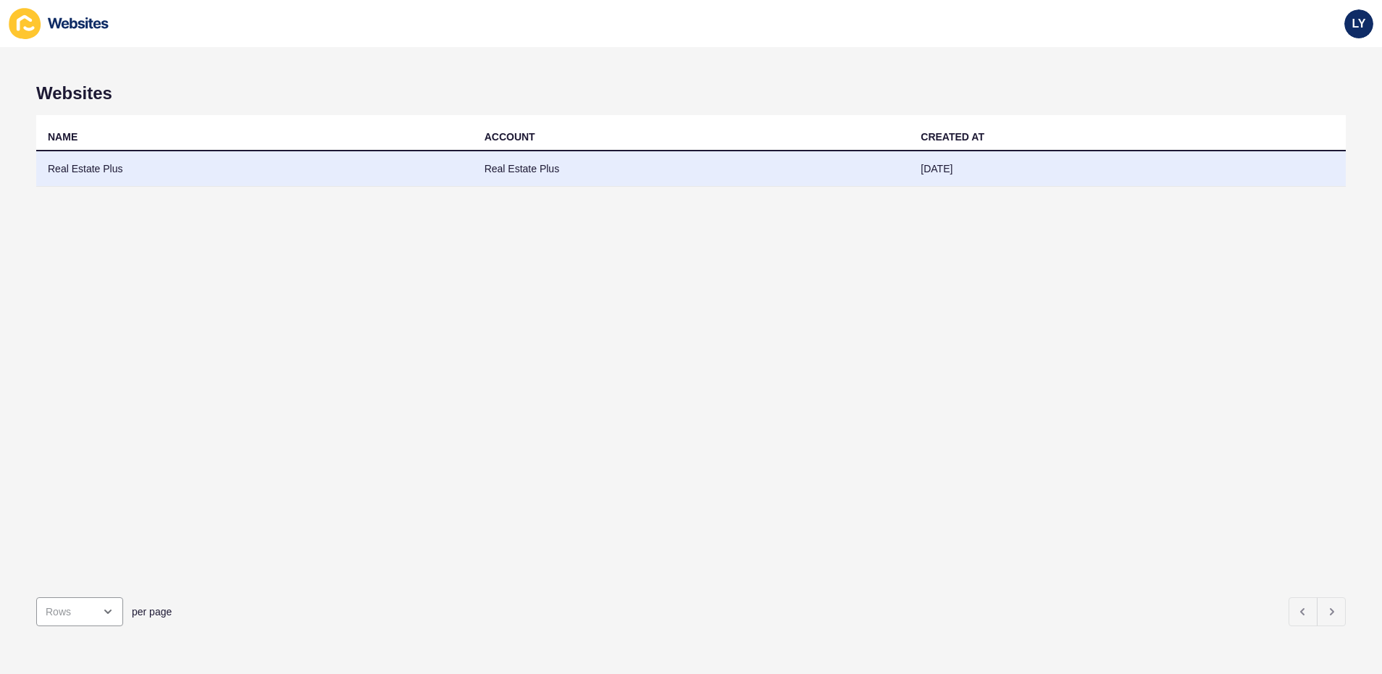
click at [98, 182] on td "Real Estate Plus" at bounding box center [254, 168] width 437 height 35
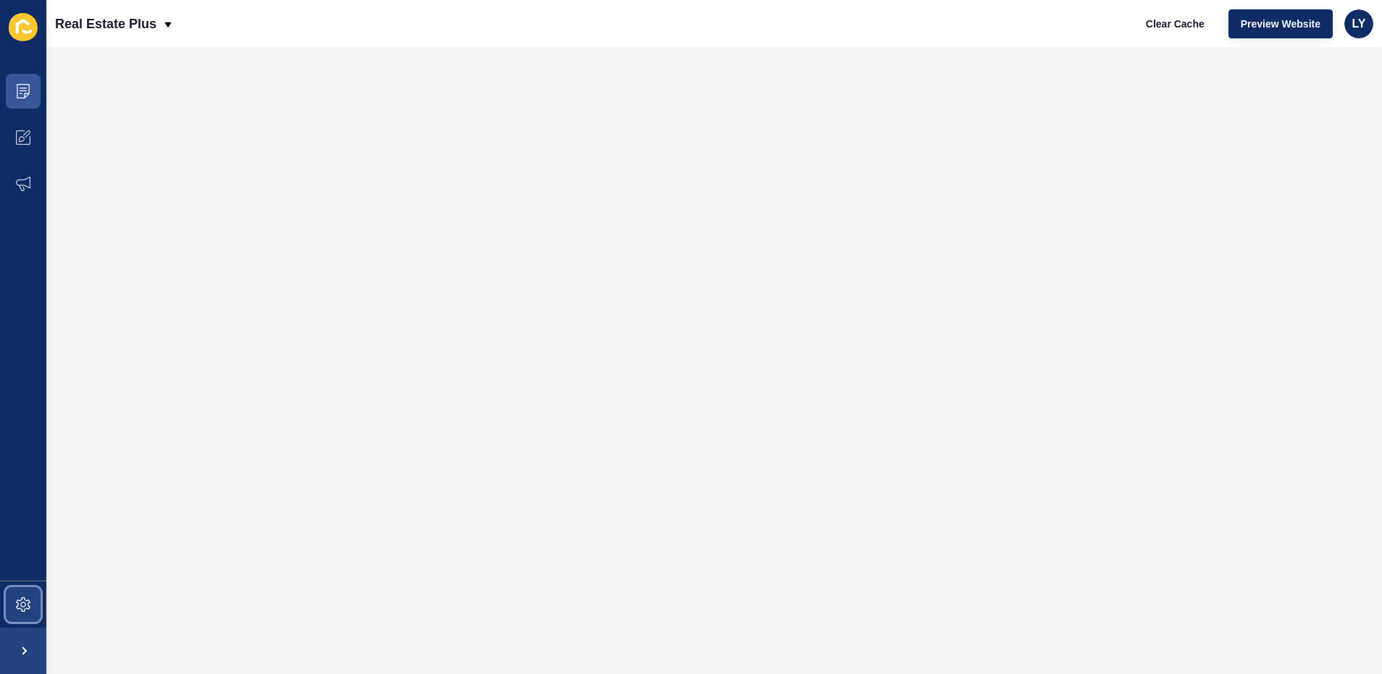
click at [17, 615] on span at bounding box center [23, 604] width 46 height 46
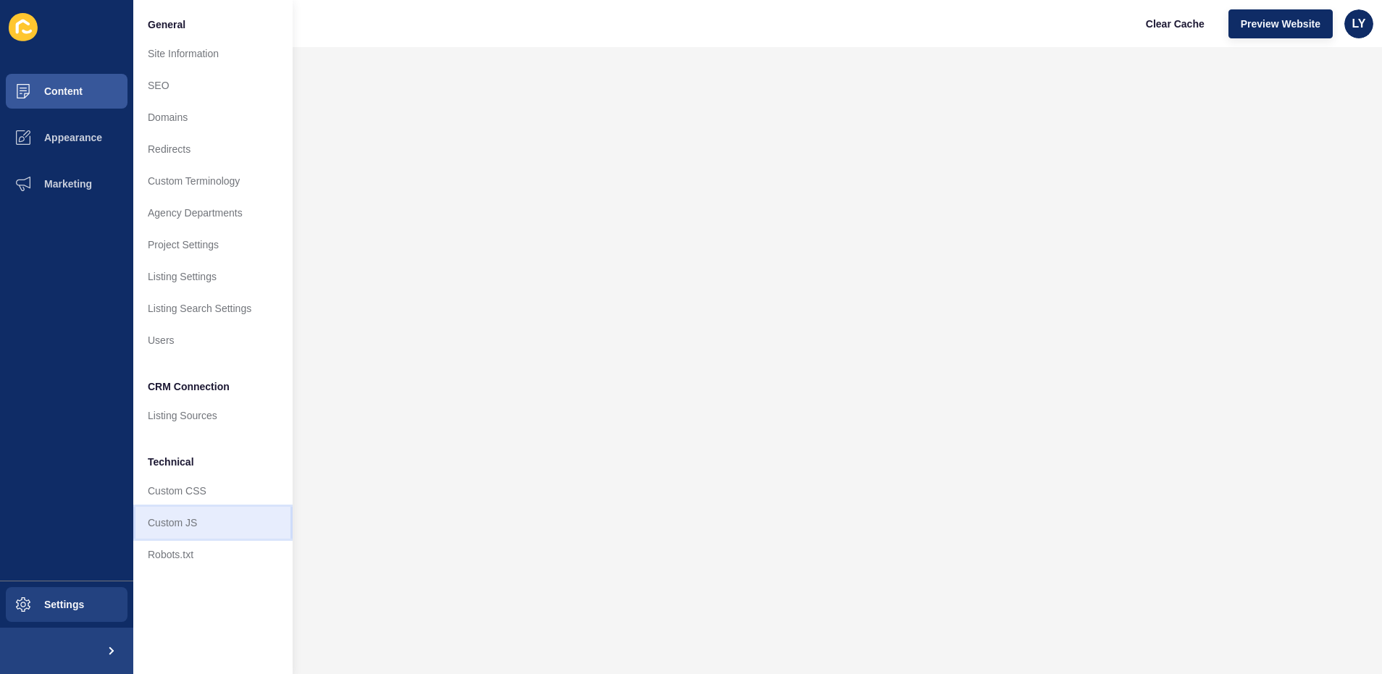
click at [174, 508] on link "Custom JS" at bounding box center [212, 523] width 159 height 32
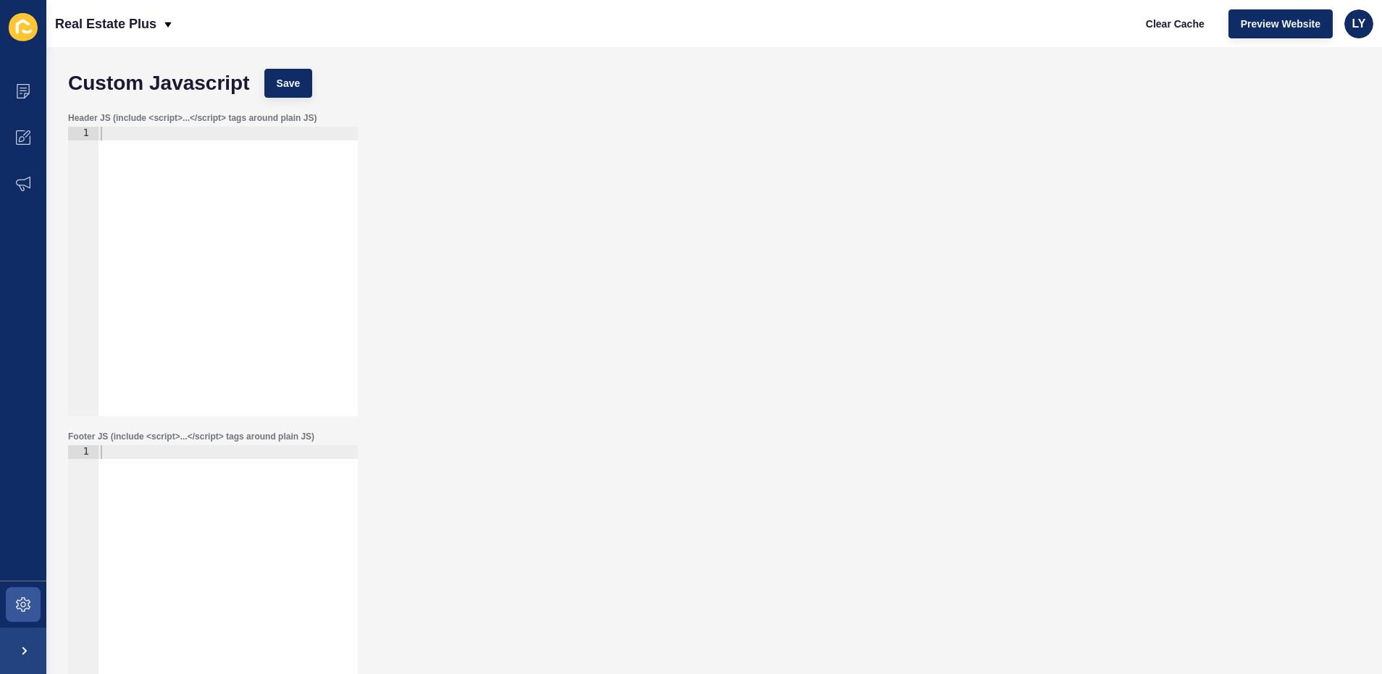
click at [186, 483] on div at bounding box center [228, 603] width 260 height 317
paste textarea "</script>"
type textarea "</script>"
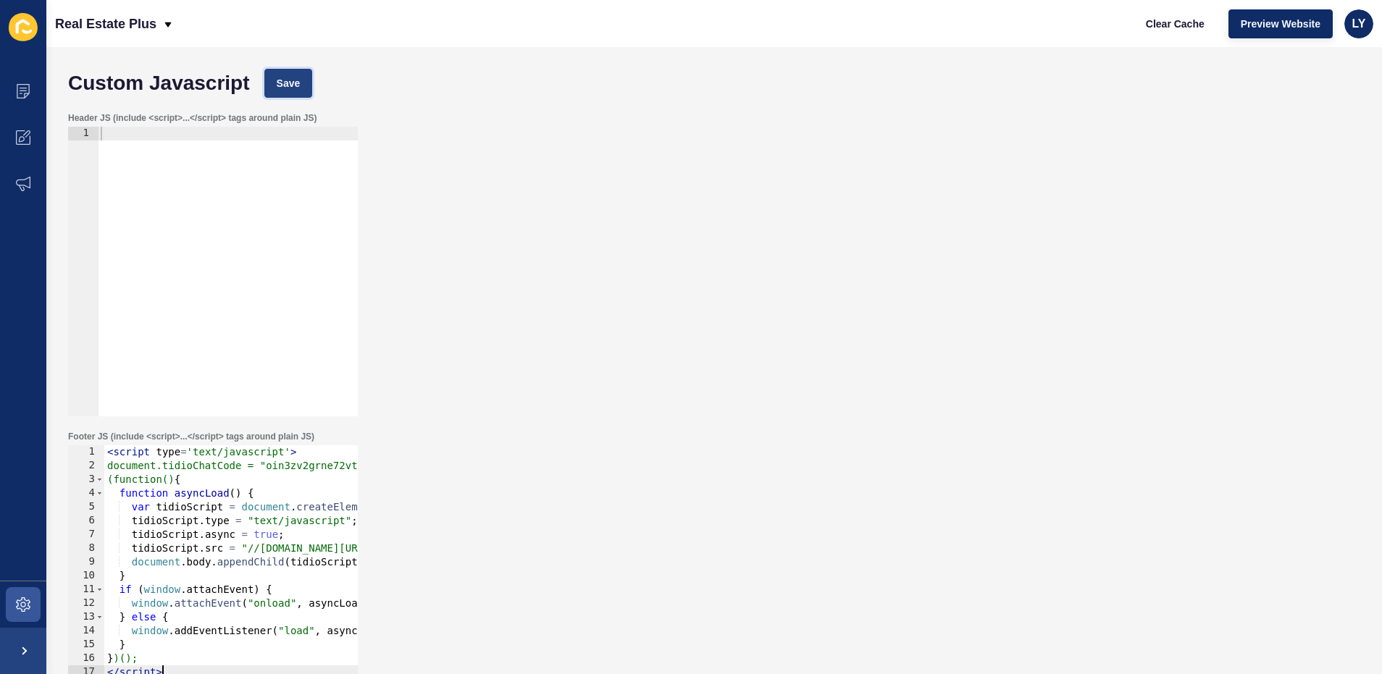
click at [287, 90] on span "Save" at bounding box center [289, 83] width 24 height 14
click at [1172, 31] on button "Clear Cache" at bounding box center [1174, 23] width 83 height 29
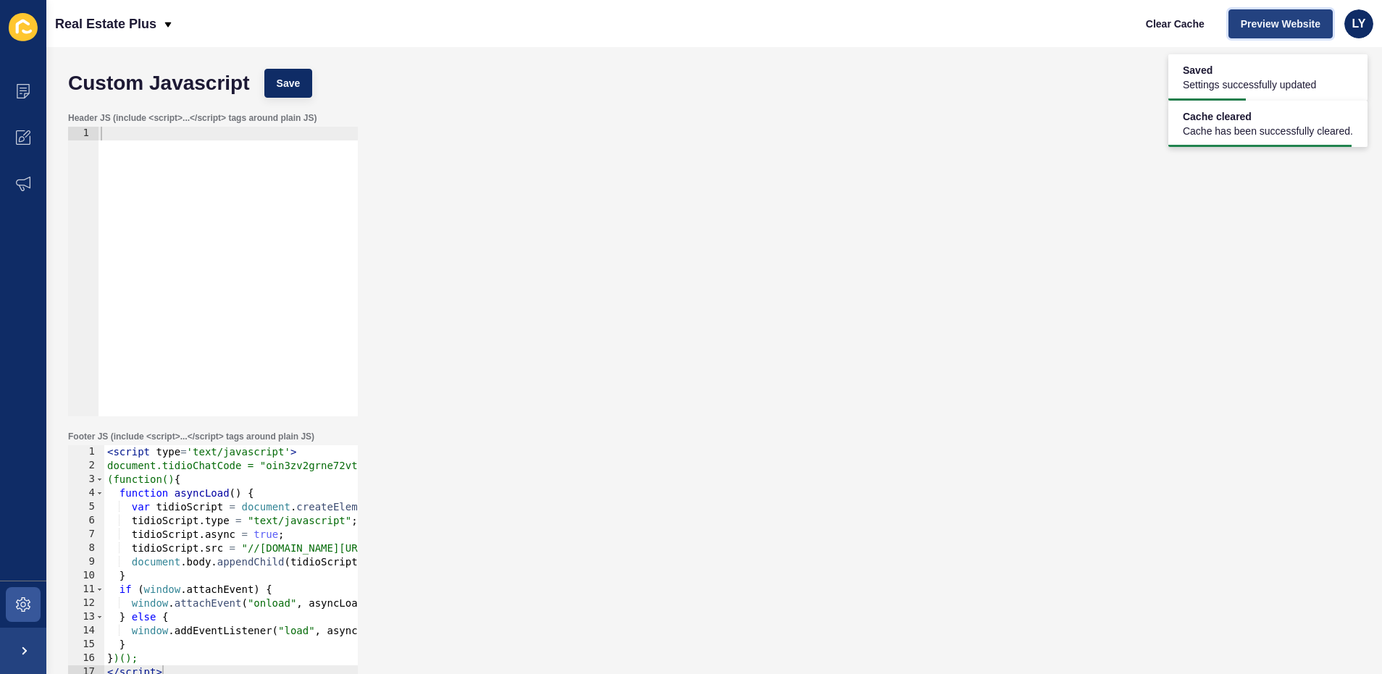
click at [1307, 25] on span "Preview Website" at bounding box center [1280, 24] width 80 height 14
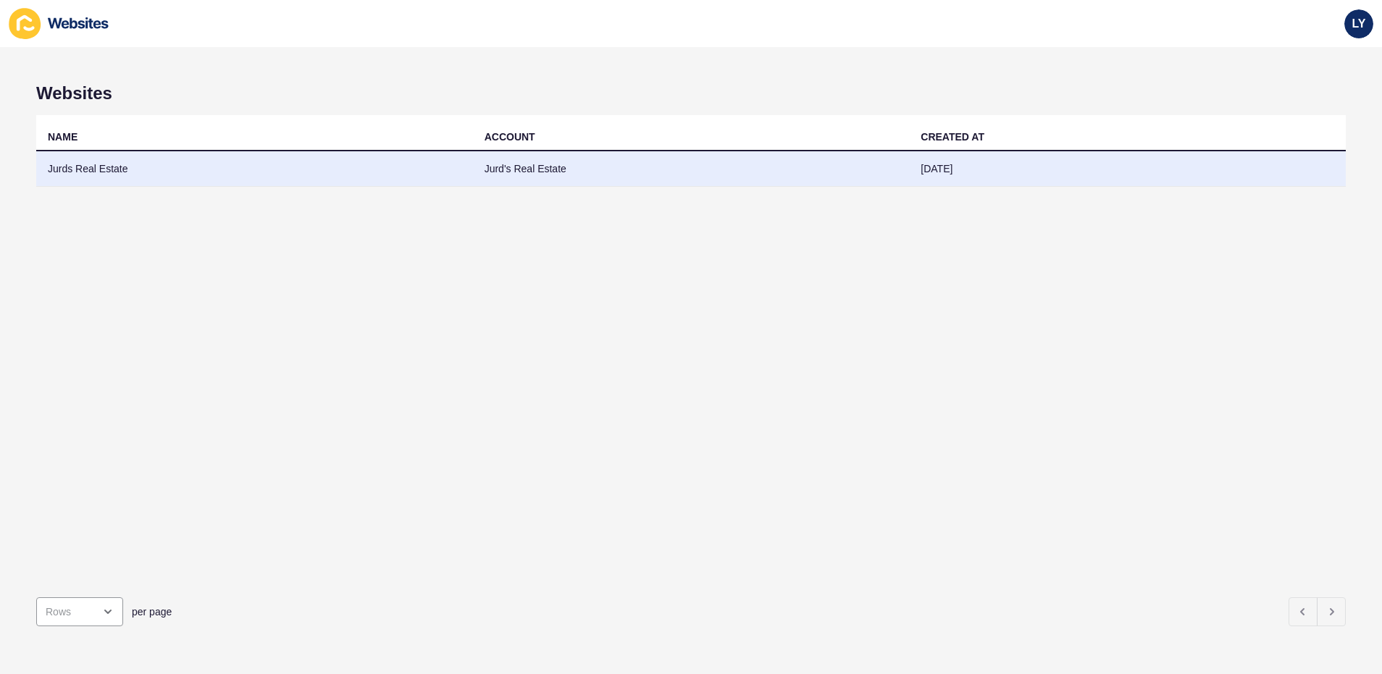
click at [355, 178] on td "Jurds Real Estate" at bounding box center [254, 168] width 437 height 35
click at [180, 177] on td "Jurds Real Estate" at bounding box center [254, 168] width 437 height 35
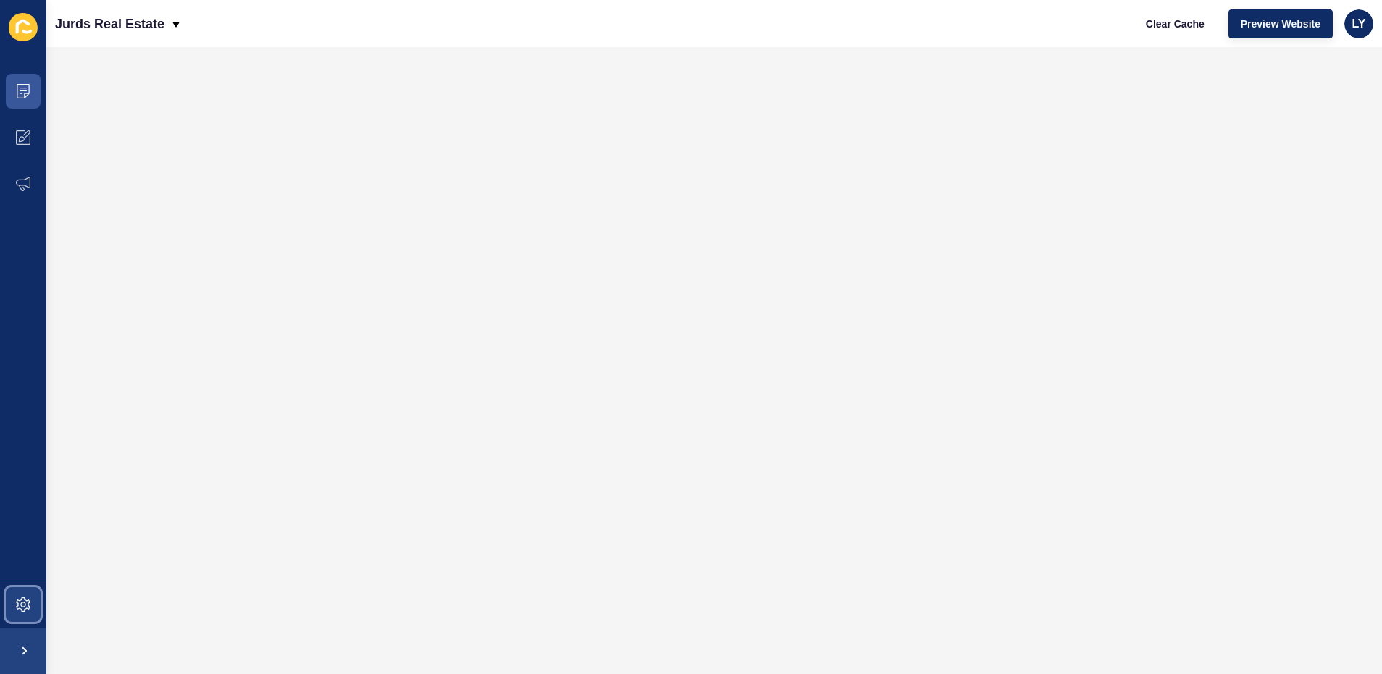
click at [29, 599] on icon at bounding box center [23, 604] width 14 height 14
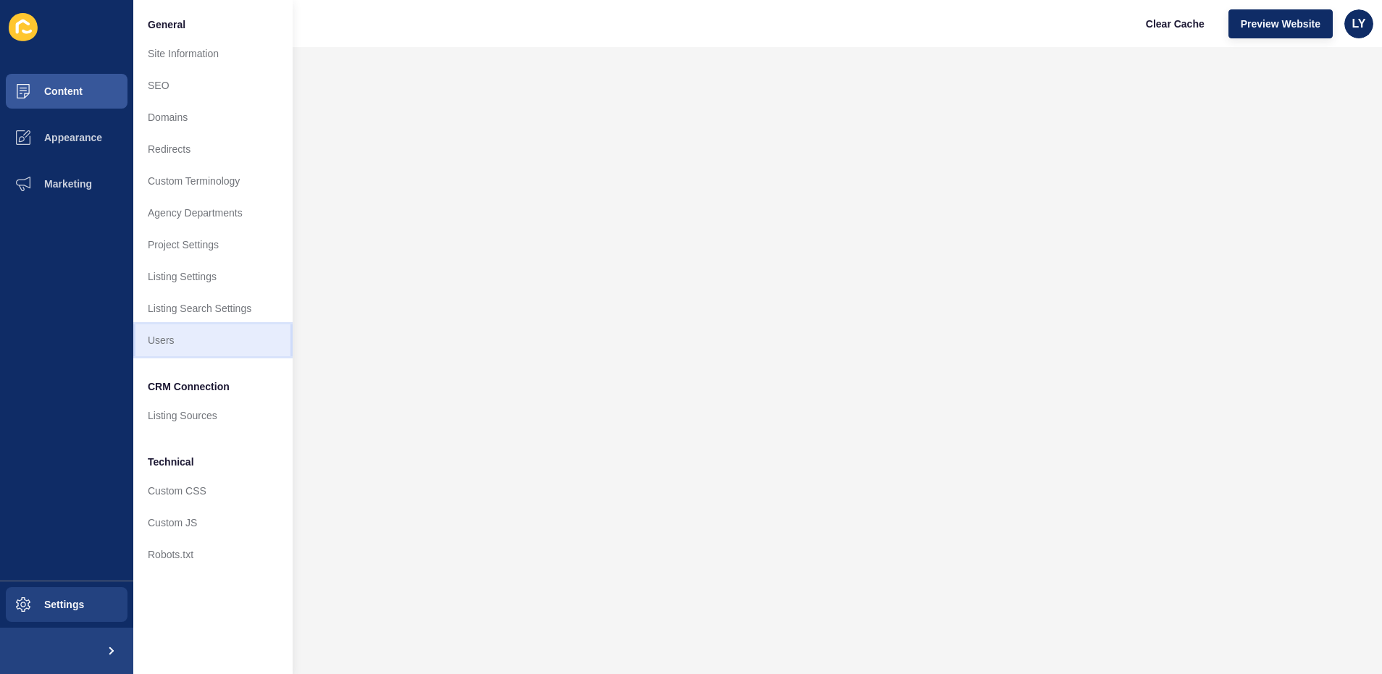
click at [190, 341] on link "Users" at bounding box center [212, 340] width 159 height 32
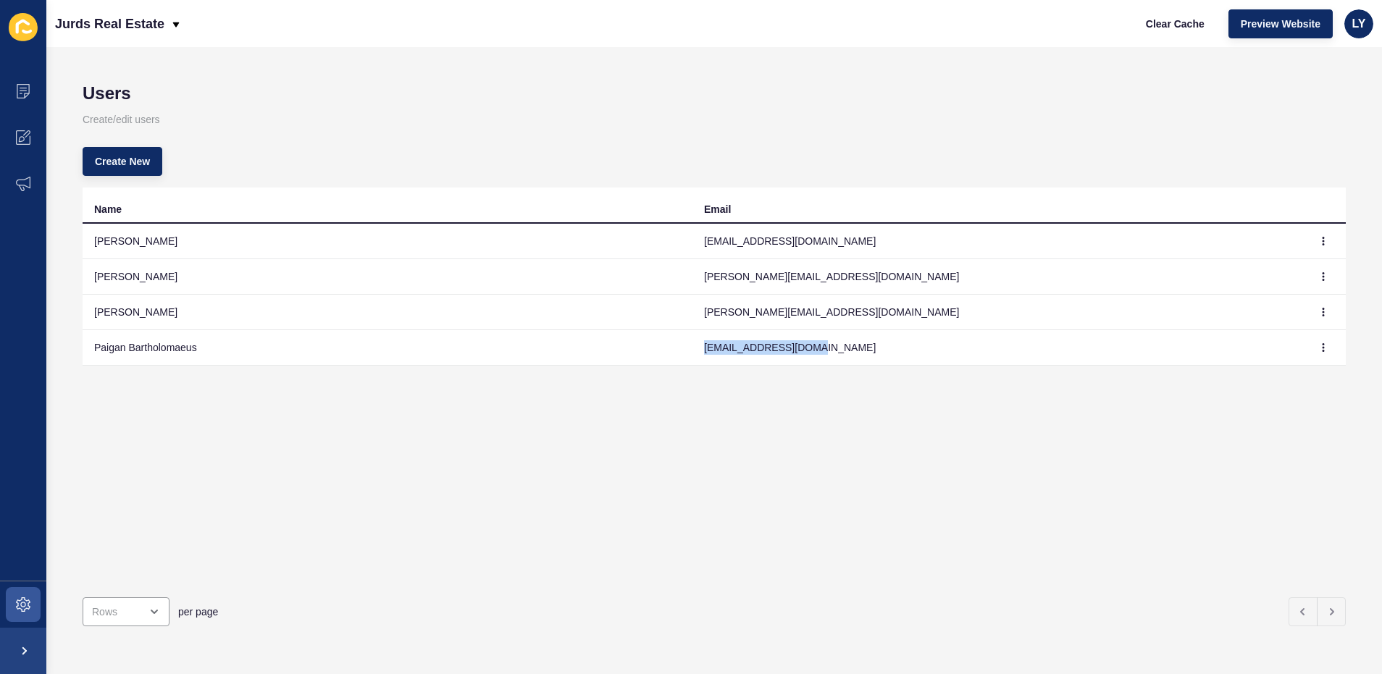
drag, startPoint x: 699, startPoint y: 349, endPoint x: 830, endPoint y: 345, distance: 130.4
click at [830, 345] on td "paiganb@jurds.com.au" at bounding box center [997, 347] width 610 height 35
copy td "paiganb@jurds.com.au"
